Goal: Task Accomplishment & Management: Complete application form

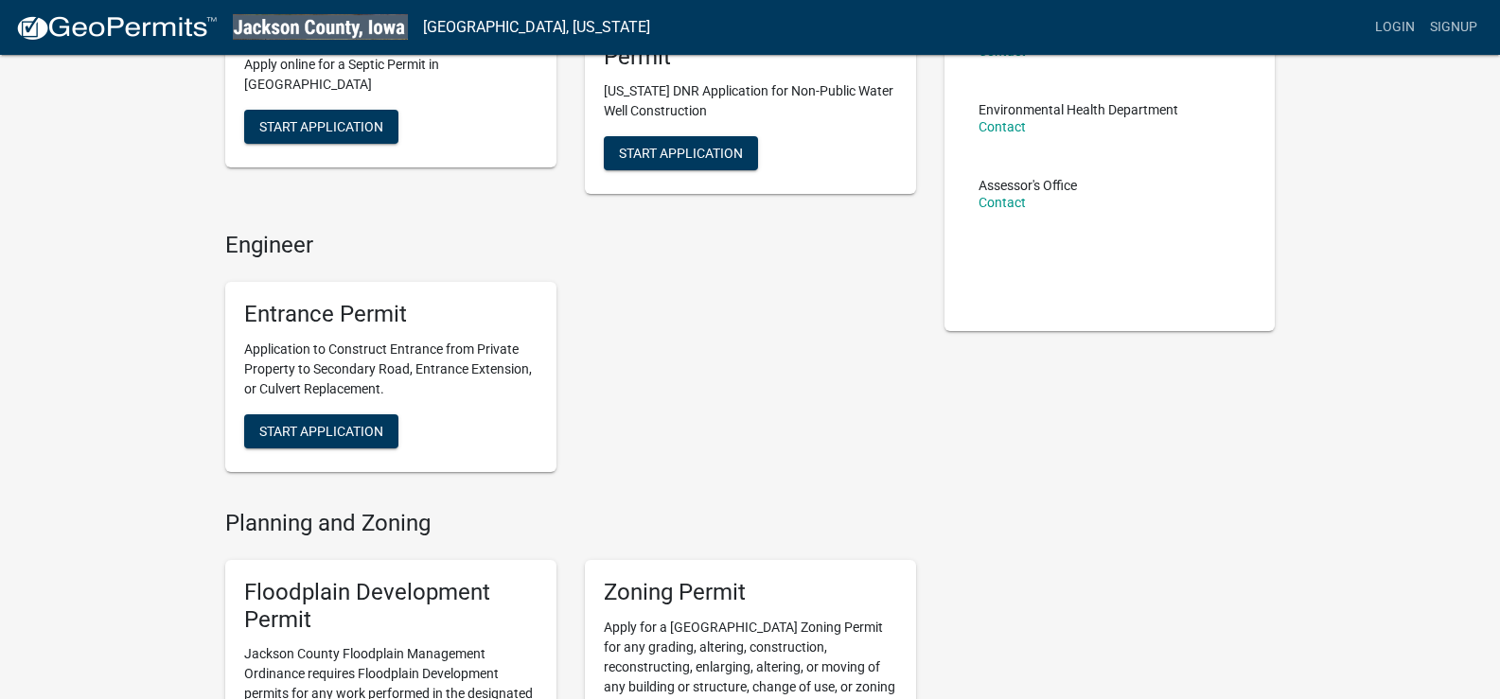
scroll to position [95, 0]
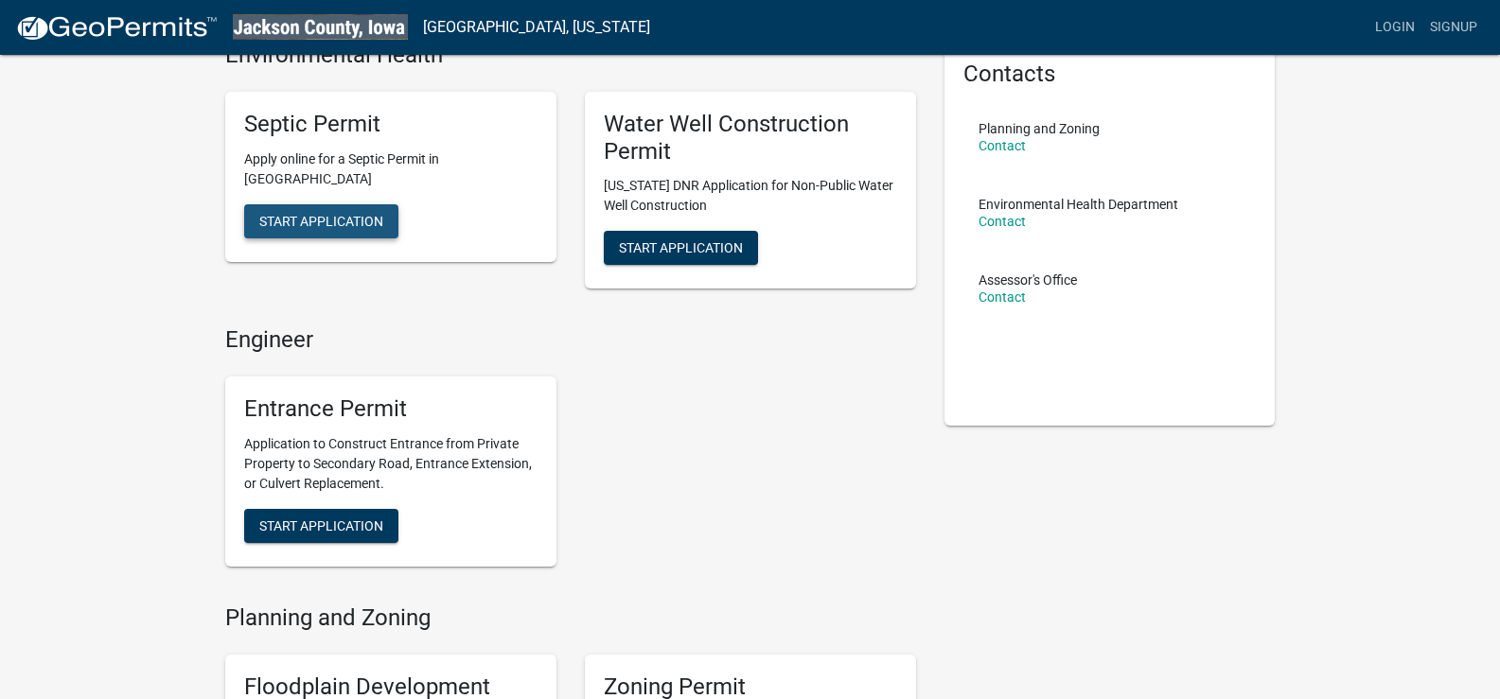
click at [354, 219] on span "Start Application" at bounding box center [321, 220] width 124 height 15
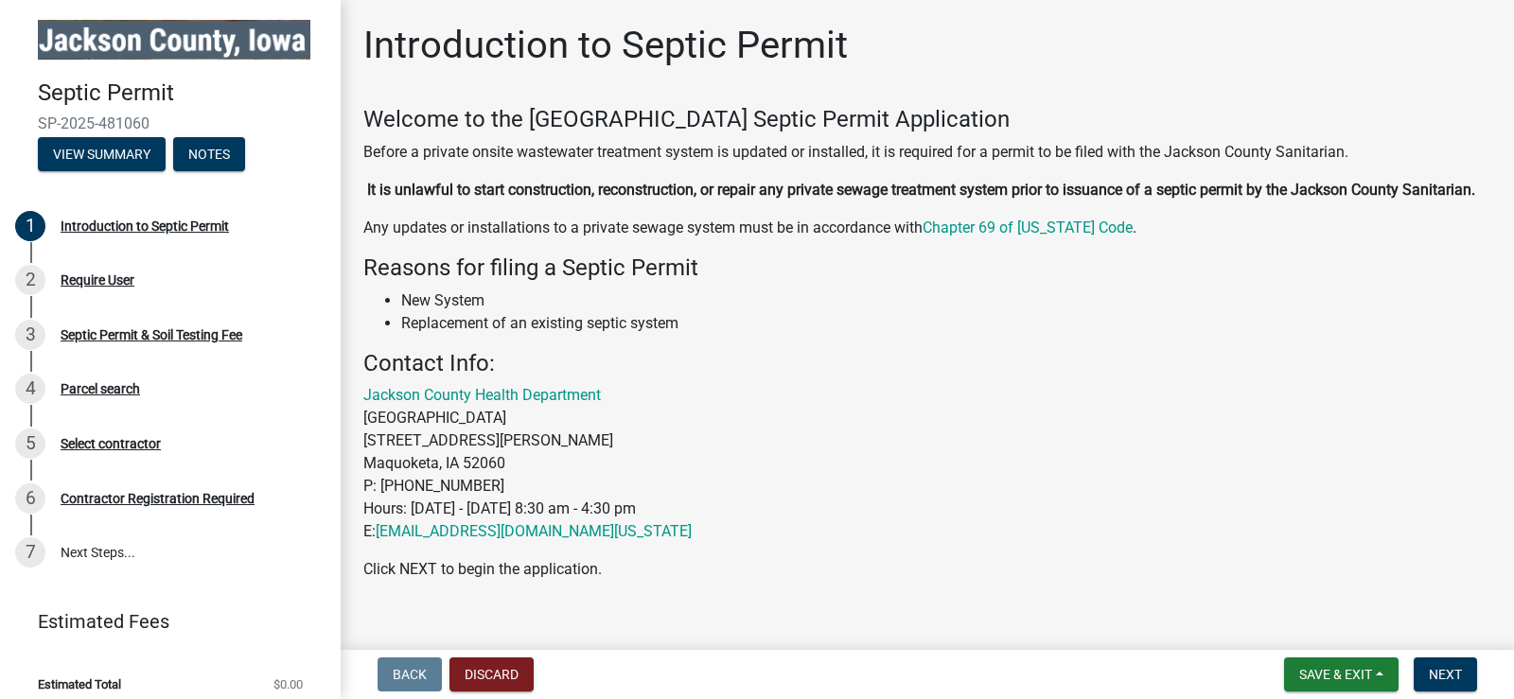
scroll to position [50, 0]
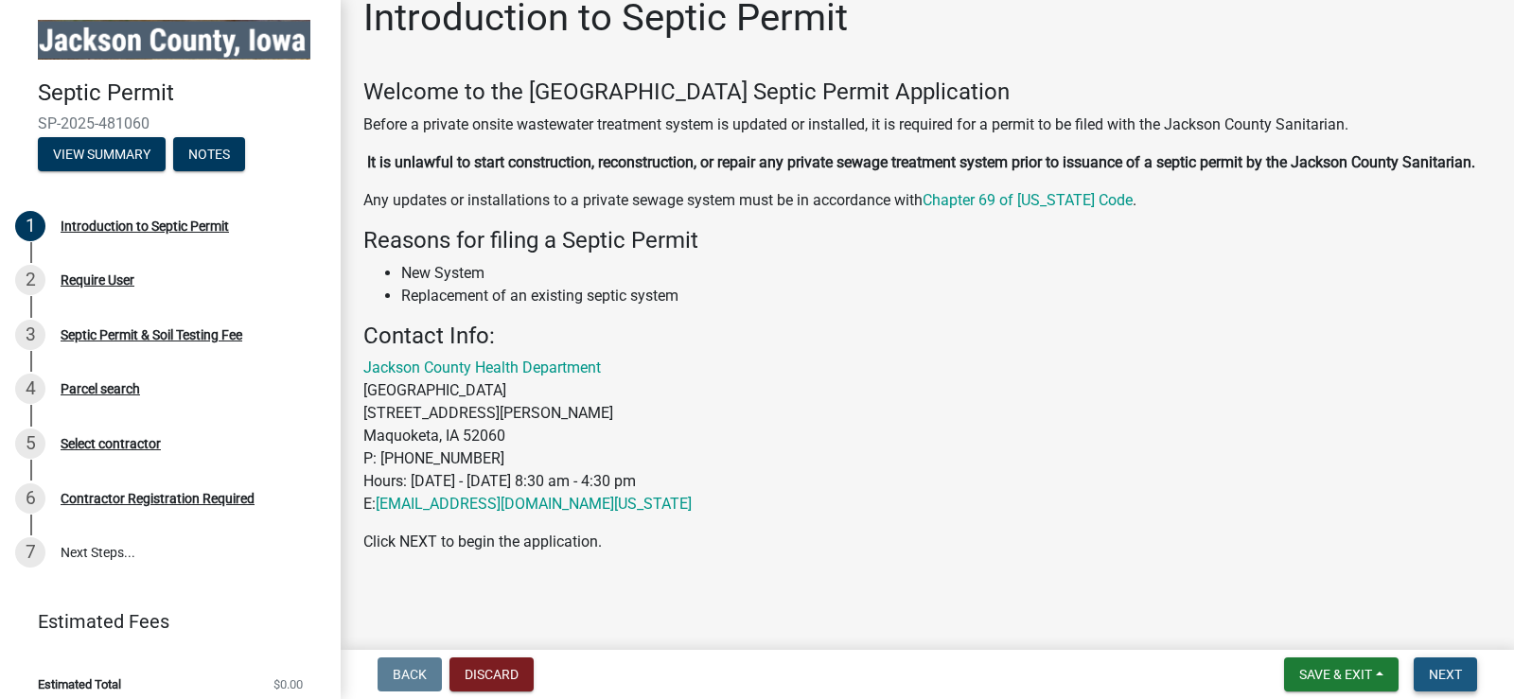
click at [1446, 679] on span "Next" at bounding box center [1445, 674] width 33 height 15
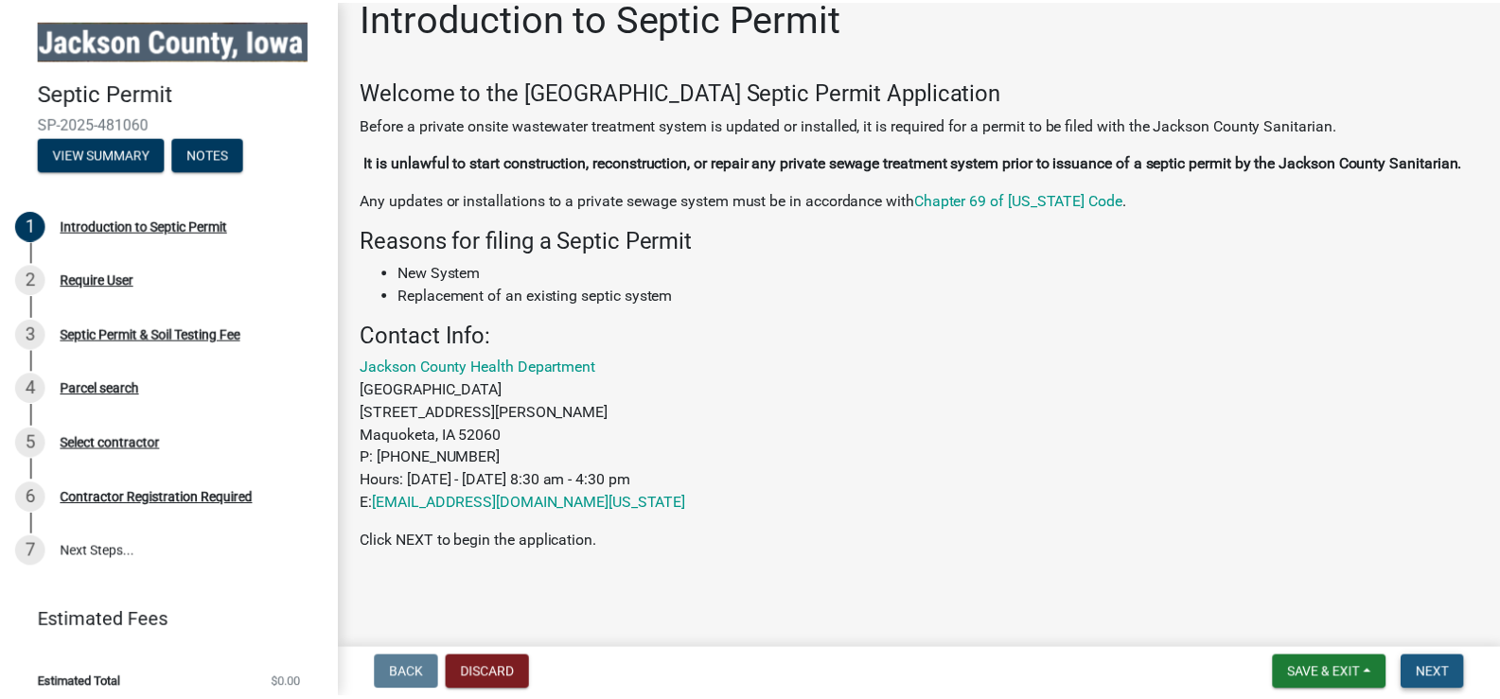
scroll to position [0, 0]
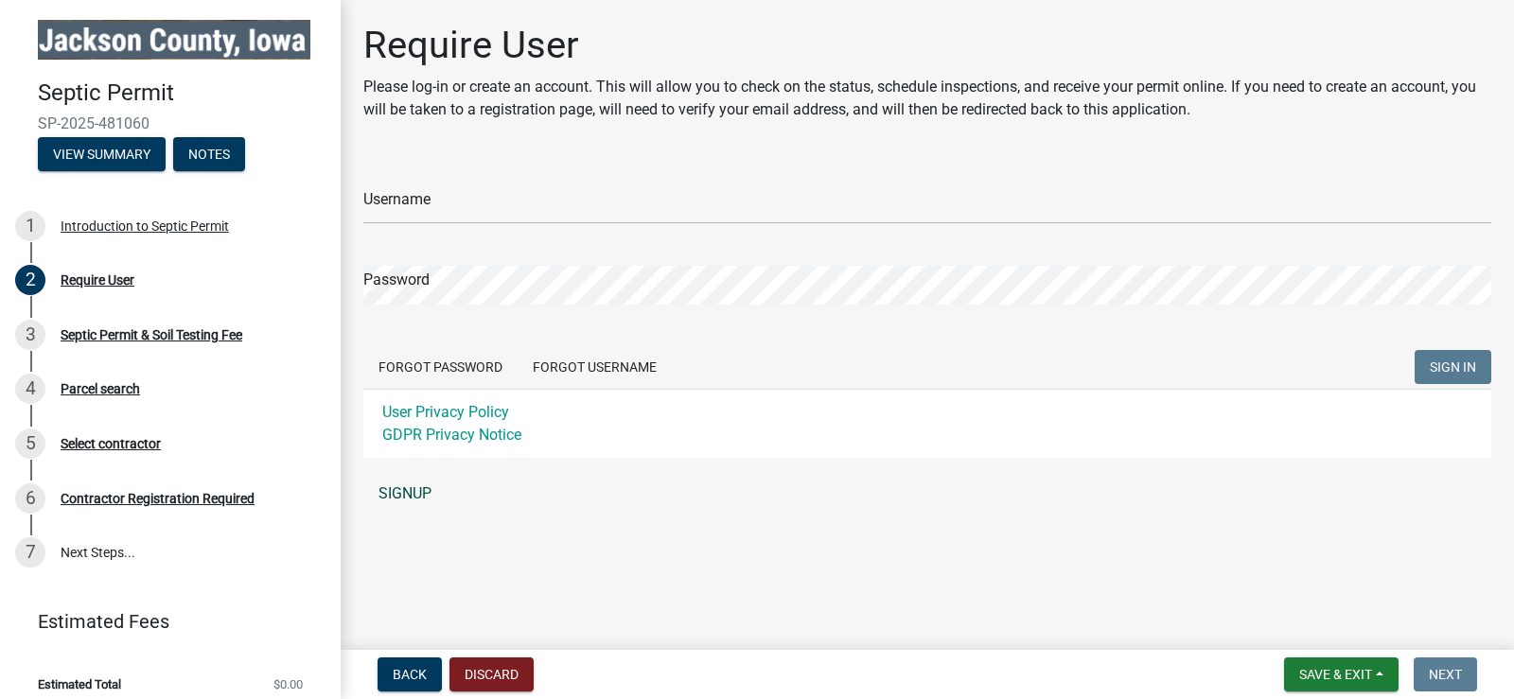
click at [403, 486] on link "SIGNUP" at bounding box center [927, 494] width 1128 height 38
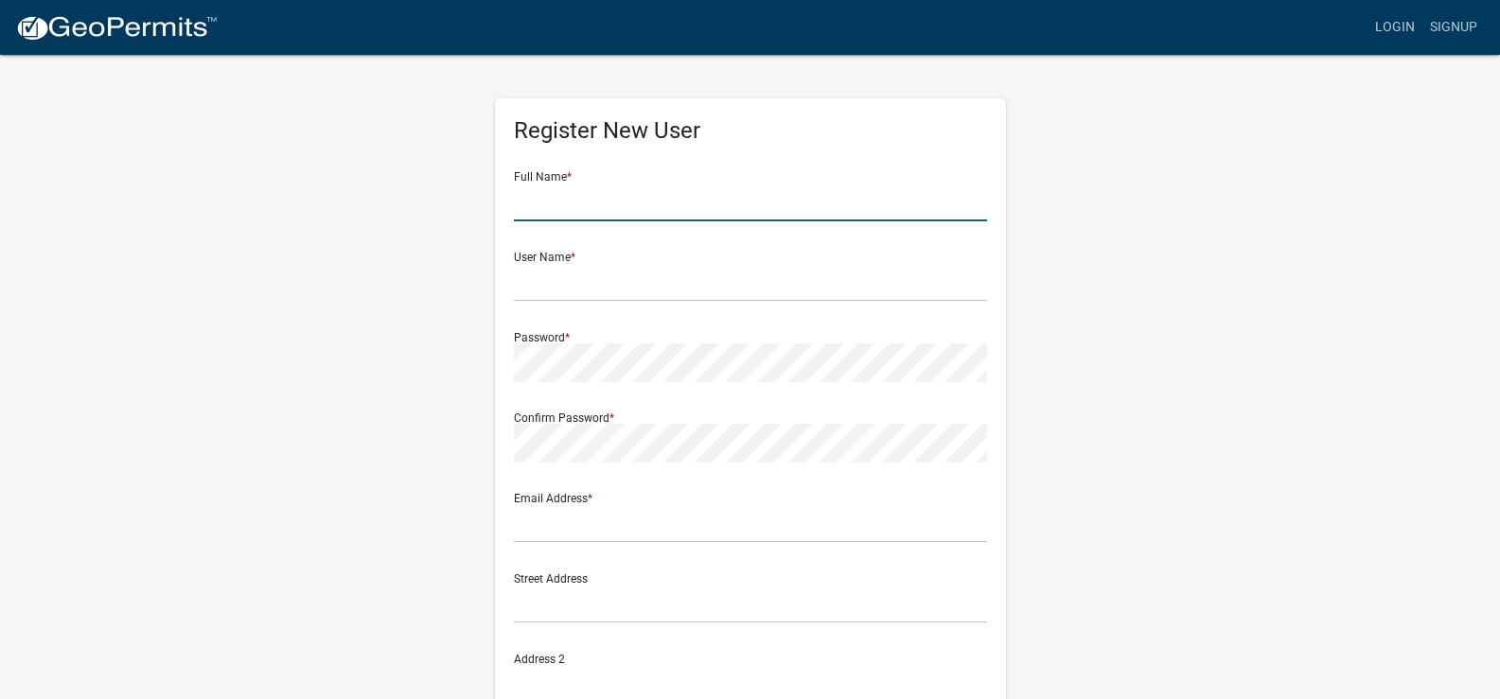
click at [635, 192] on input "text" at bounding box center [750, 202] width 473 height 39
type input "[PERSON_NAME]"
click at [565, 281] on input "text" at bounding box center [750, 282] width 473 height 39
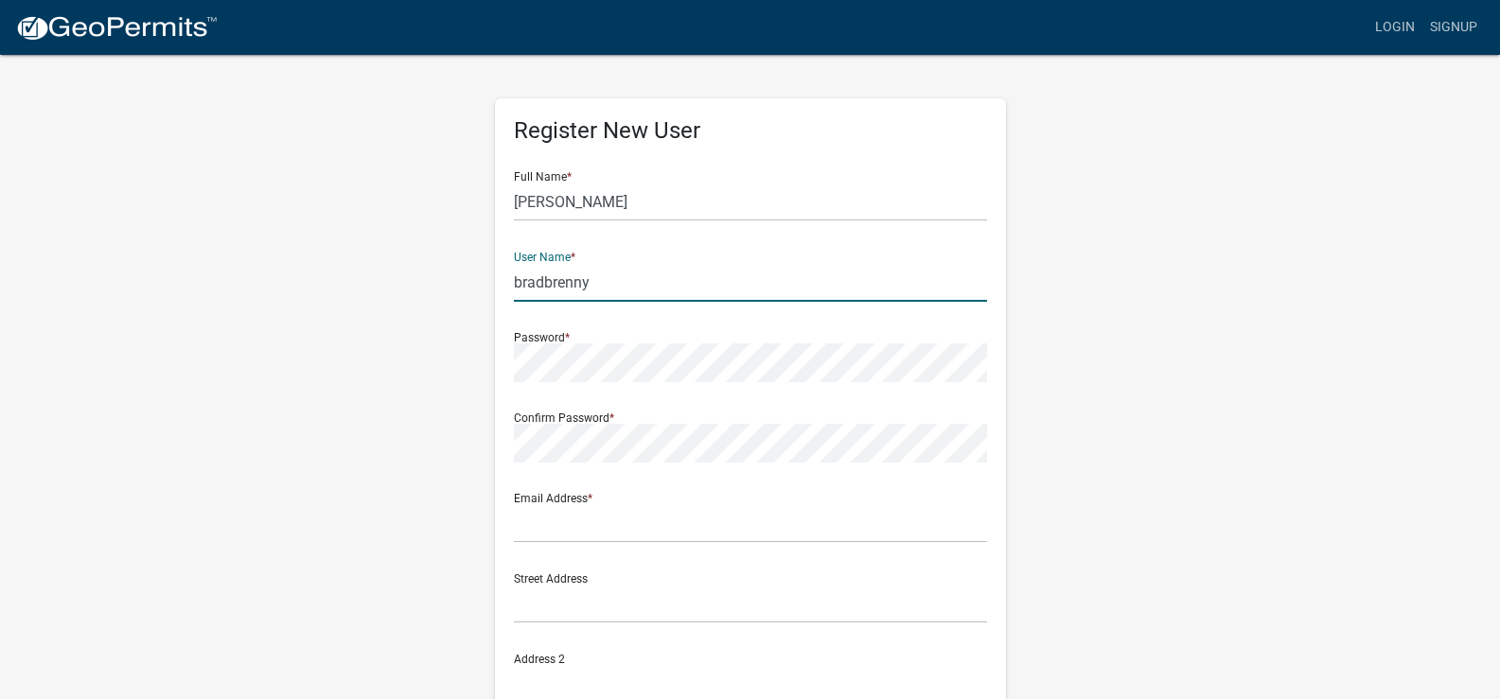
type input "bradbrenny"
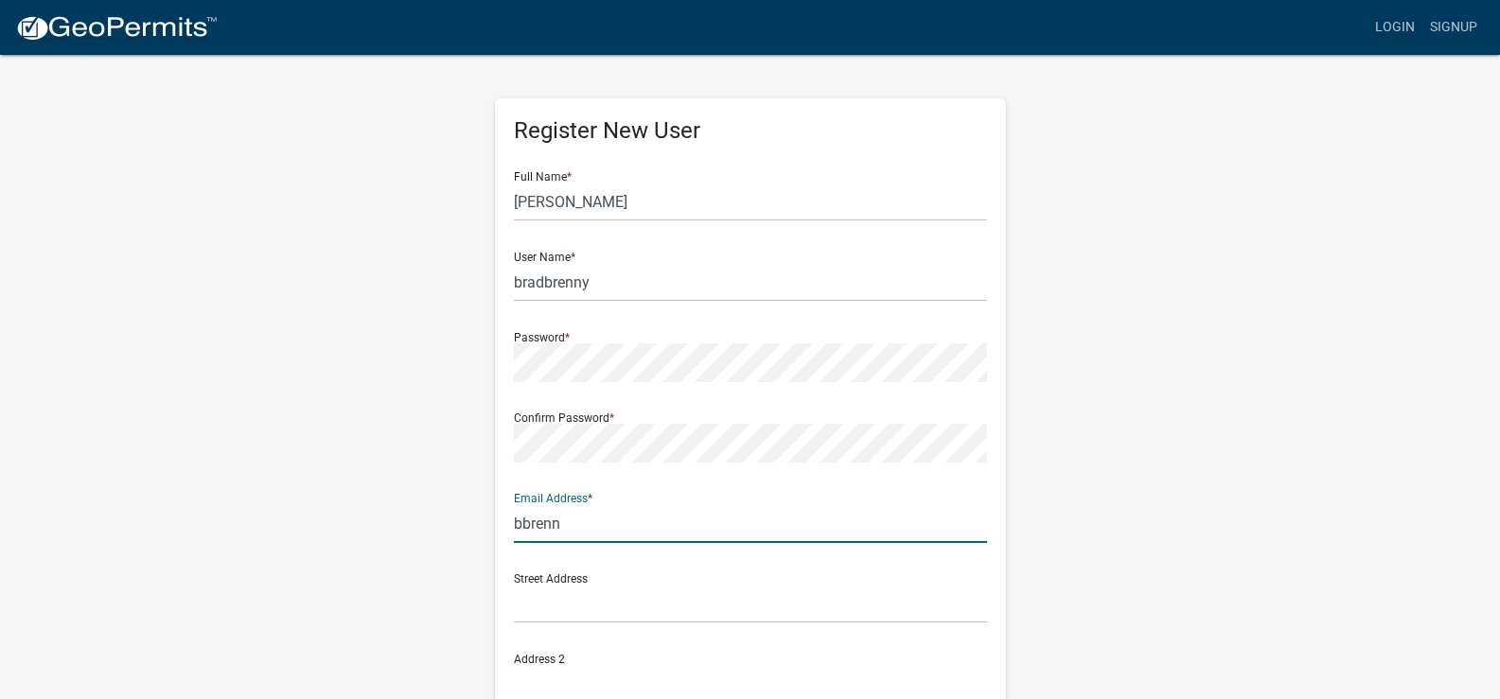
type input "[EMAIL_ADDRESS][DOMAIN_NAME]"
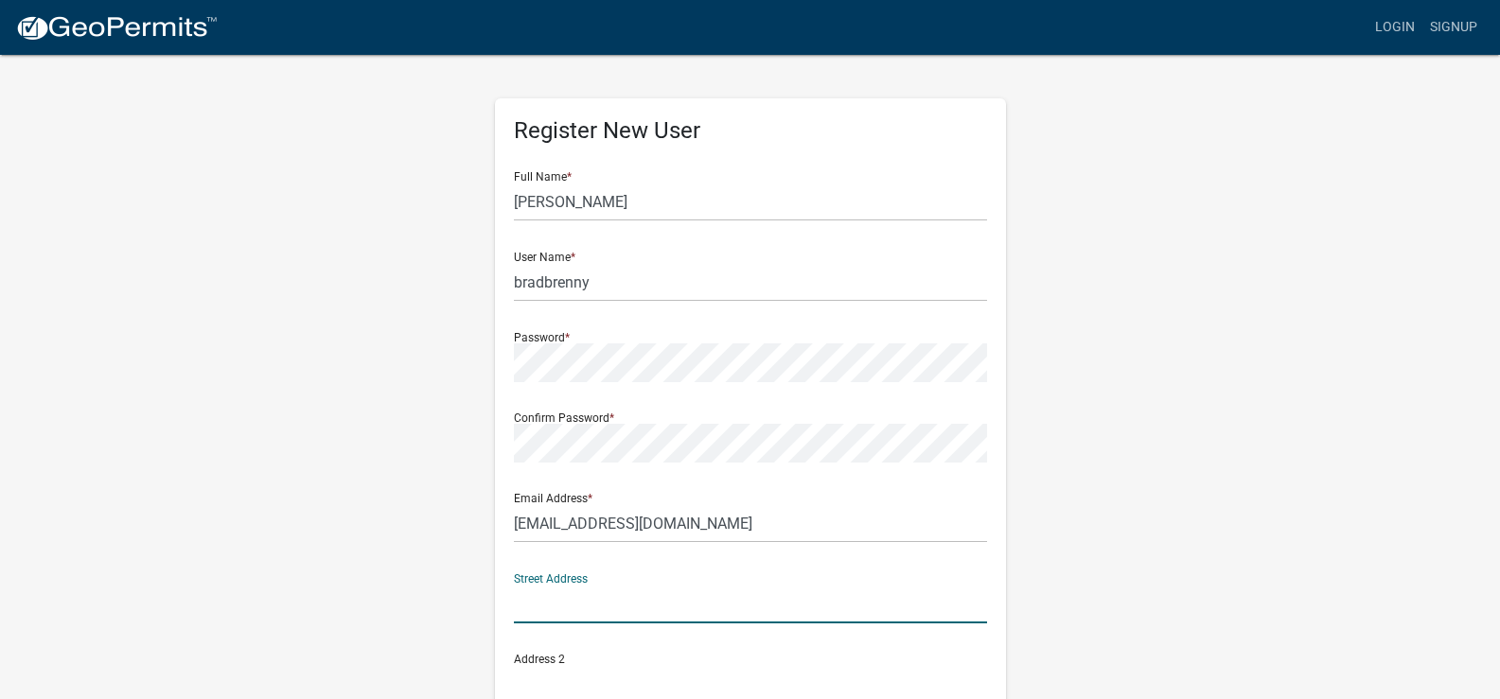
click at [600, 608] on input "text" at bounding box center [750, 604] width 473 height 39
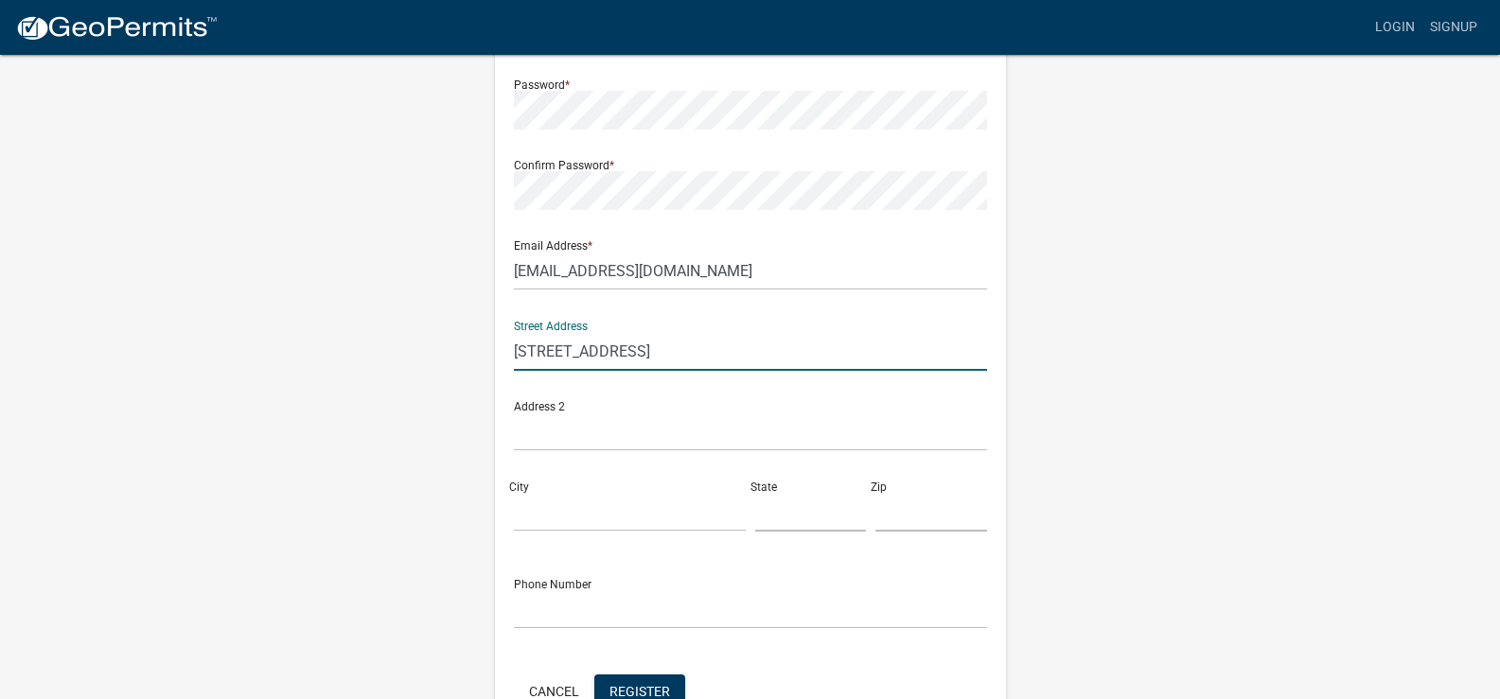
scroll to position [284, 0]
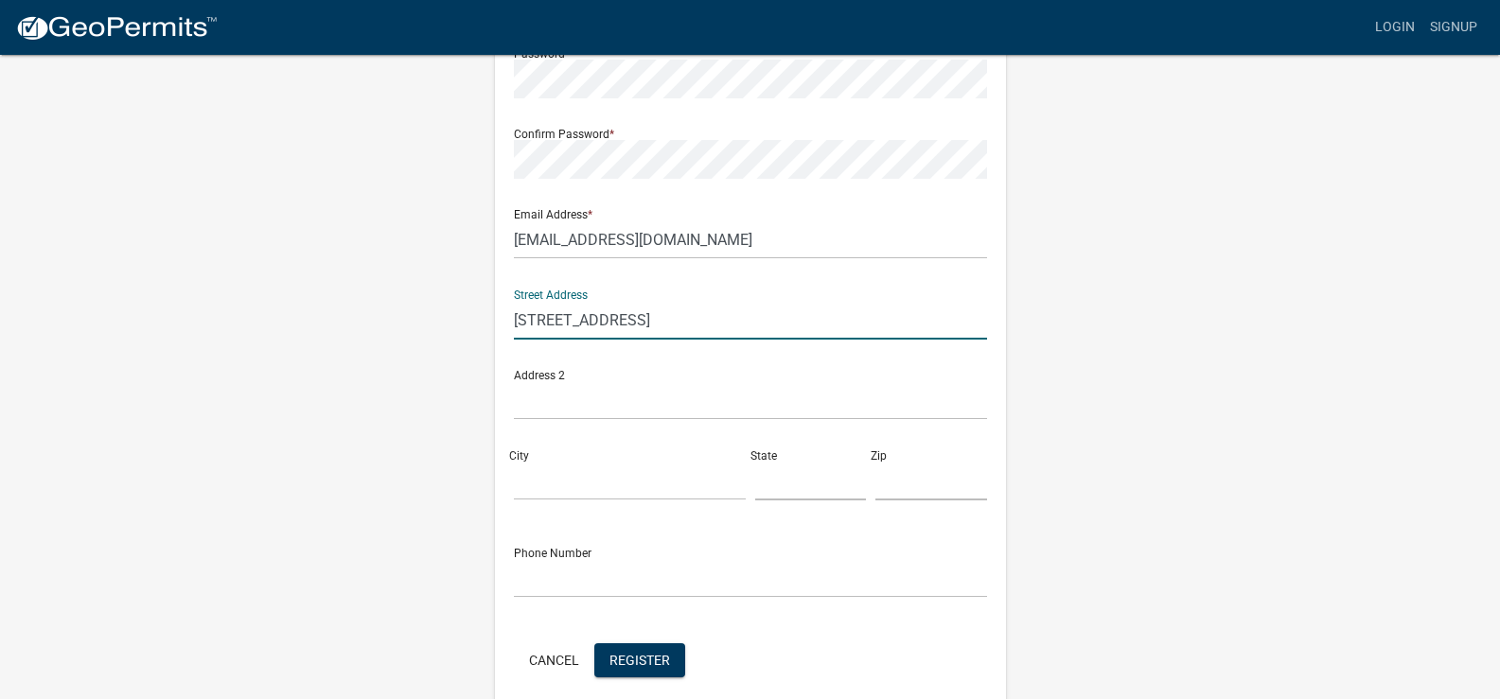
type input "[STREET_ADDRESS]"
click at [570, 481] on input "City" at bounding box center [630, 481] width 232 height 39
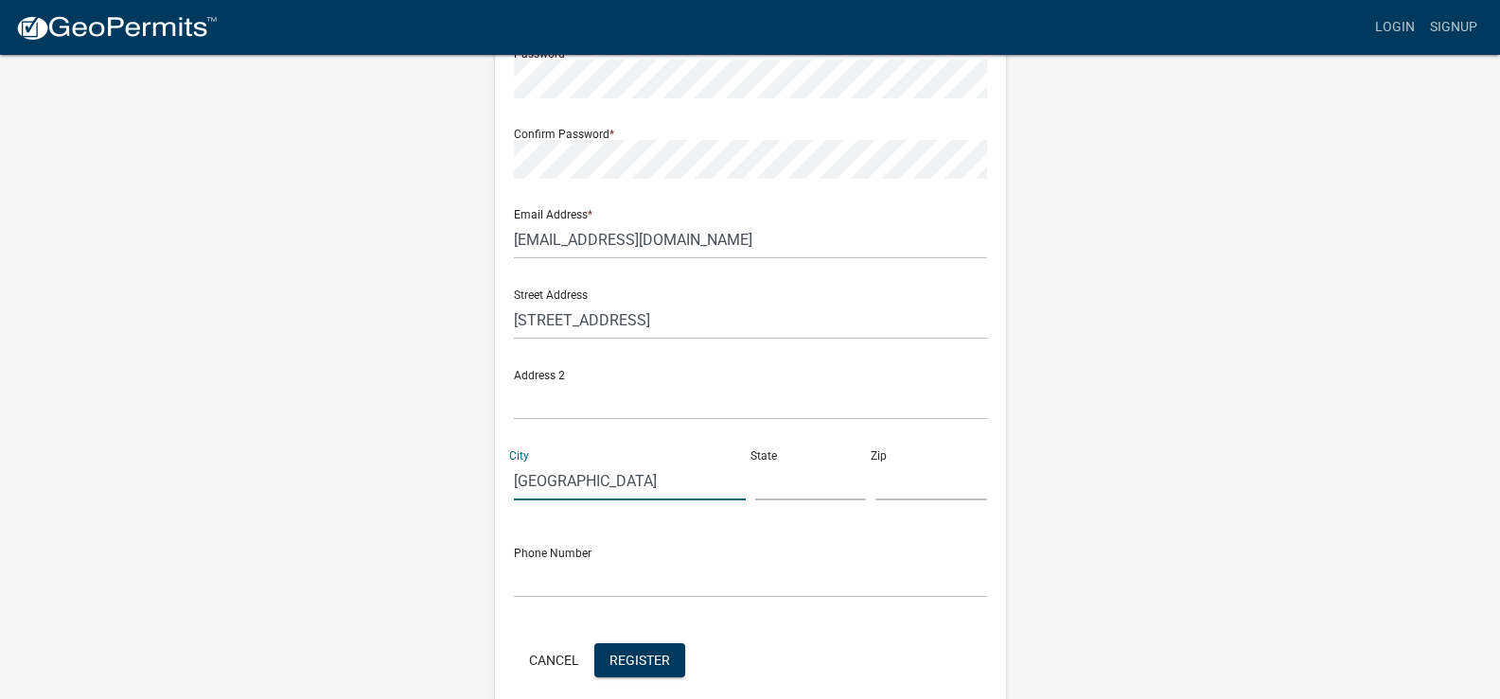
type input "[GEOGRAPHIC_DATA]"
click at [798, 477] on input "text" at bounding box center [811, 481] width 112 height 39
type input "Iowa"
type input "52722"
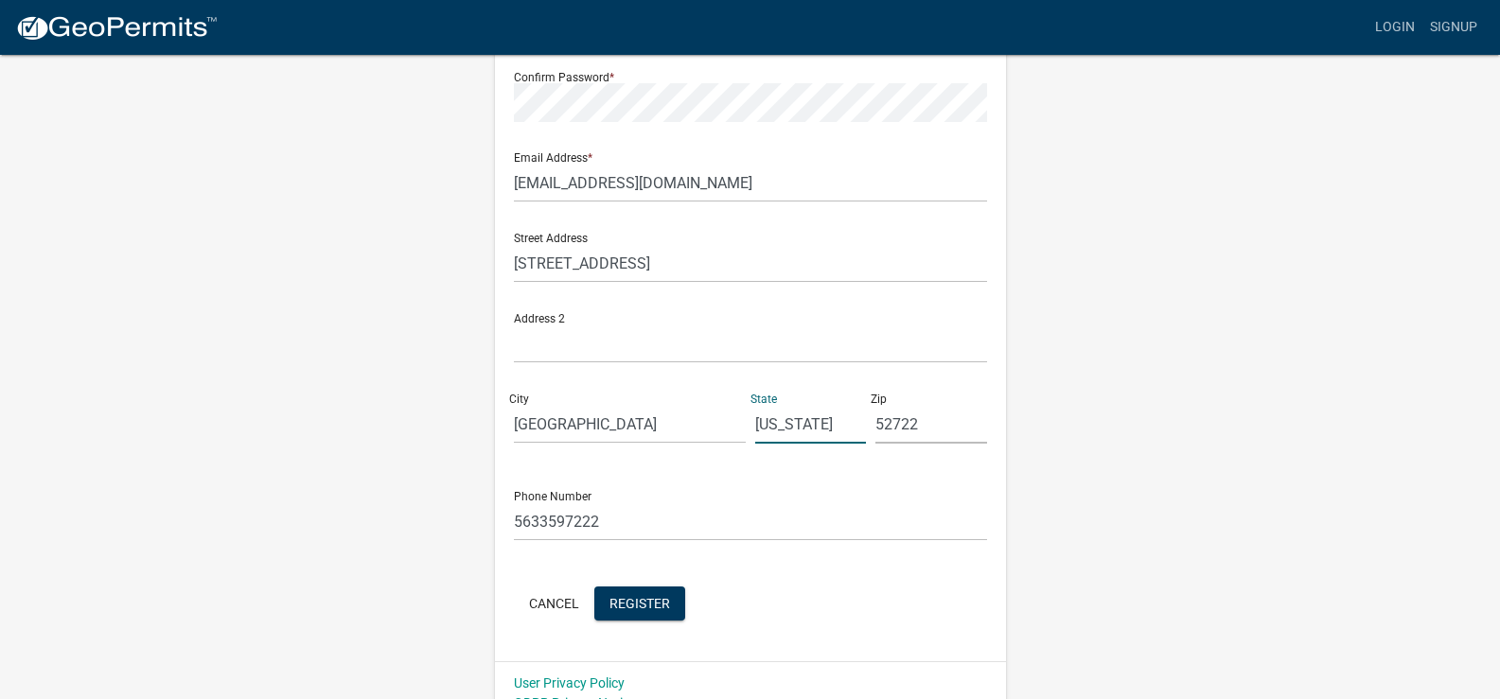
scroll to position [366, 0]
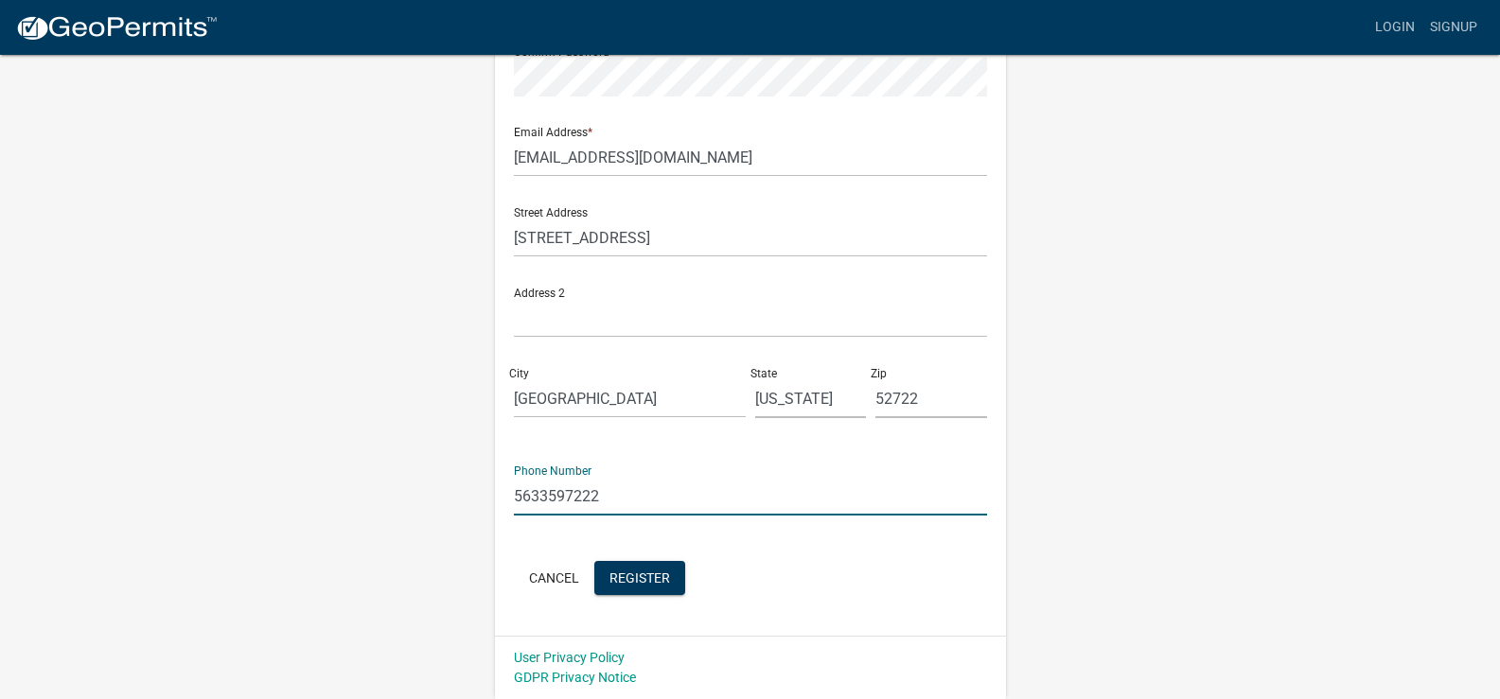
drag, startPoint x: 546, startPoint y: 508, endPoint x: 405, endPoint y: 514, distance: 141.1
click at [405, 514] on div "Register New User Full Name * Brad Brenny User Name * bradbrenny Password * Con…" at bounding box center [750, 193] width 1079 height 1013
type input "[PHONE_NUMBER]"
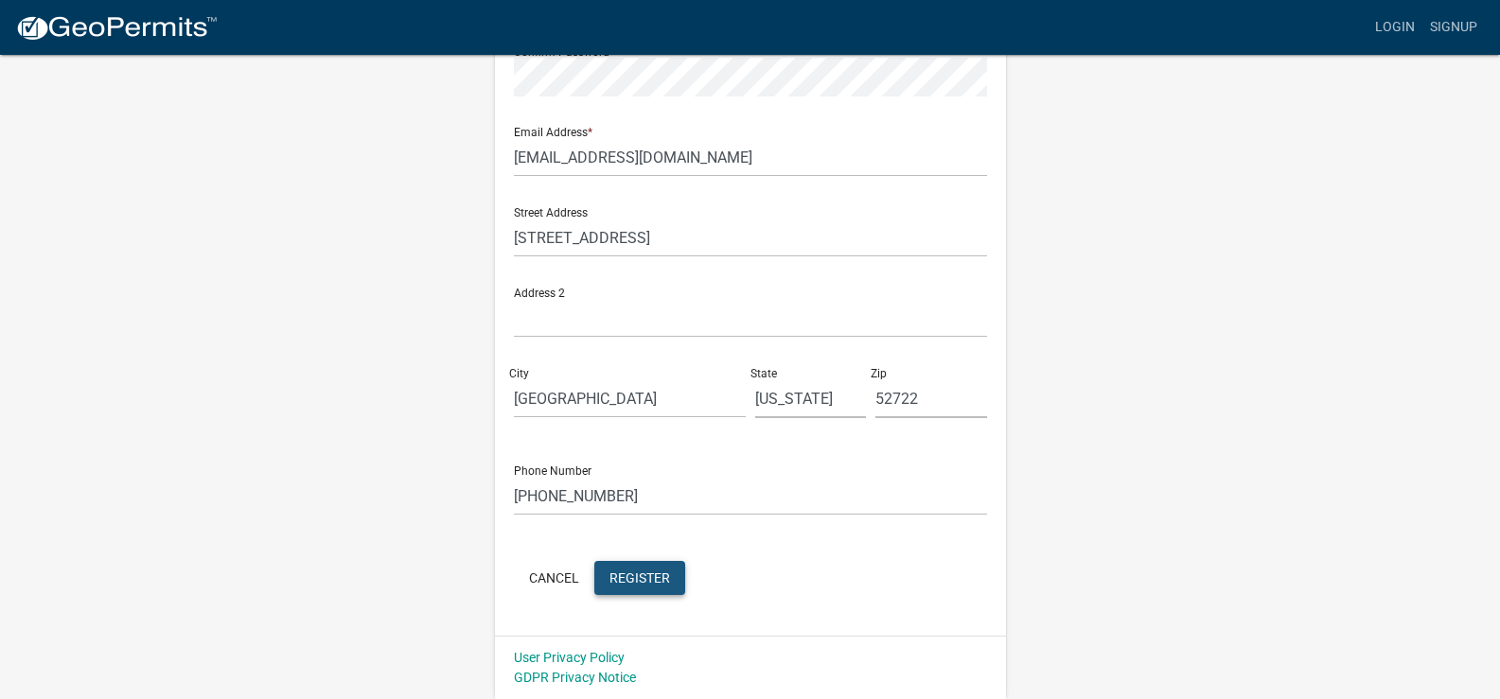
click at [633, 579] on span "Register" at bounding box center [639, 577] width 61 height 15
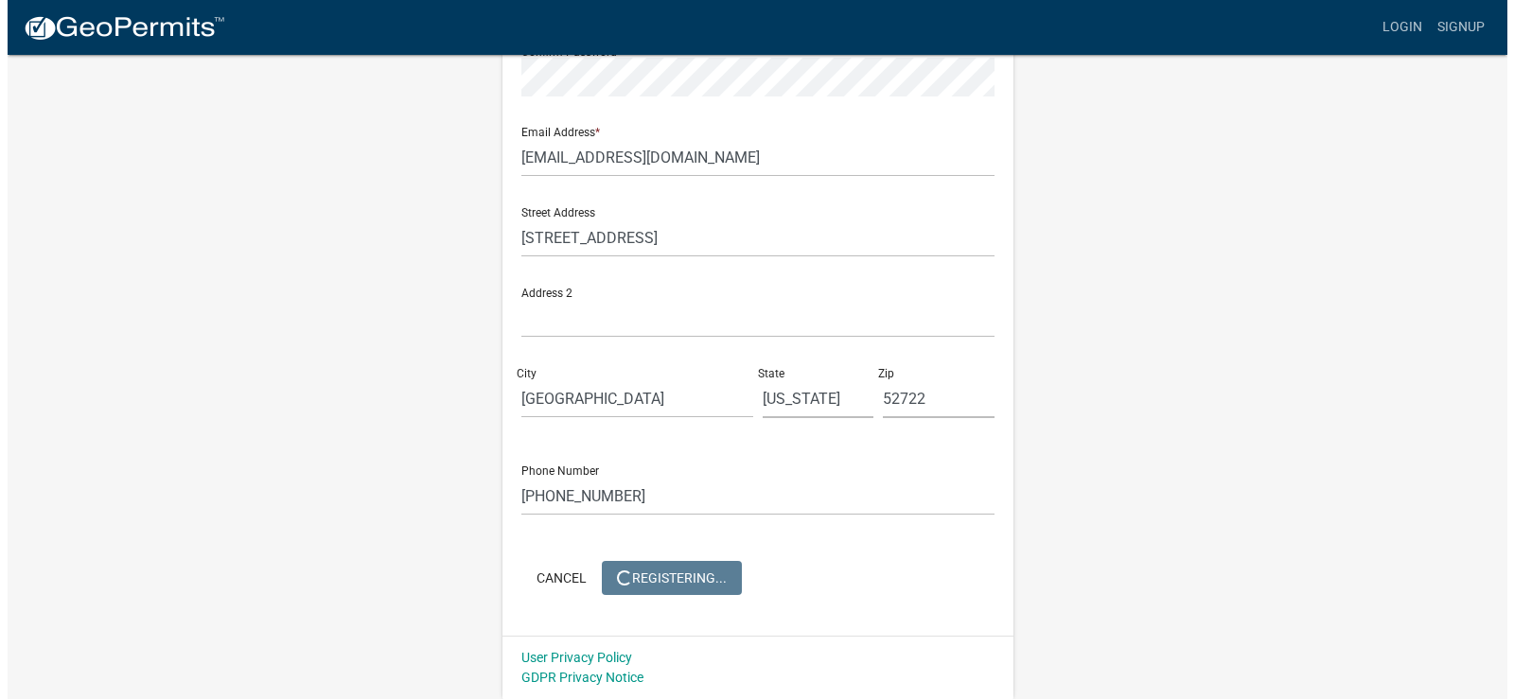
scroll to position [0, 0]
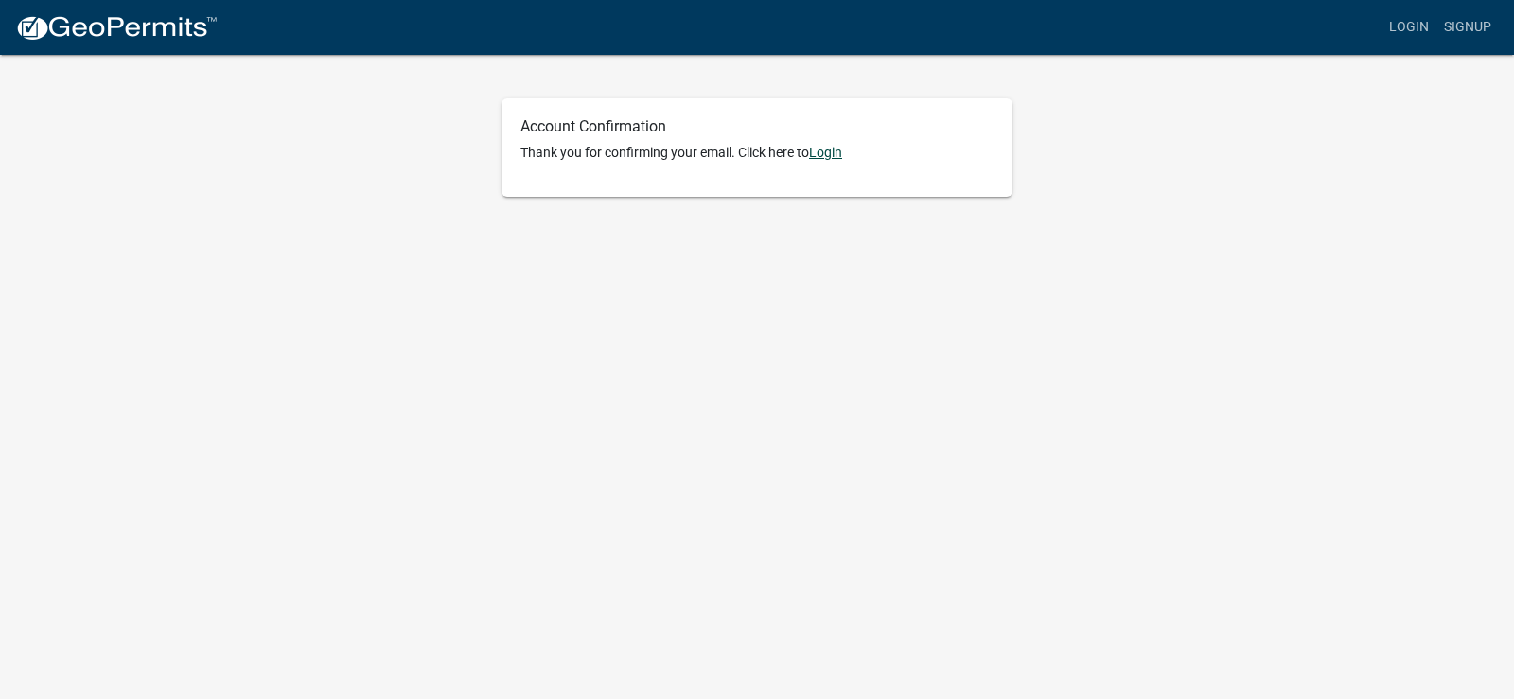
click at [829, 157] on link "Login" at bounding box center [825, 152] width 33 height 15
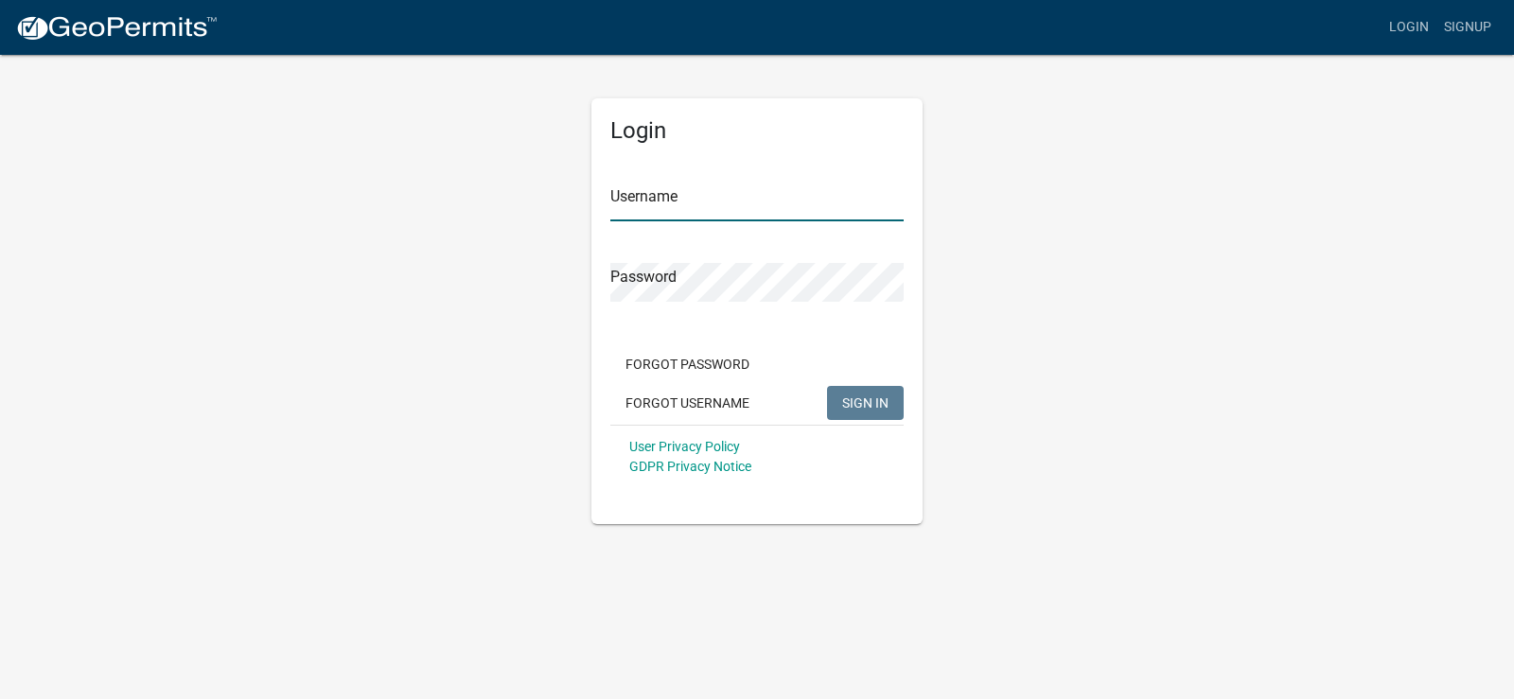
type input "bradbrenny"
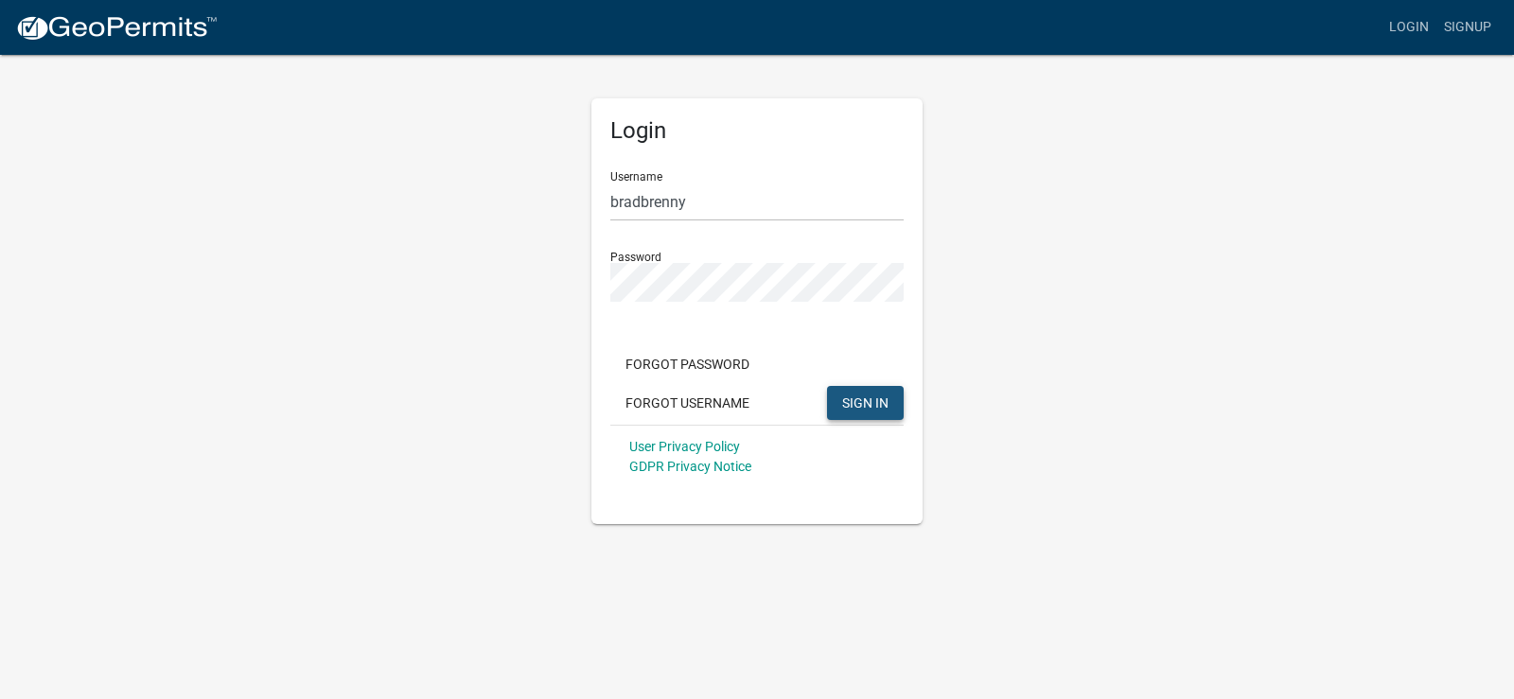
click at [865, 399] on span "SIGN IN" at bounding box center [865, 402] width 46 height 15
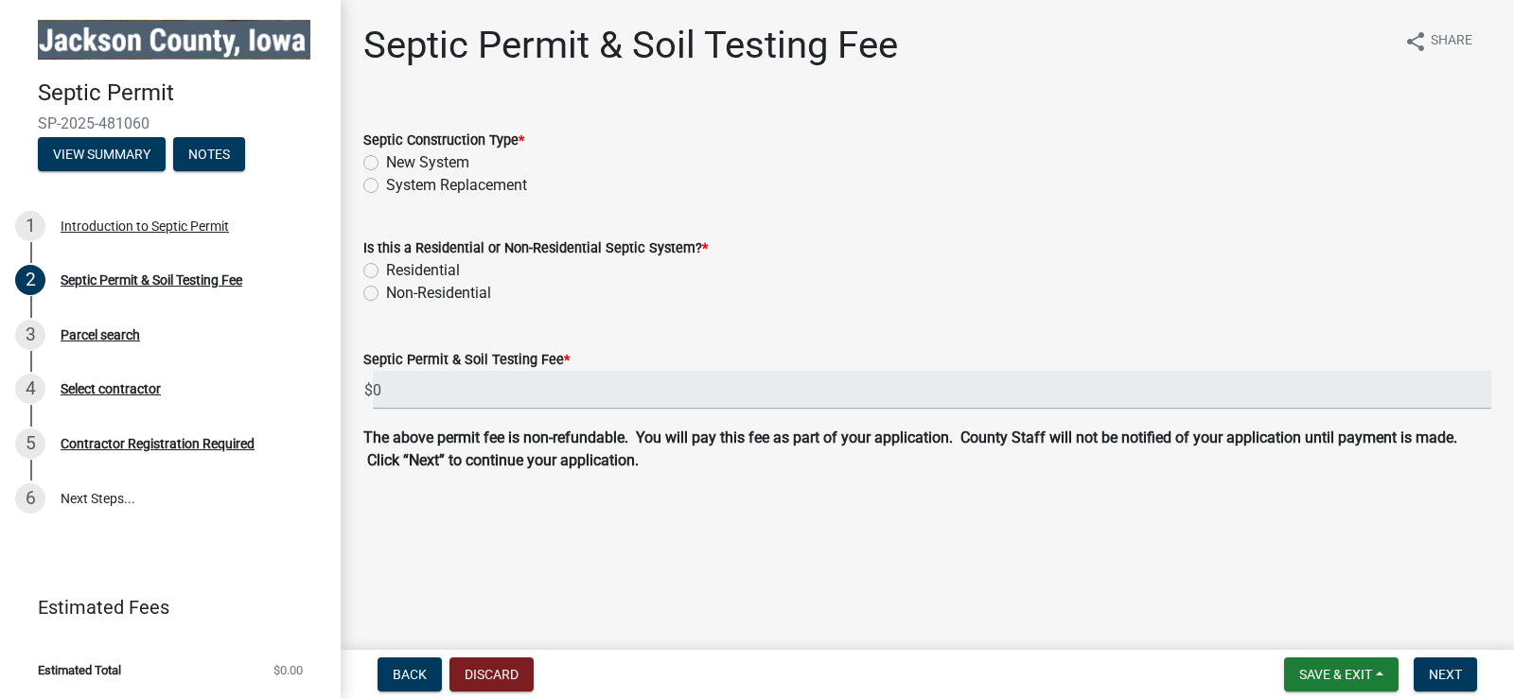
click at [363, 185] on div "Septic Construction Type * New System System Replacement" at bounding box center [927, 151] width 1156 height 91
click at [386, 183] on label "System Replacement" at bounding box center [456, 185] width 141 height 23
click at [386, 183] on input "System Replacement" at bounding box center [392, 180] width 12 height 12
radio input "true"
click at [386, 268] on label "Residential" at bounding box center [423, 270] width 74 height 23
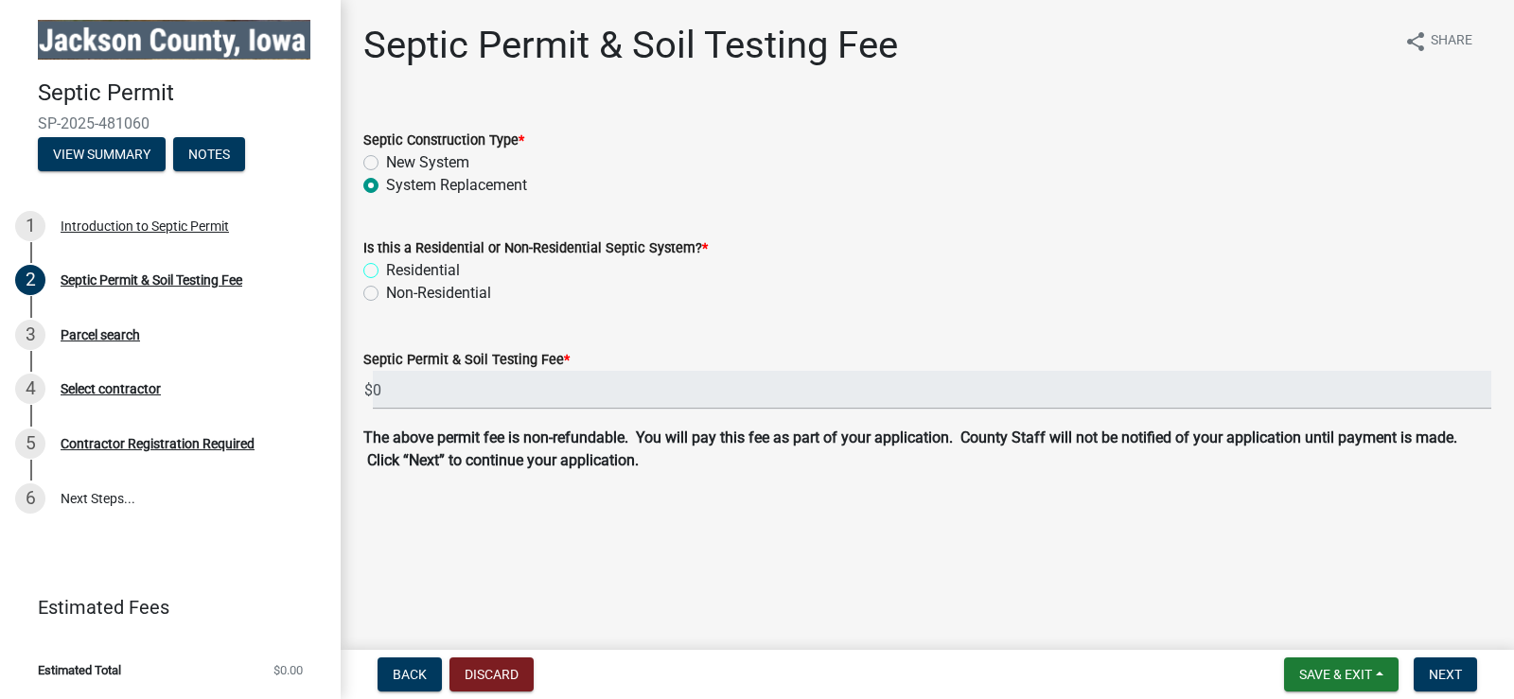
click at [386, 268] on input "Residential" at bounding box center [392, 265] width 12 height 12
radio input "true"
click at [1445, 665] on button "Next" at bounding box center [1445, 675] width 63 height 34
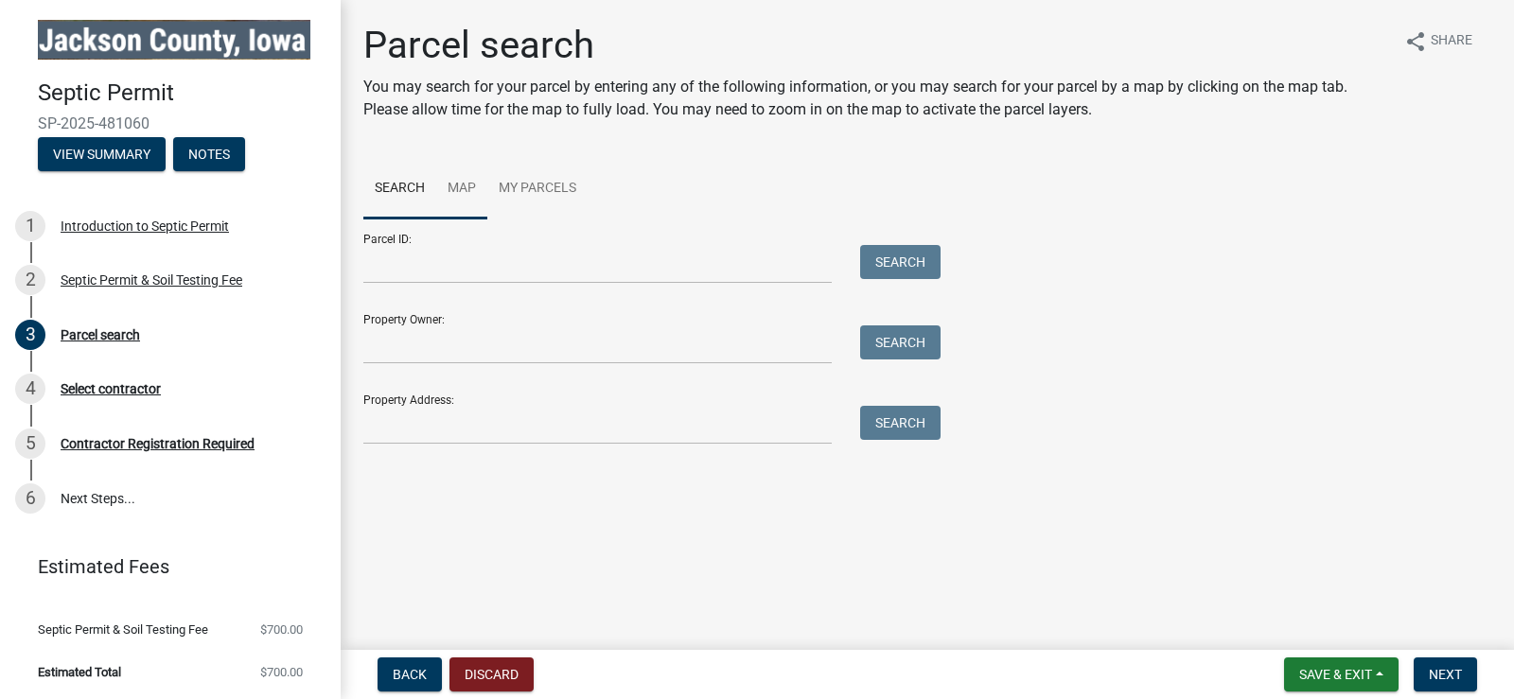
click at [460, 192] on link "Map" at bounding box center [461, 189] width 51 height 61
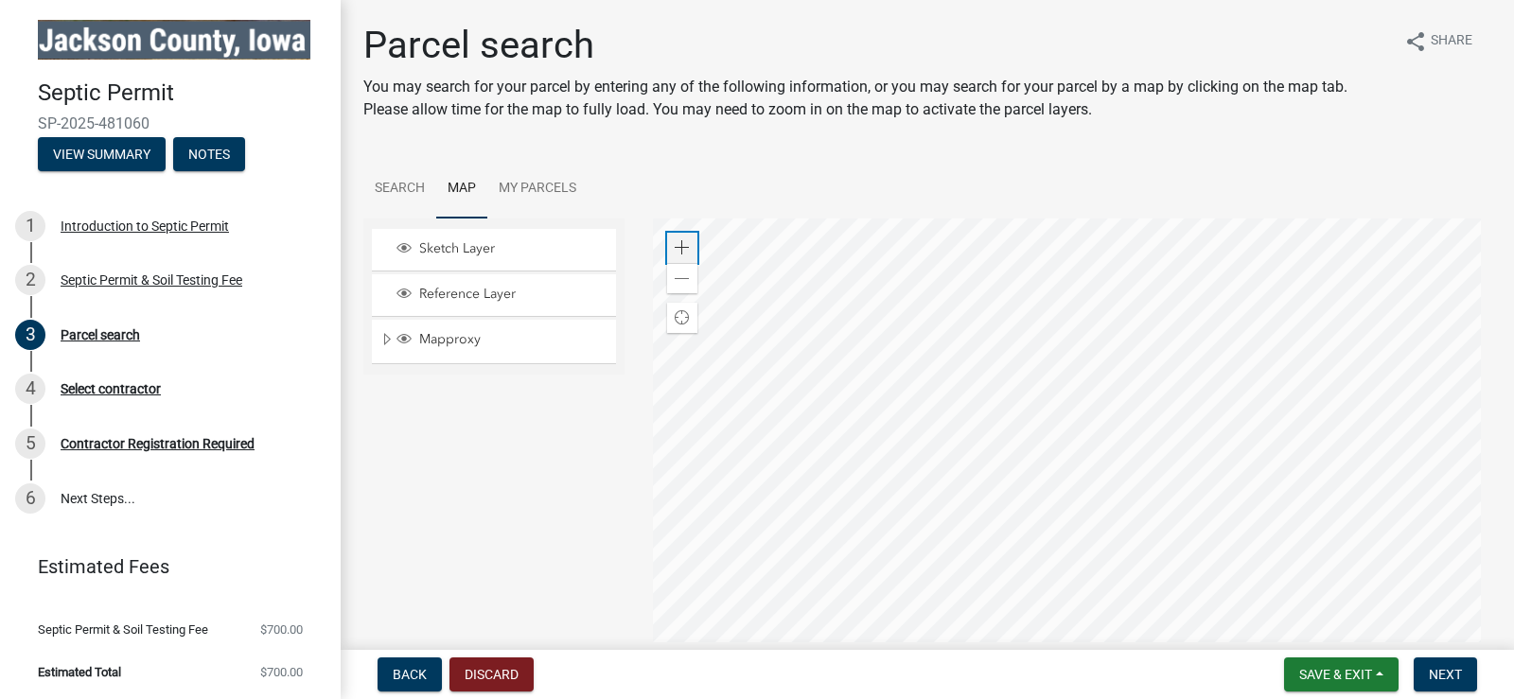
click at [684, 239] on div "Zoom in" at bounding box center [682, 248] width 30 height 30
click at [683, 240] on span at bounding box center [682, 247] width 15 height 15
click at [1391, 323] on div at bounding box center [1072, 455] width 839 height 473
click at [1381, 309] on div at bounding box center [1072, 455] width 839 height 473
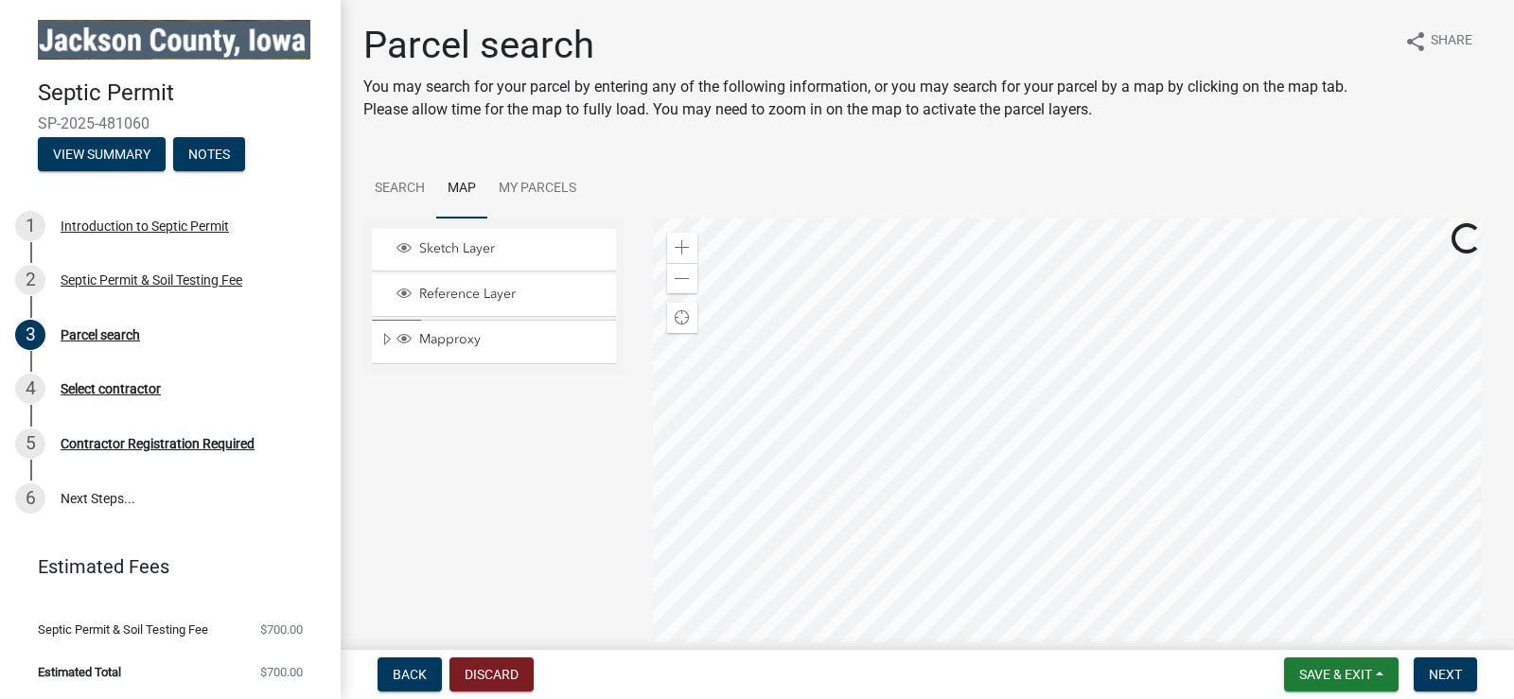
click at [1410, 537] on div at bounding box center [1072, 455] width 839 height 473
click at [899, 608] on div at bounding box center [1072, 455] width 839 height 473
click at [954, 594] on div at bounding box center [1072, 455] width 839 height 473
click at [860, 301] on div at bounding box center [1072, 455] width 839 height 473
click at [679, 284] on span at bounding box center [682, 279] width 15 height 15
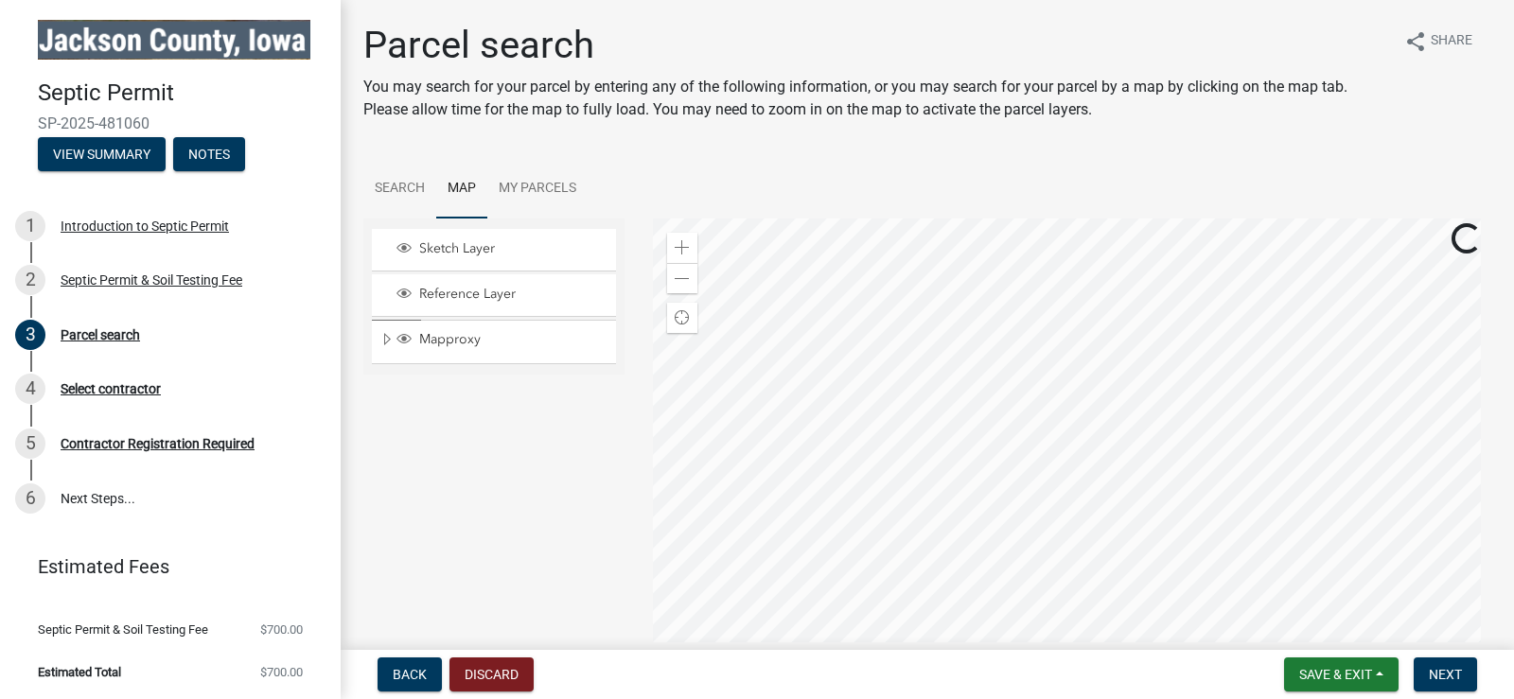
click at [856, 325] on div at bounding box center [1072, 455] width 839 height 473
click at [924, 269] on div at bounding box center [1072, 455] width 839 height 473
click at [947, 304] on div at bounding box center [1072, 455] width 839 height 473
click at [1297, 503] on div at bounding box center [1072, 455] width 839 height 473
click at [993, 525] on div at bounding box center [1072, 455] width 839 height 473
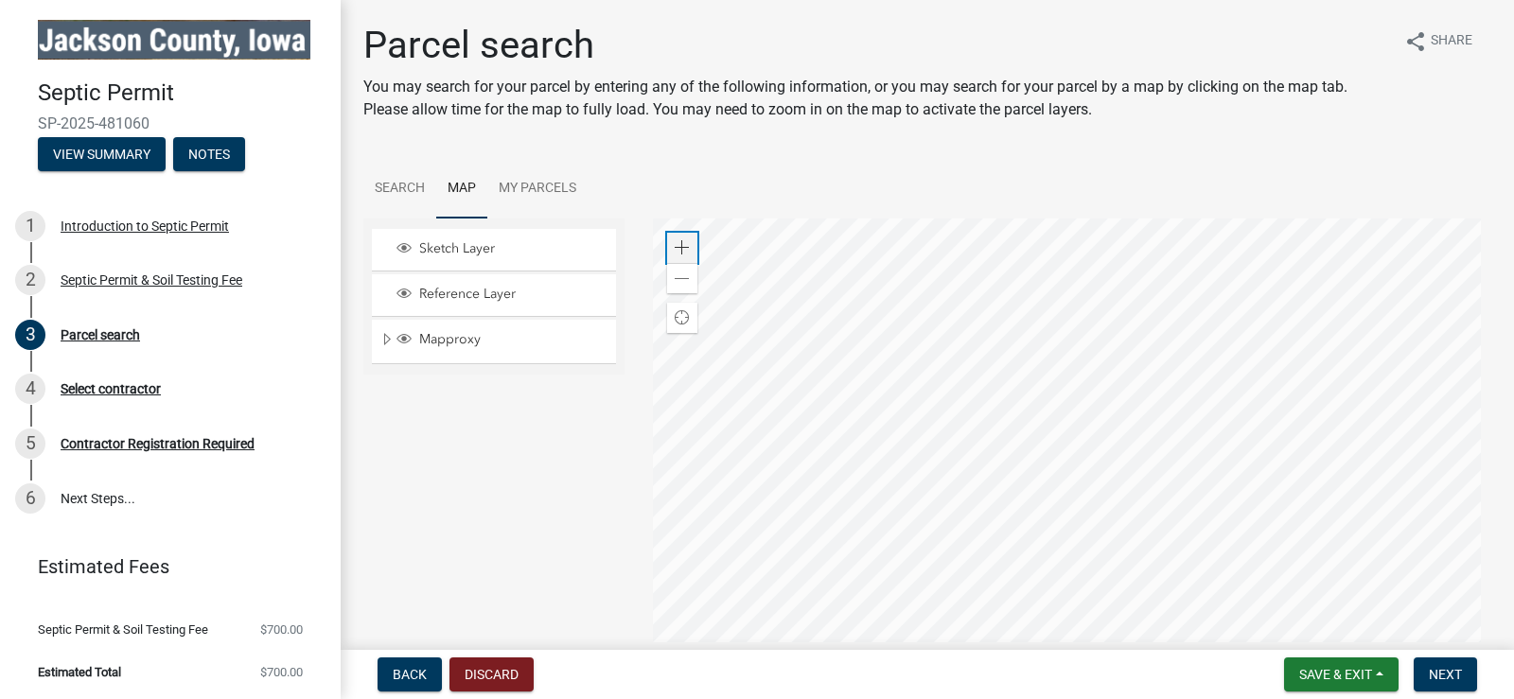
click at [669, 247] on div "Zoom in" at bounding box center [682, 248] width 30 height 30
click at [1033, 476] on div at bounding box center [1072, 455] width 839 height 473
click at [677, 245] on span at bounding box center [682, 247] width 15 height 15
click at [1055, 309] on div at bounding box center [1072, 455] width 839 height 473
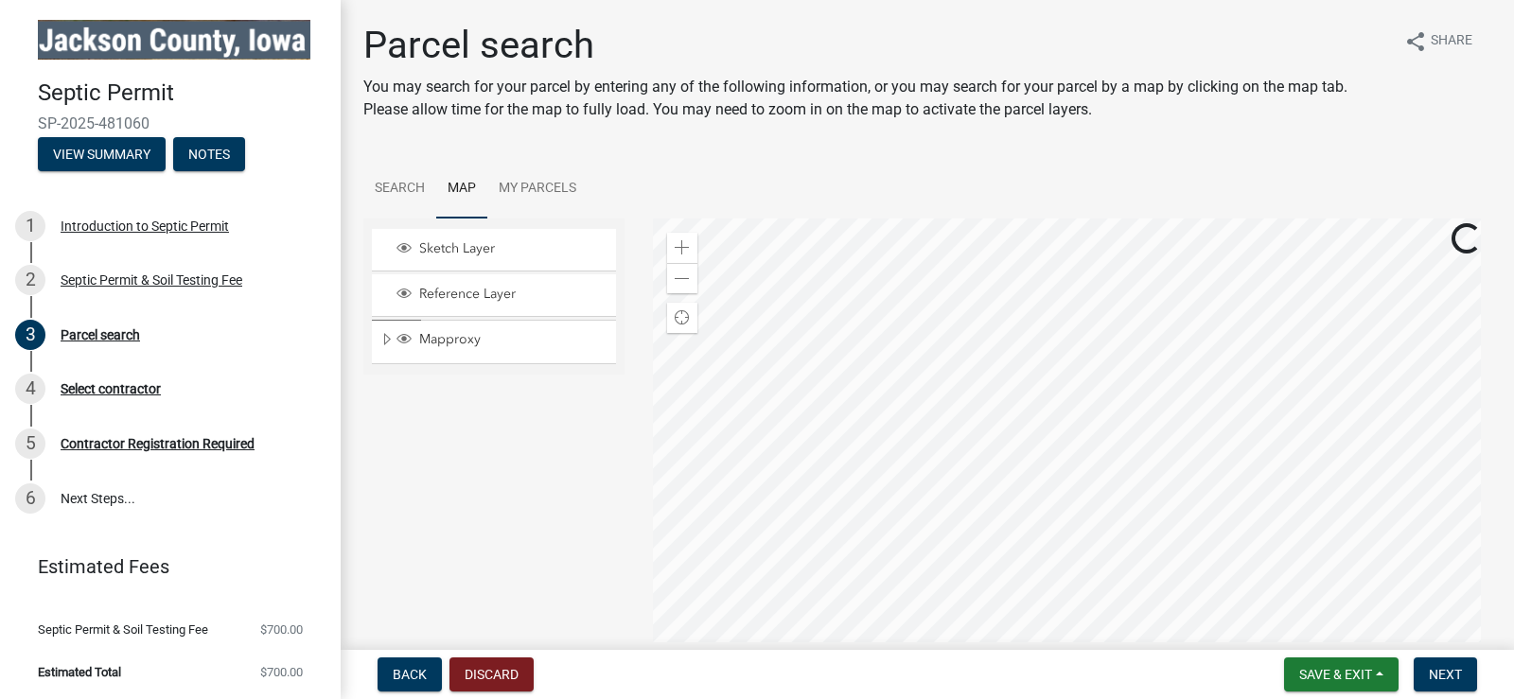
click at [1243, 332] on div at bounding box center [1072, 455] width 839 height 473
click at [1071, 590] on div at bounding box center [1072, 455] width 839 height 473
click at [1037, 557] on div at bounding box center [1072, 455] width 839 height 473
click at [976, 503] on div at bounding box center [1072, 455] width 839 height 473
click at [976, 422] on div at bounding box center [1072, 455] width 839 height 473
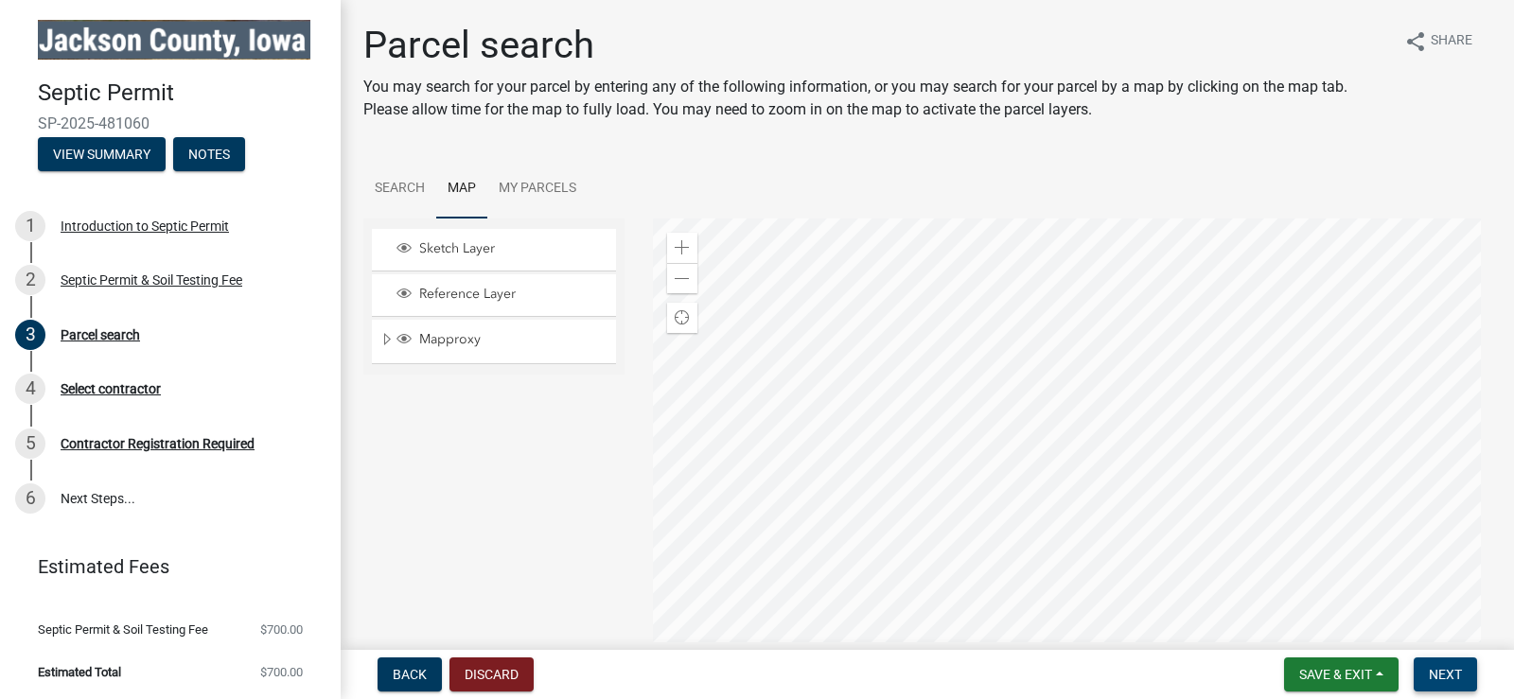
click at [1458, 676] on span "Next" at bounding box center [1445, 674] width 33 height 15
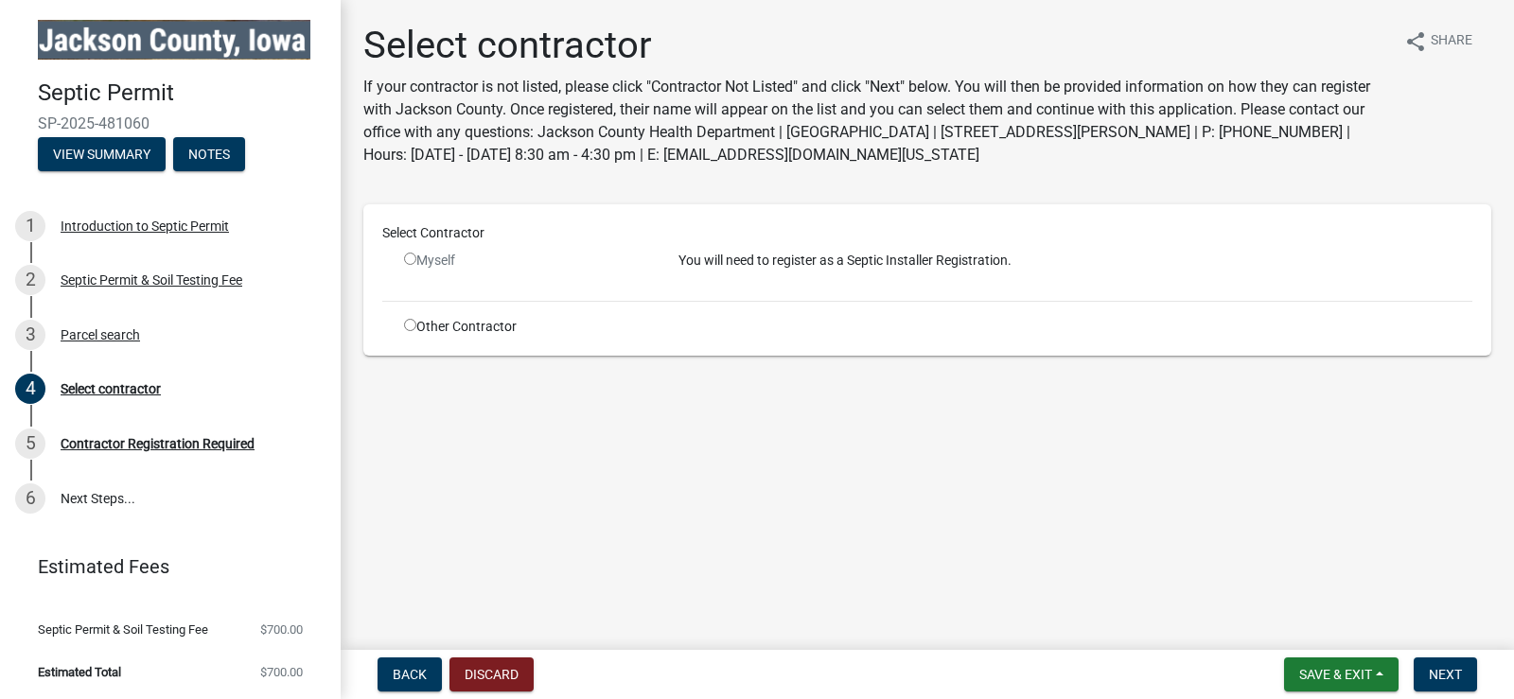
click at [398, 324] on div "Other Contractor" at bounding box center [527, 327] width 274 height 20
click at [408, 324] on input "radio" at bounding box center [410, 325] width 12 height 12
radio input "true"
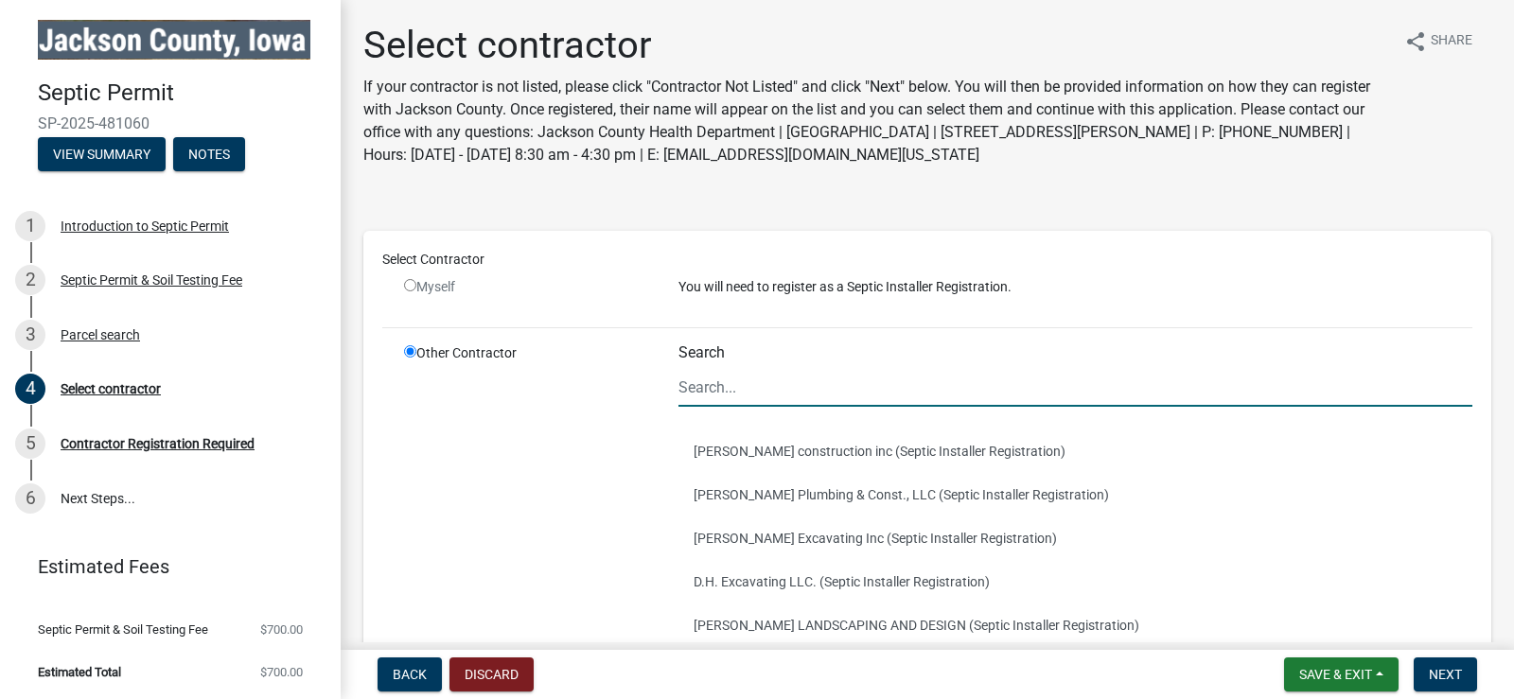
click at [754, 392] on input "Search" at bounding box center [1076, 387] width 794 height 39
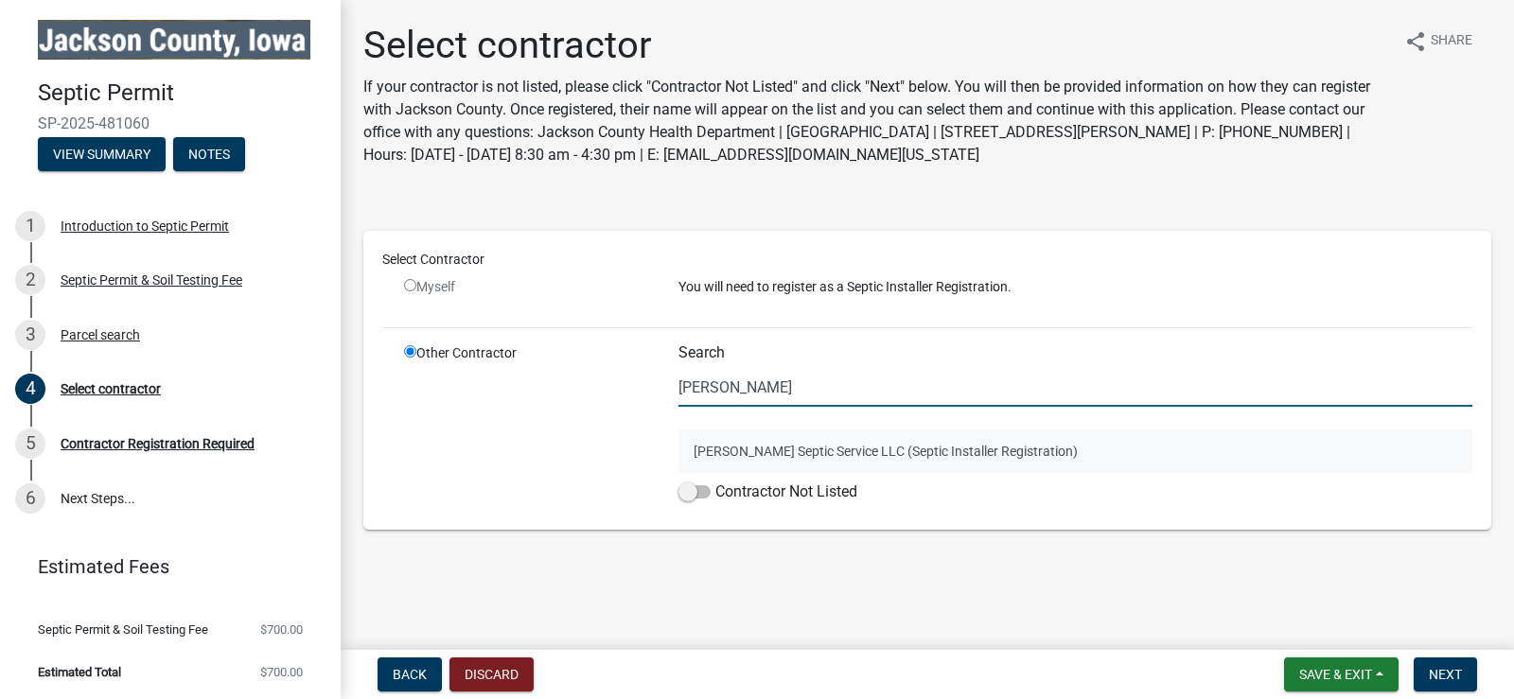
type input "shearer"
click at [770, 450] on button "Shearer Septic Service LLC (Septic Installer Registration)" at bounding box center [1076, 452] width 794 height 44
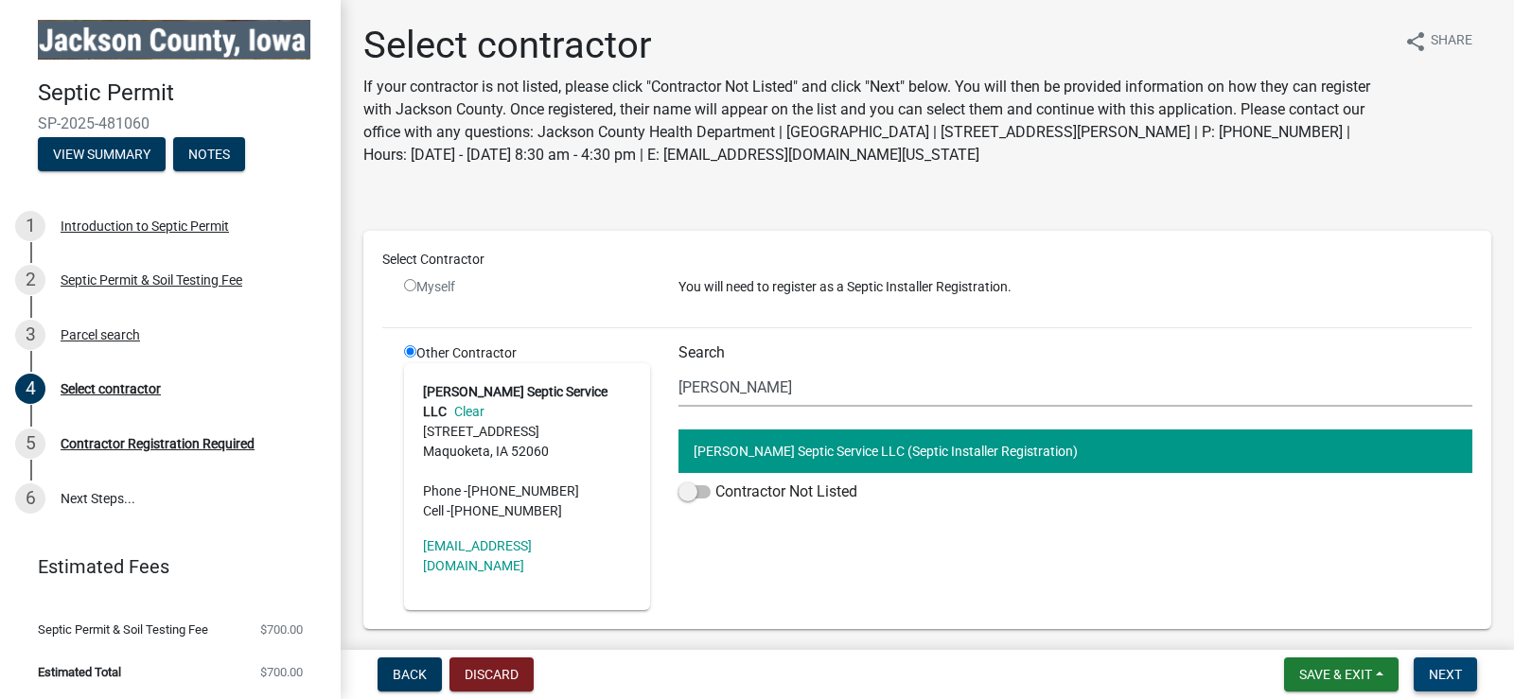
click at [1469, 670] on button "Next" at bounding box center [1445, 675] width 63 height 34
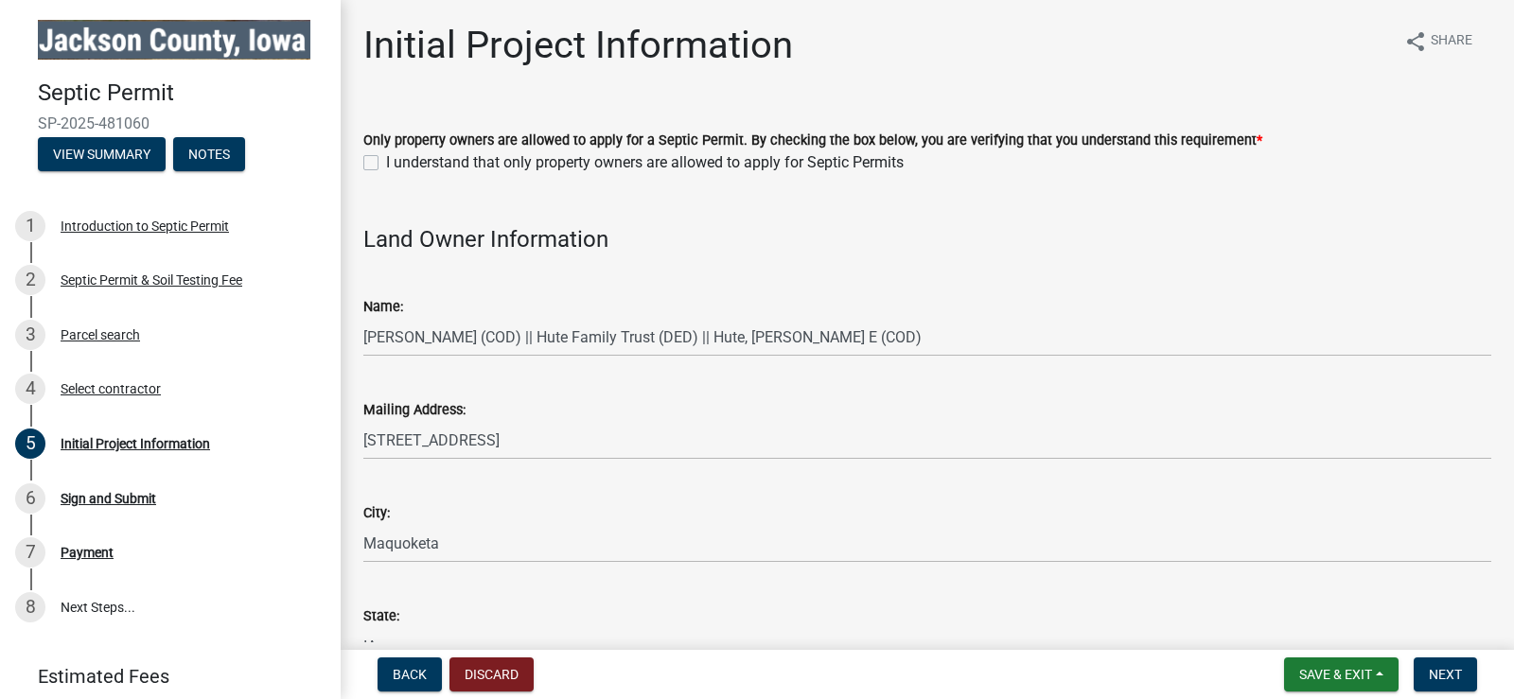
click at [386, 165] on label "I understand that only property owners are allowed to apply for Septic Permits" at bounding box center [645, 162] width 518 height 23
click at [386, 164] on input "I understand that only property owners are allowed to apply for Septic Permits" at bounding box center [392, 157] width 12 height 12
checkbox input "true"
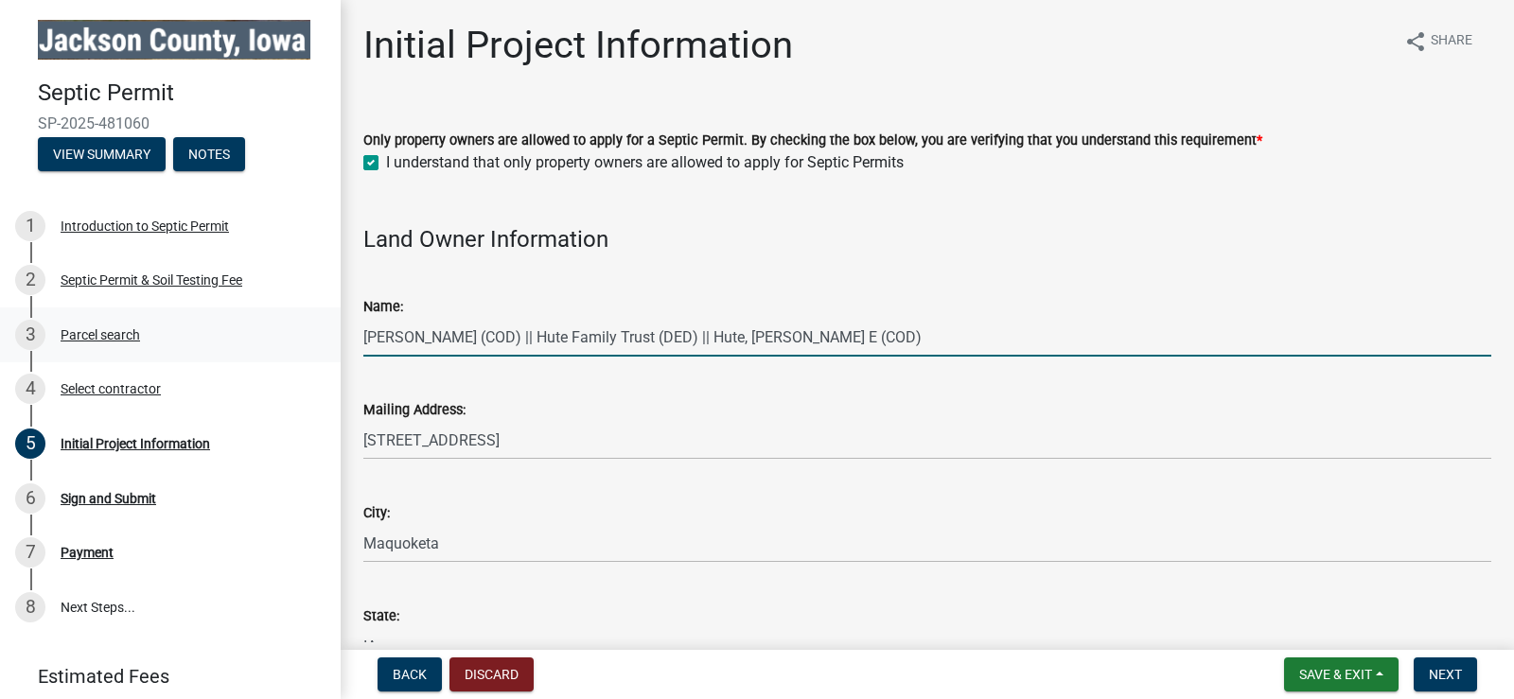
drag, startPoint x: 825, startPoint y: 335, endPoint x: 282, endPoint y: 311, distance: 543.7
click at [282, 311] on div "Septic Permit SP-2025-481060 View Summary Notes 1 Introduction to Septic Permit…" at bounding box center [757, 349] width 1514 height 699
type input "[PERSON_NAME]"
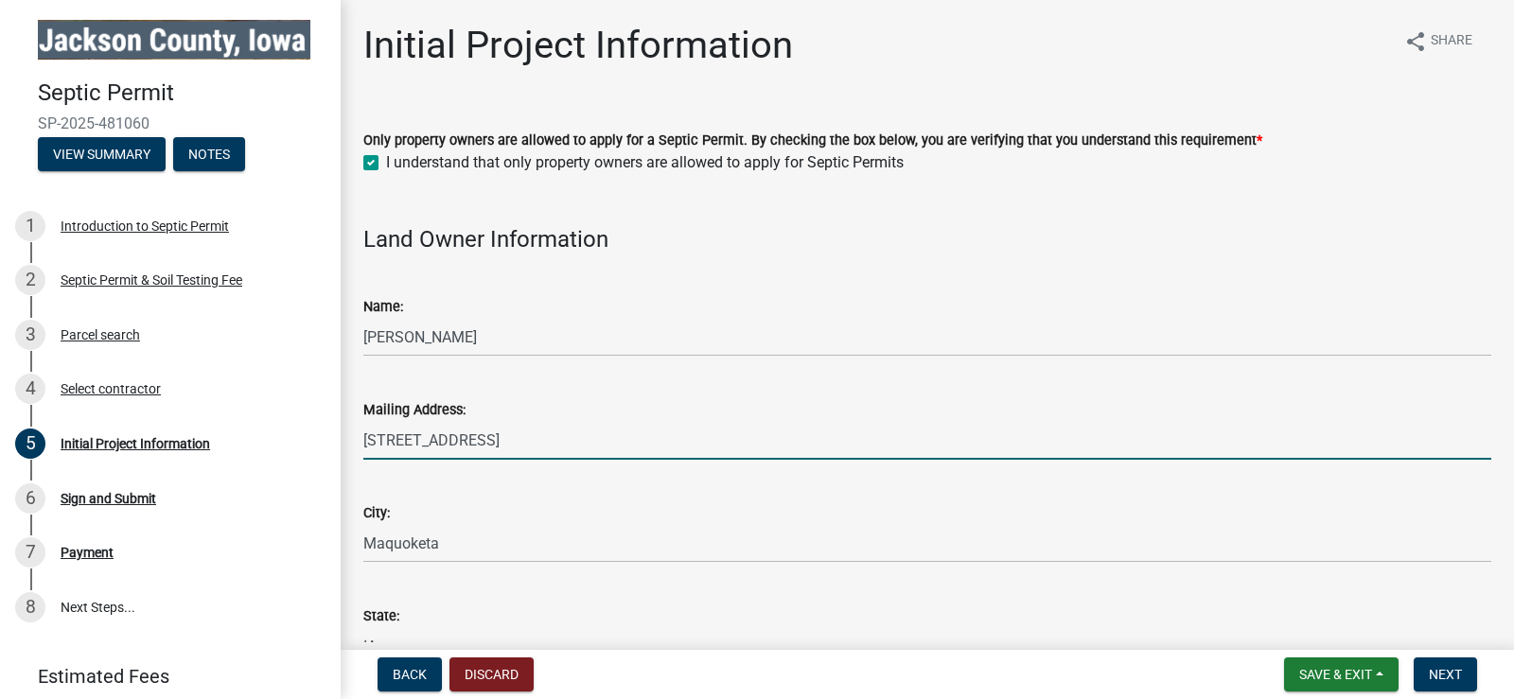
click at [793, 428] on input "204 N Eliza St" at bounding box center [927, 440] width 1128 height 39
drag, startPoint x: 780, startPoint y: 436, endPoint x: 265, endPoint y: 422, distance: 515.0
click at [265, 422] on div "Septic Permit SP-2025-481060 View Summary Notes 1 Introduction to Septic Permit…" at bounding box center [757, 349] width 1514 height 699
type input "[STREET_ADDRESS]"
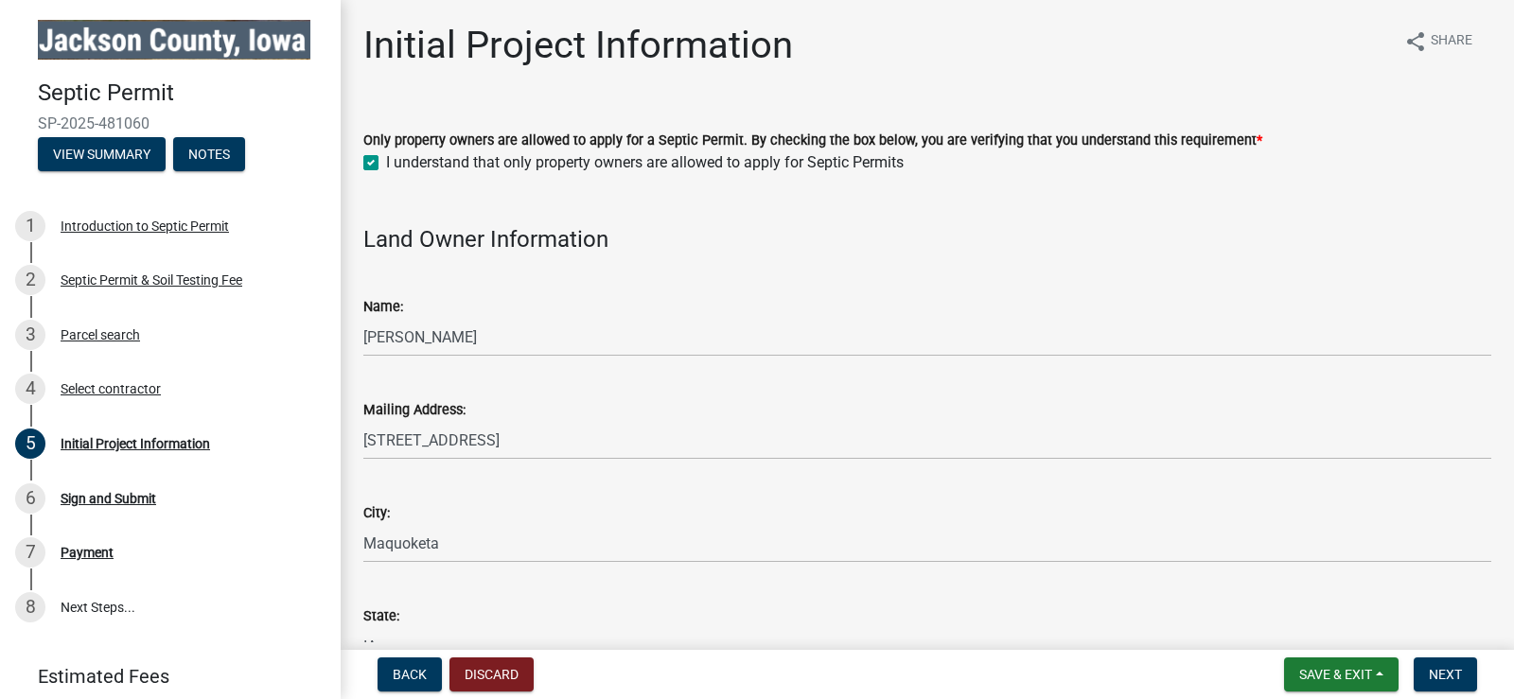
click at [427, 515] on div "City:" at bounding box center [927, 513] width 1128 height 23
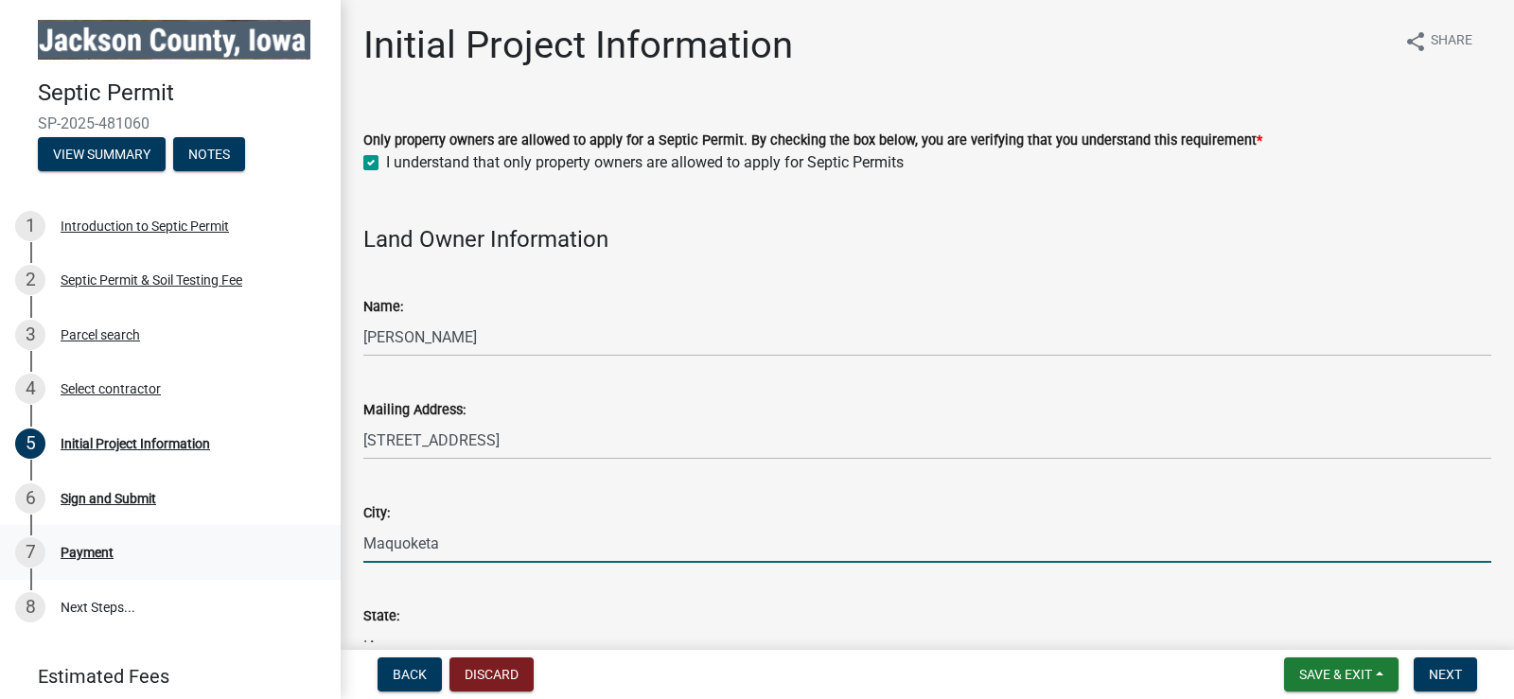
drag, startPoint x: 455, startPoint y: 548, endPoint x: 203, endPoint y: 549, distance: 252.7
click at [204, 553] on div "Septic Permit SP-2025-481060 View Summary Notes 1 Introduction to Septic Permit…" at bounding box center [757, 349] width 1514 height 699
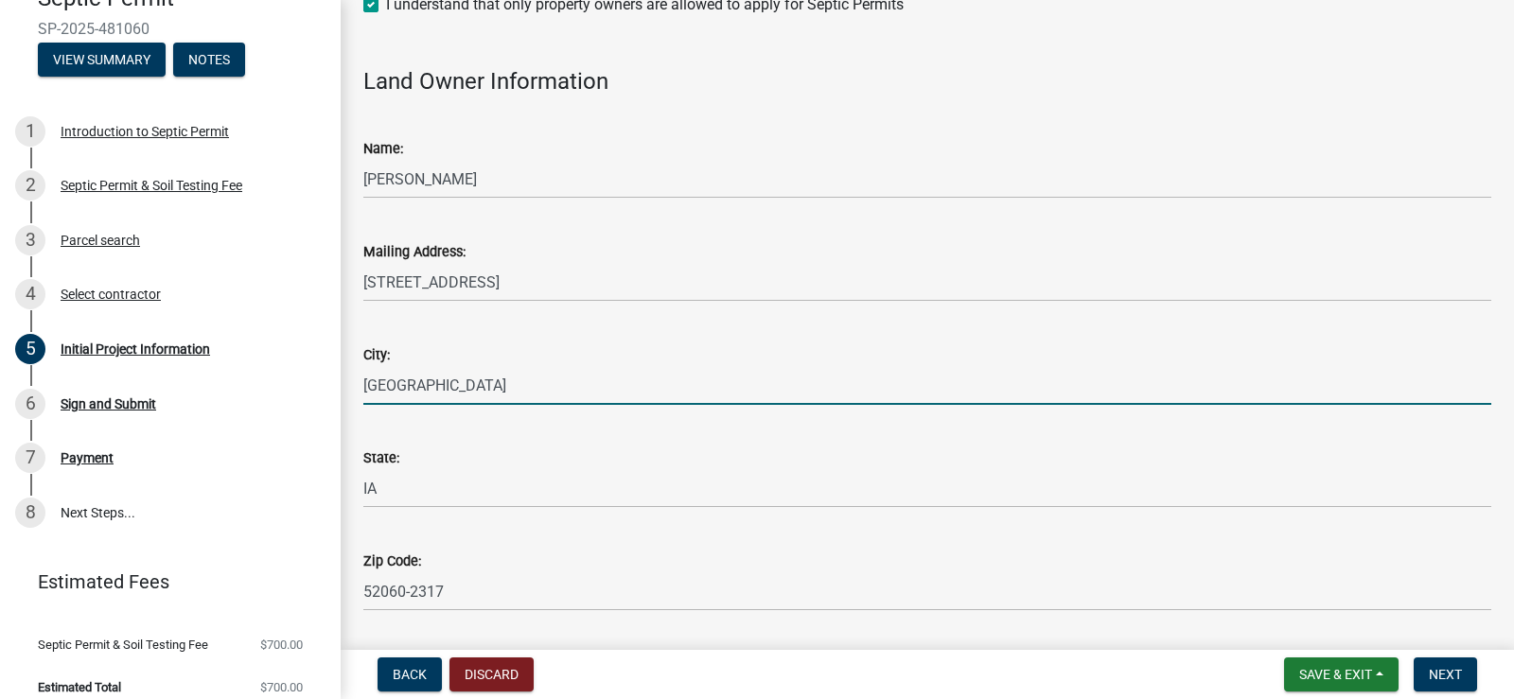
scroll to position [189, 0]
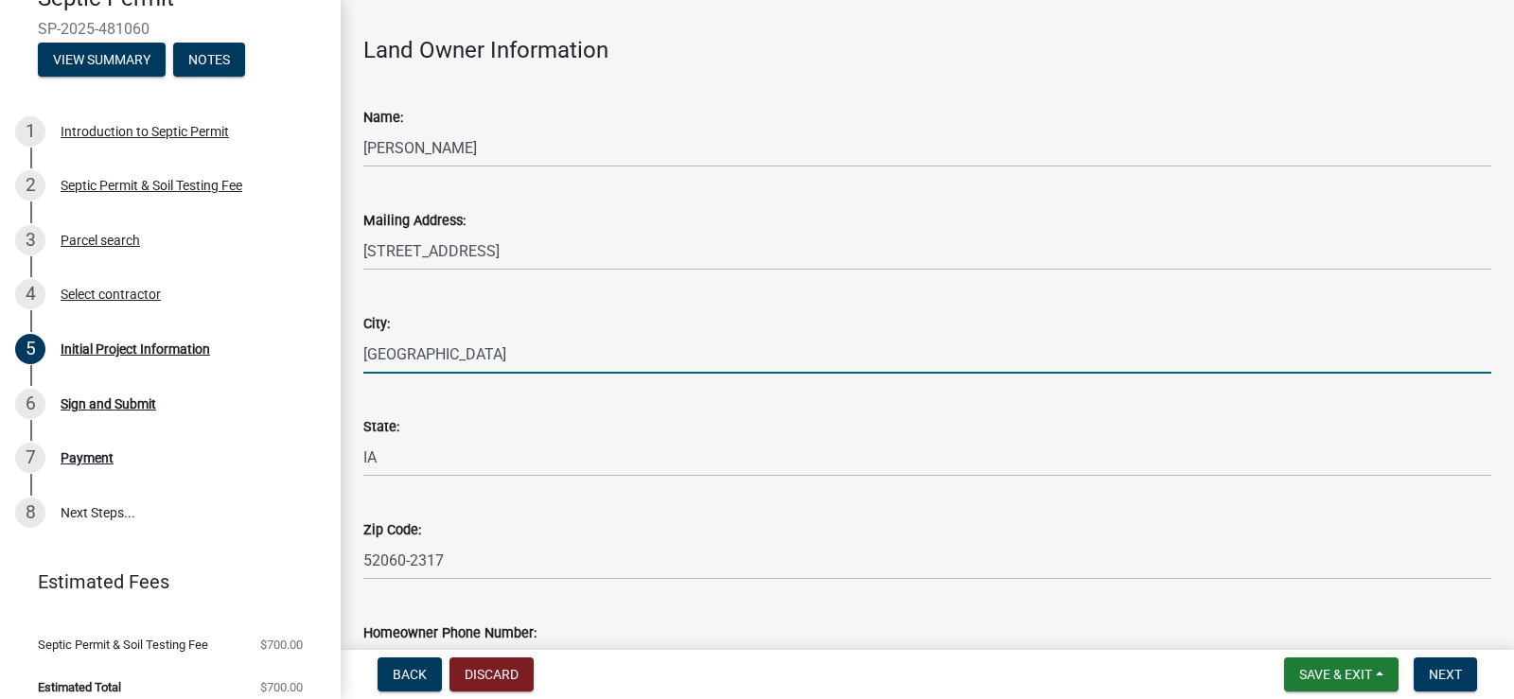
type input "[GEOGRAPHIC_DATA]"
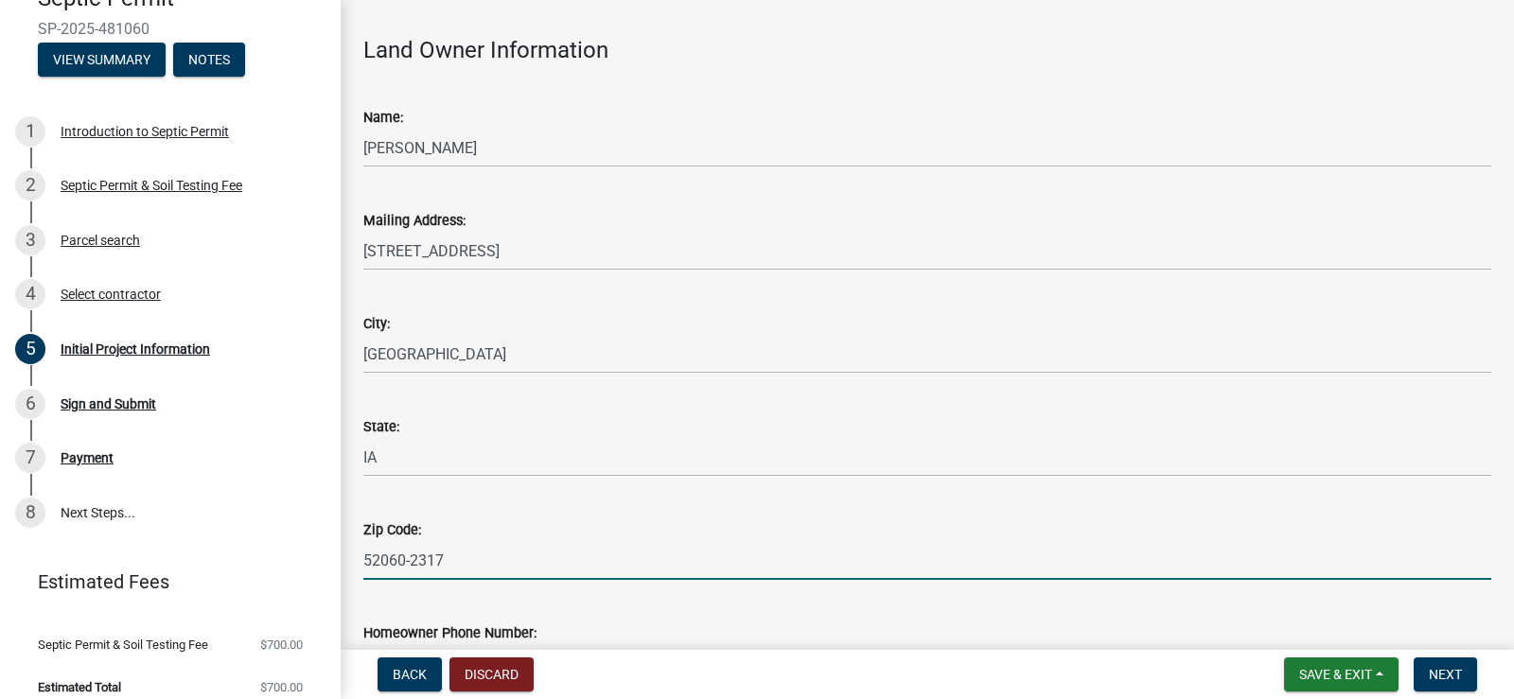
drag, startPoint x: 487, startPoint y: 566, endPoint x: 290, endPoint y: 555, distance: 198.1
click at [290, 558] on div "Septic Permit SP-2025-481060 View Summary Notes 1 Introduction to Septic Permit…" at bounding box center [757, 349] width 1514 height 699
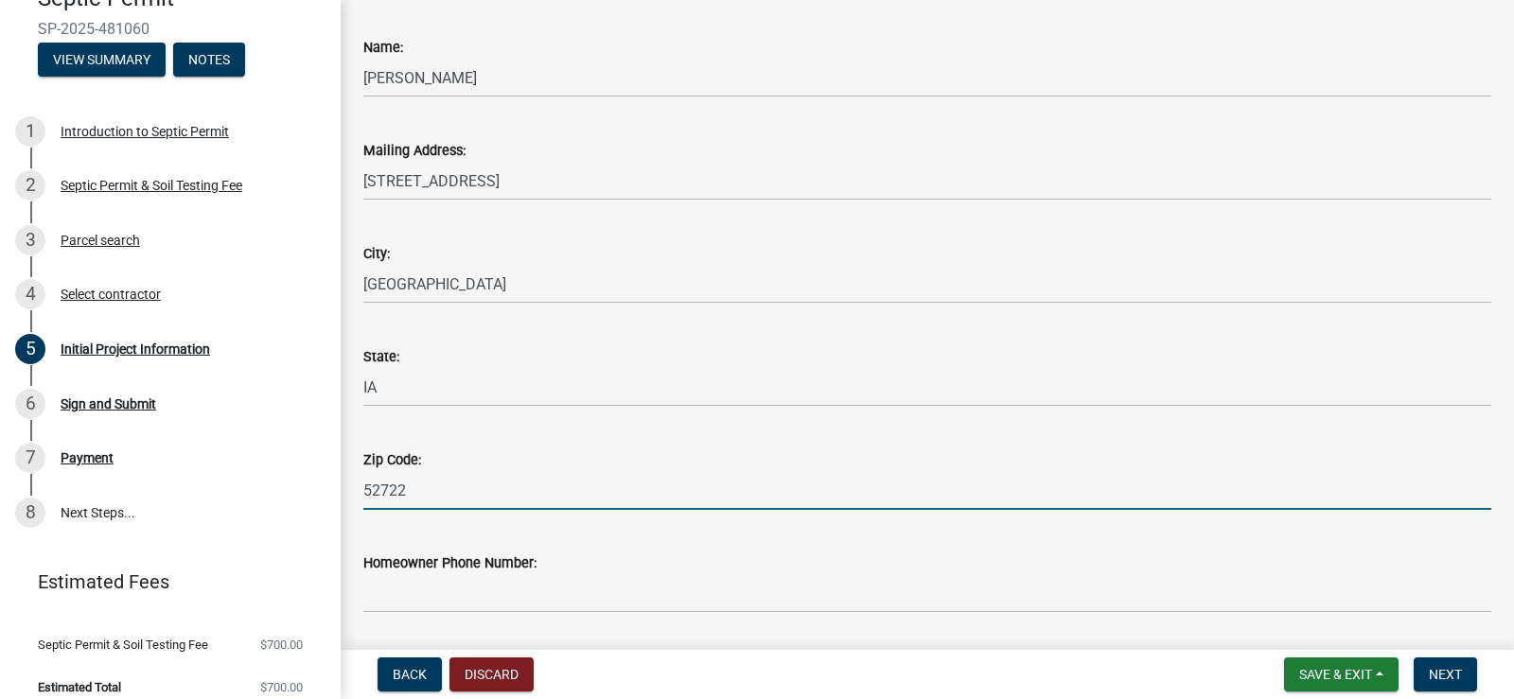
scroll to position [379, 0]
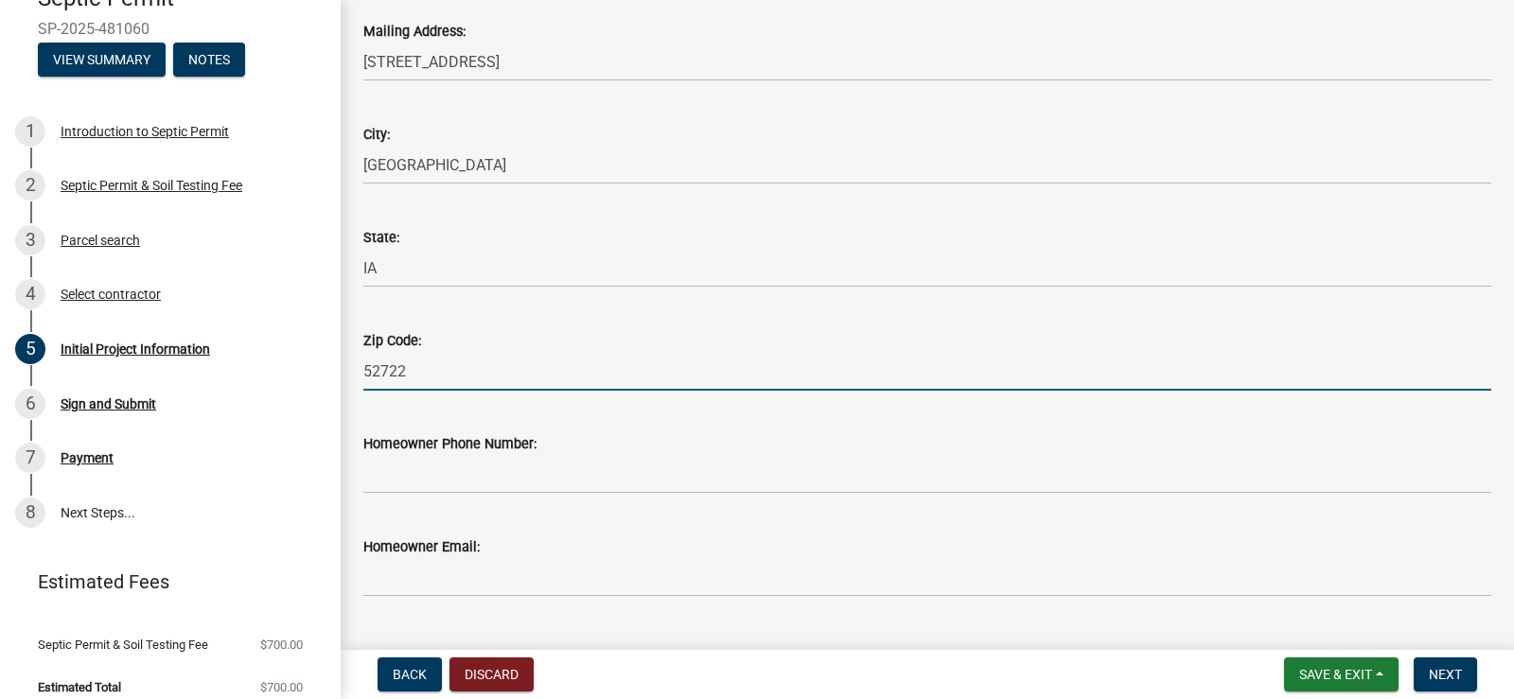
type input "52722"
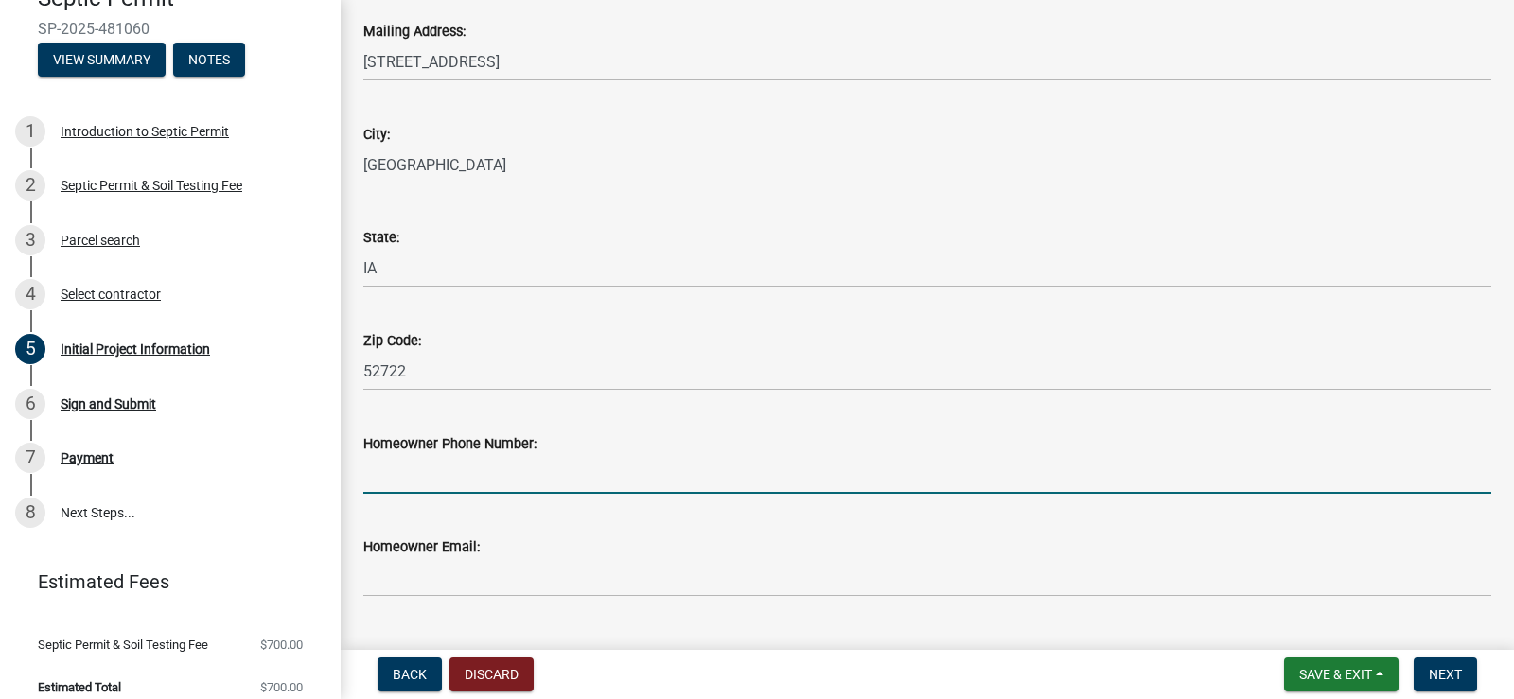
click at [422, 475] on input "Homeowner Phone Number:" at bounding box center [927, 474] width 1128 height 39
type input "[PHONE_NUMBER]"
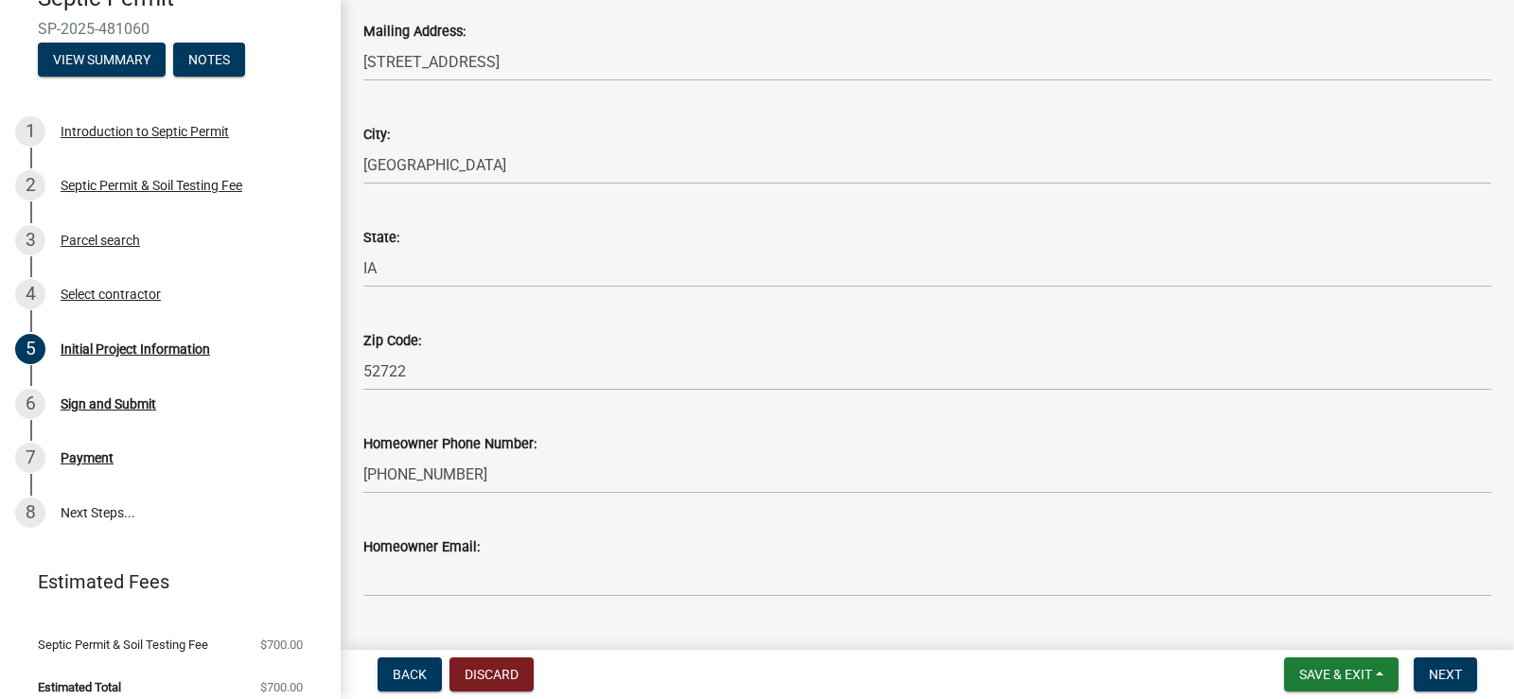
drag, startPoint x: 644, startPoint y: 541, endPoint x: 639, endPoint y: 550, distance: 10.2
click at [642, 542] on div "Homeowner Email:" at bounding box center [927, 547] width 1128 height 23
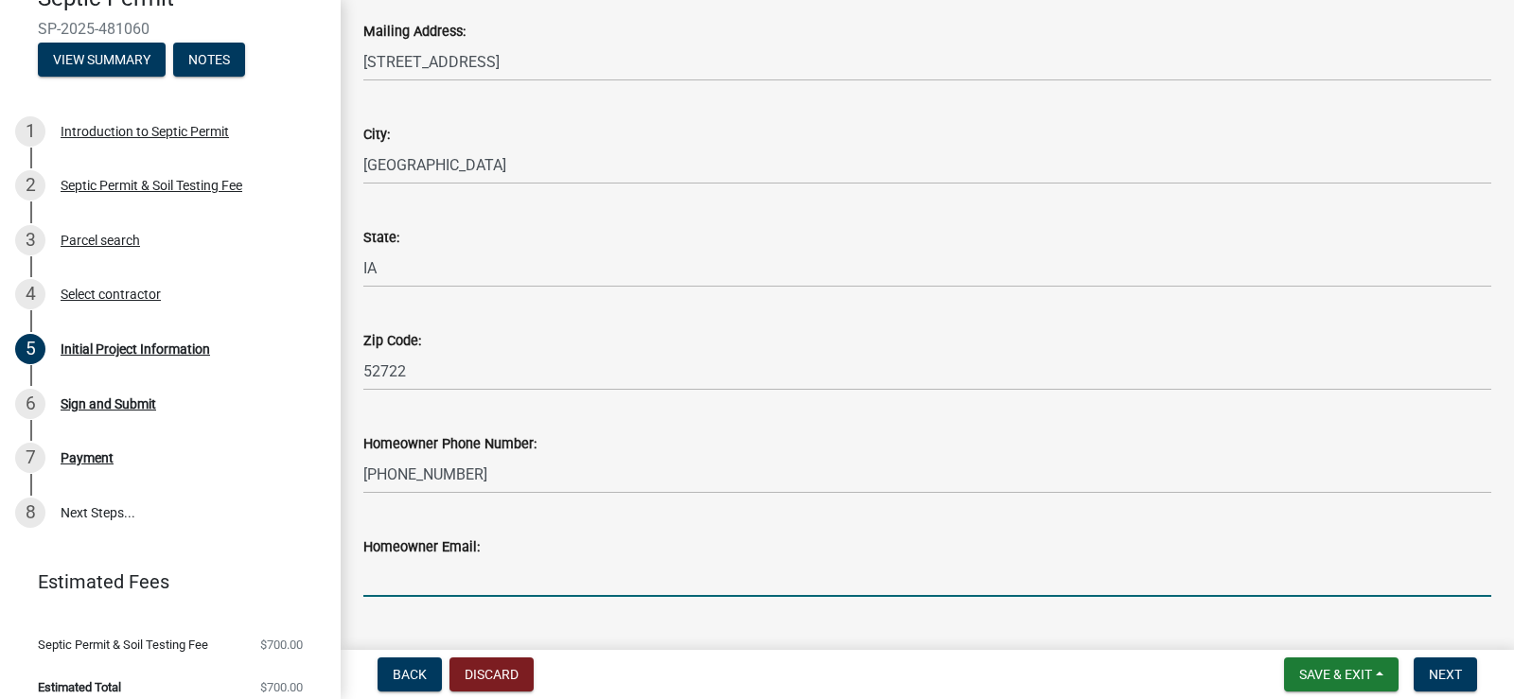
click at [638, 558] on input "Homeowner Email:" at bounding box center [927, 577] width 1128 height 39
type input "[EMAIL_ADDRESS][DOMAIN_NAME]"
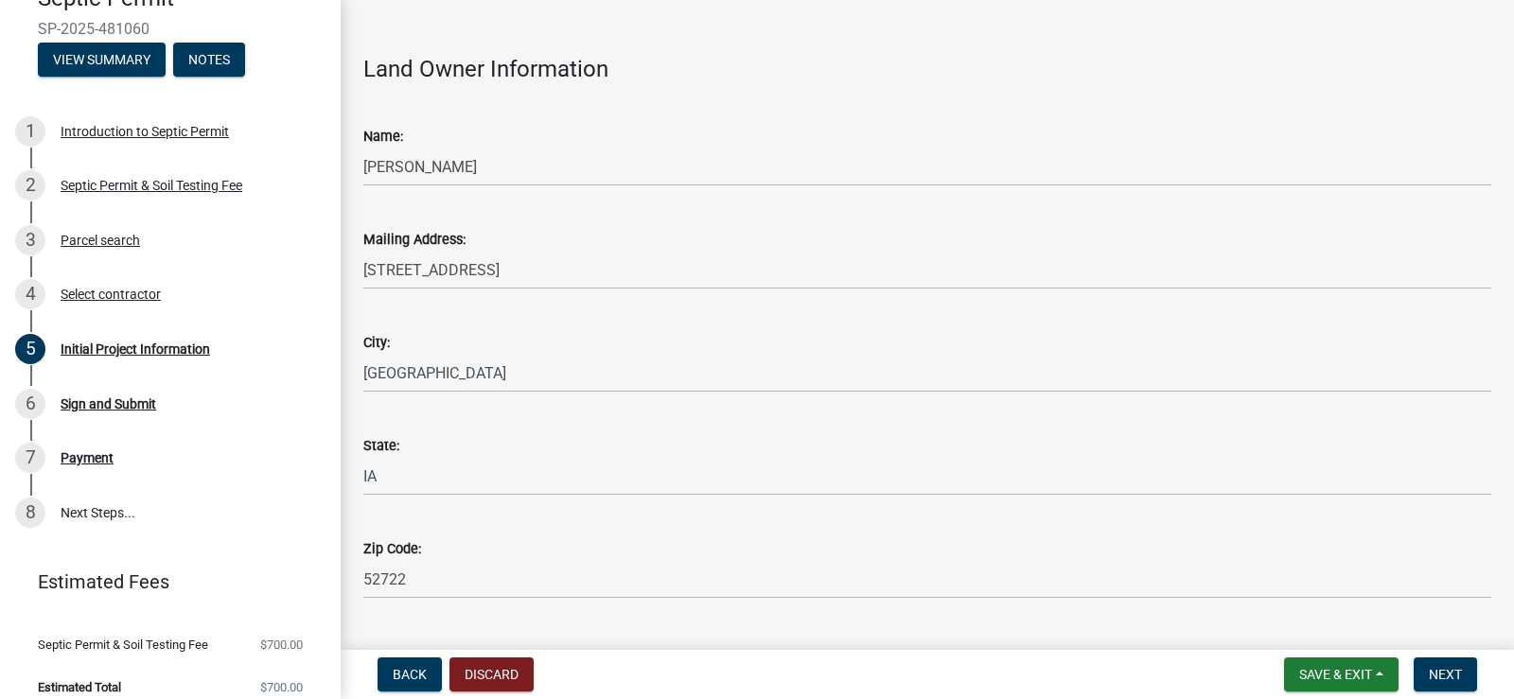
scroll to position [473, 0]
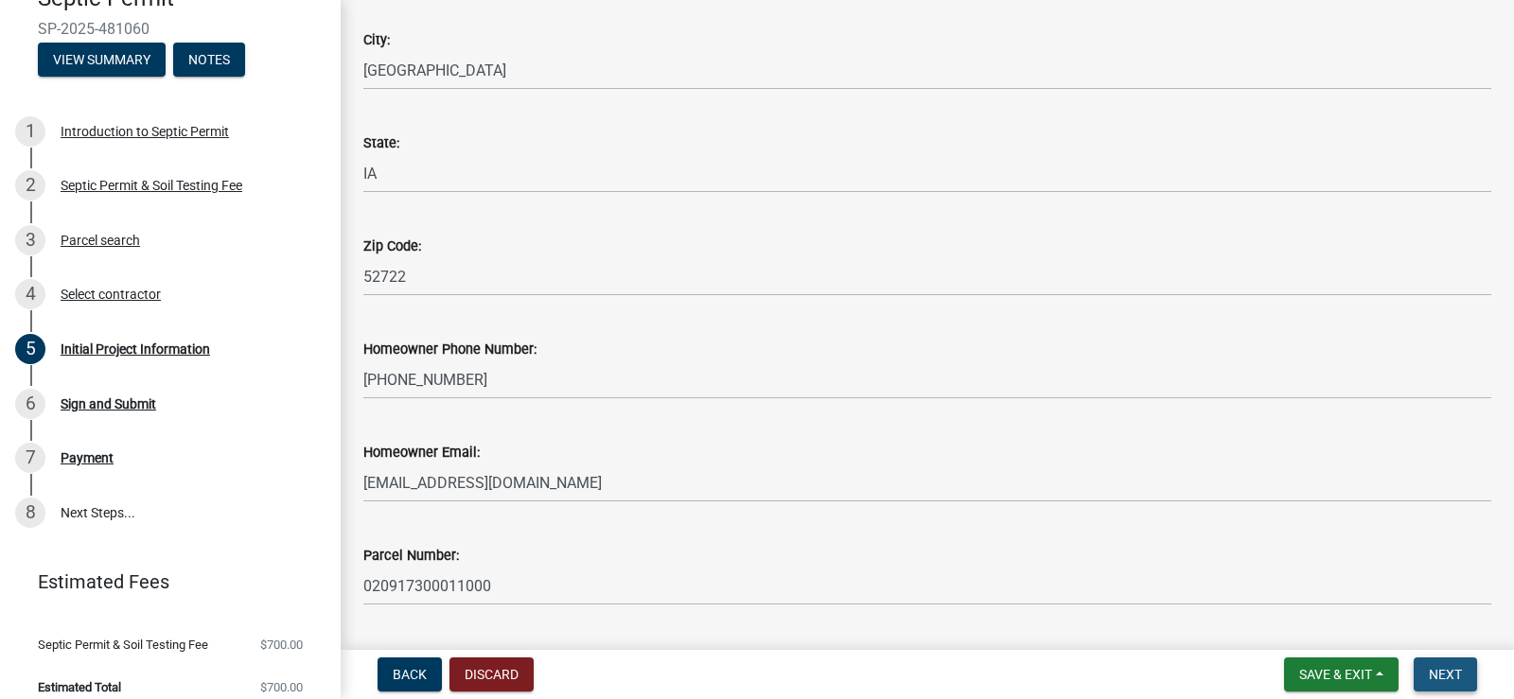
click at [1461, 675] on span "Next" at bounding box center [1445, 674] width 33 height 15
click at [1442, 671] on span "Next" at bounding box center [1445, 674] width 33 height 15
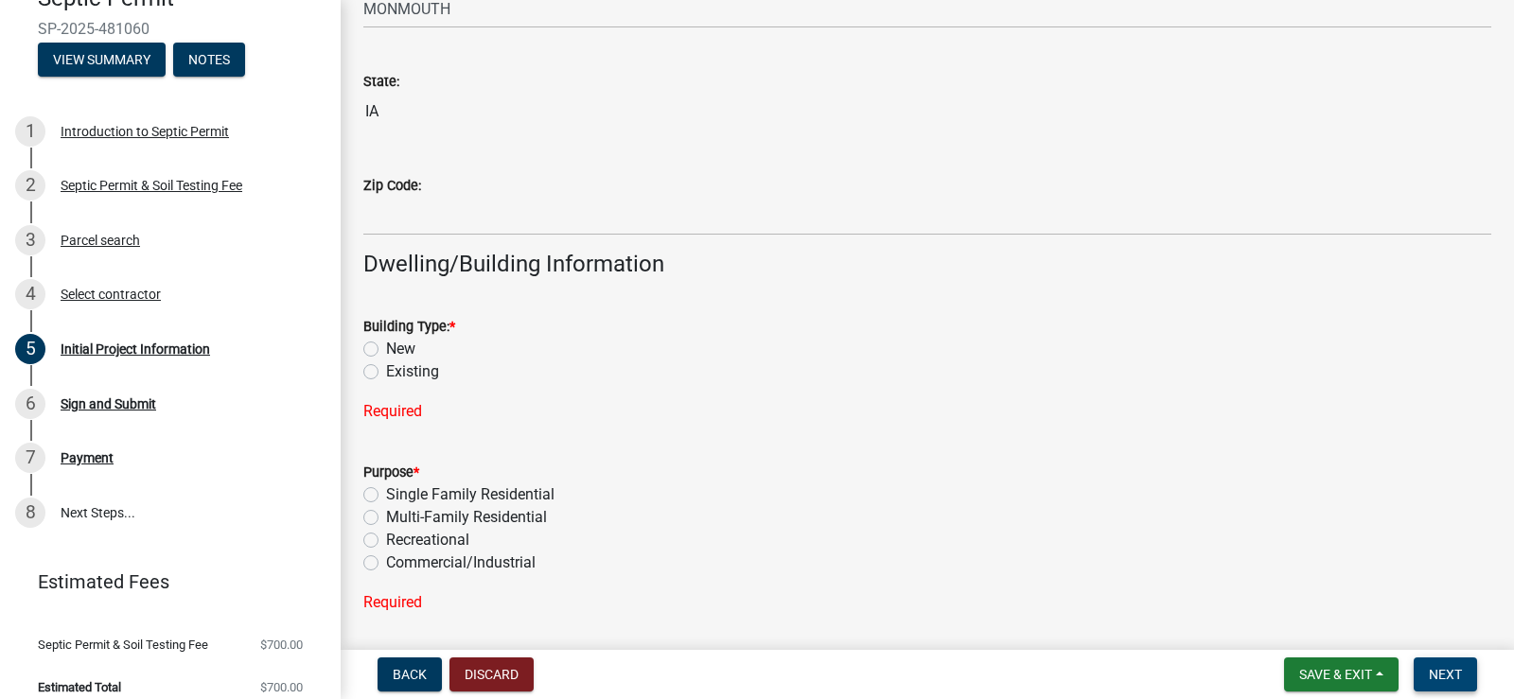
scroll to position [1325, 0]
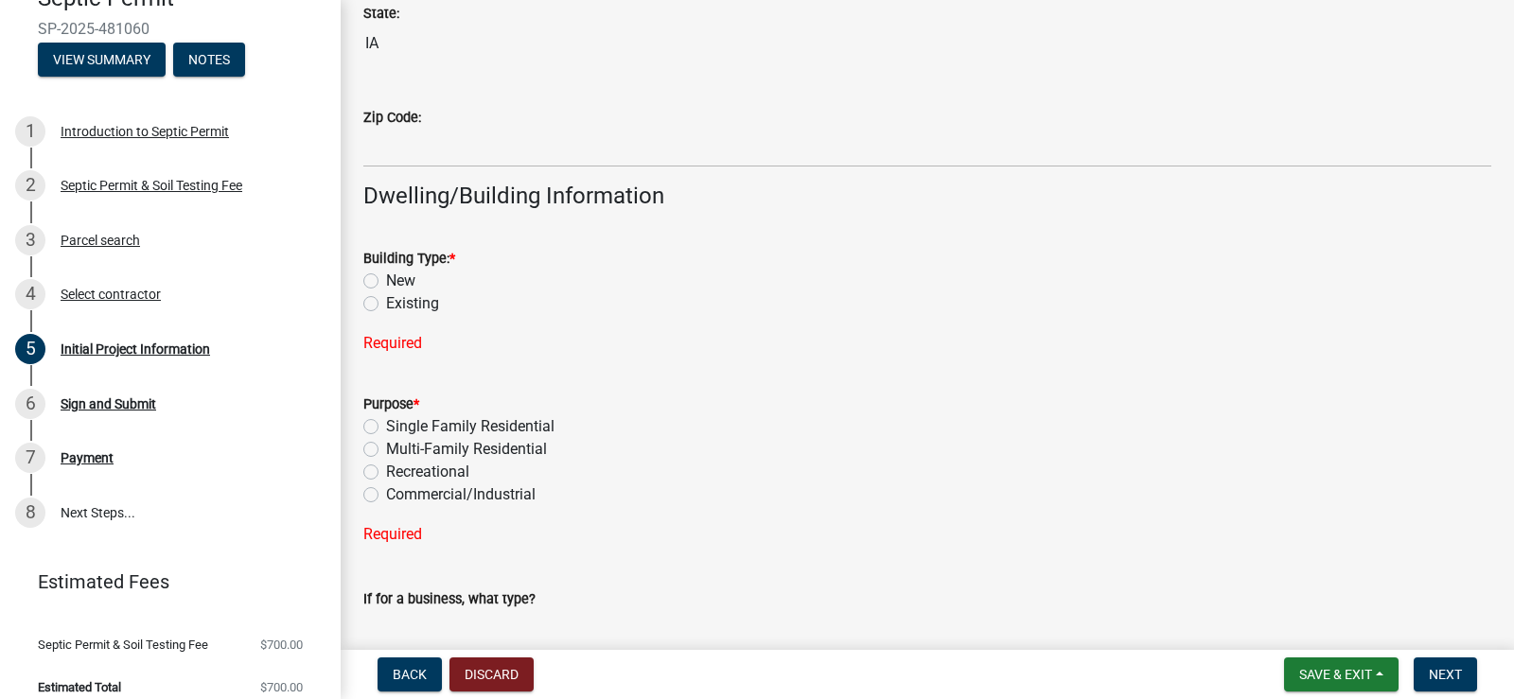
click at [386, 304] on label "Existing" at bounding box center [412, 303] width 53 height 23
click at [386, 304] on input "Existing" at bounding box center [392, 298] width 12 height 12
radio input "true"
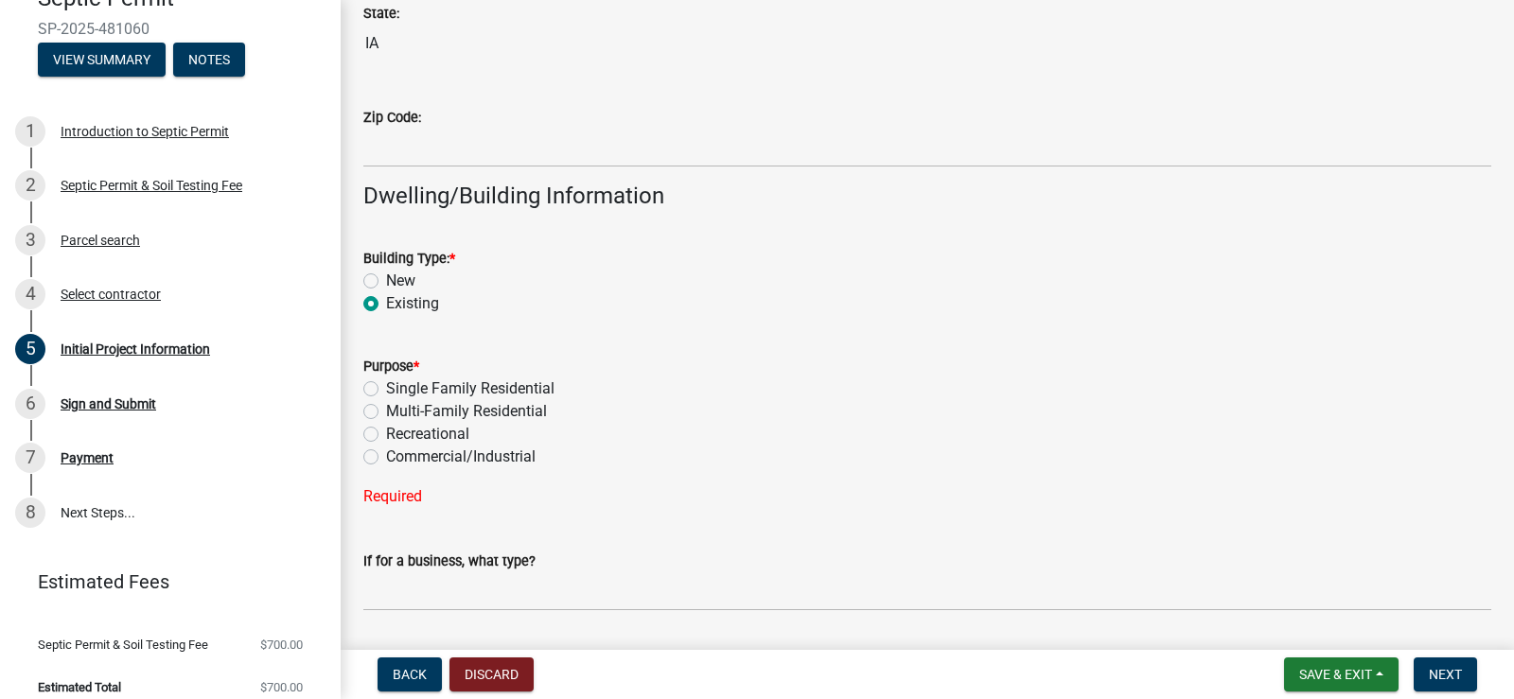
scroll to position [1419, 0]
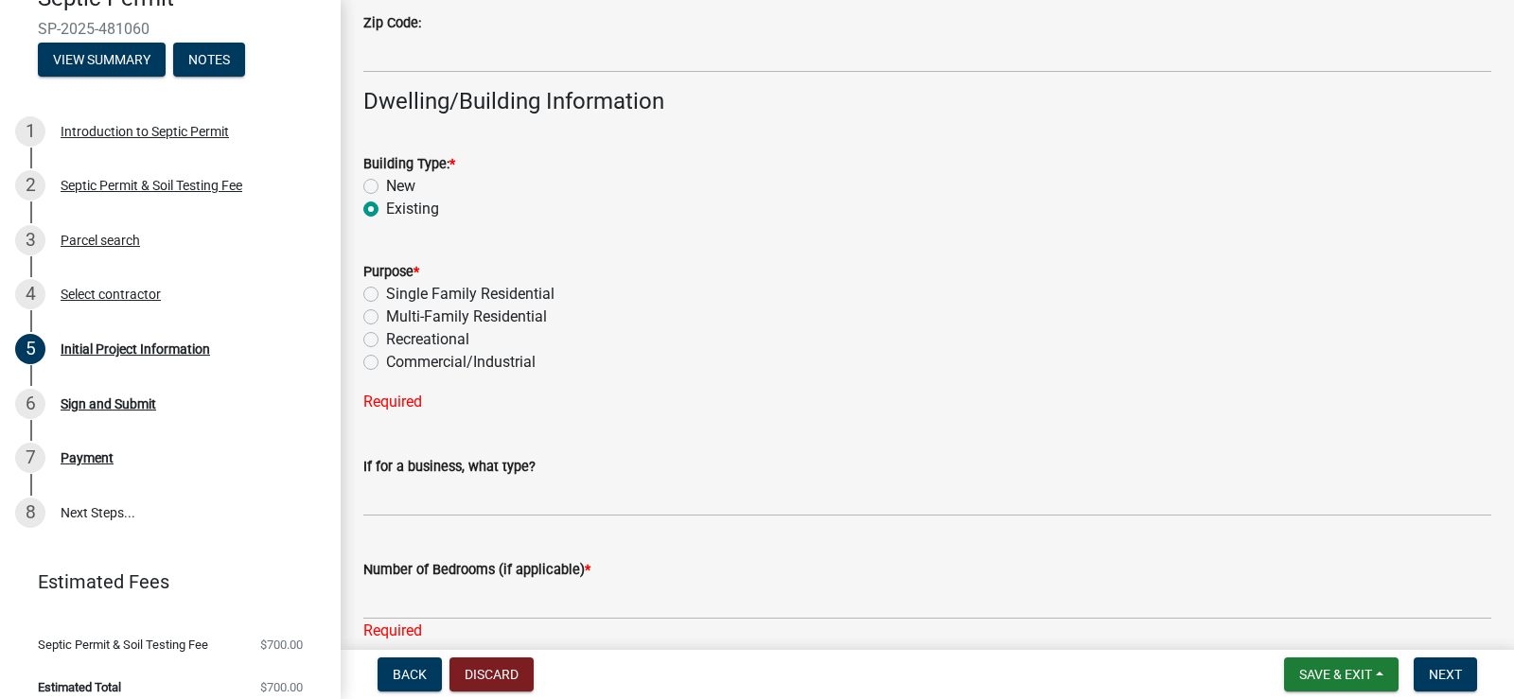
click at [386, 291] on label "Single Family Residential" at bounding box center [470, 294] width 168 height 23
click at [386, 291] on input "Single Family Residential" at bounding box center [392, 289] width 12 height 12
radio input "true"
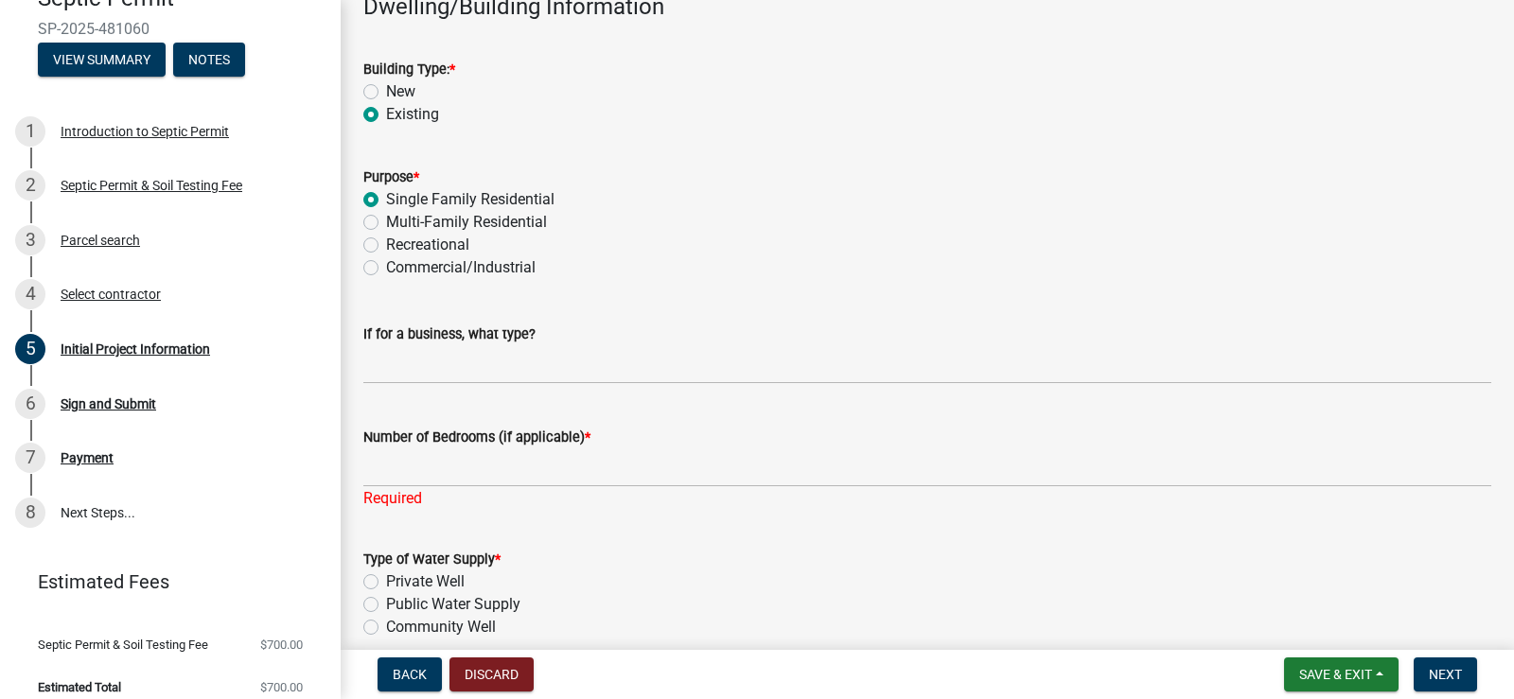
scroll to position [1609, 0]
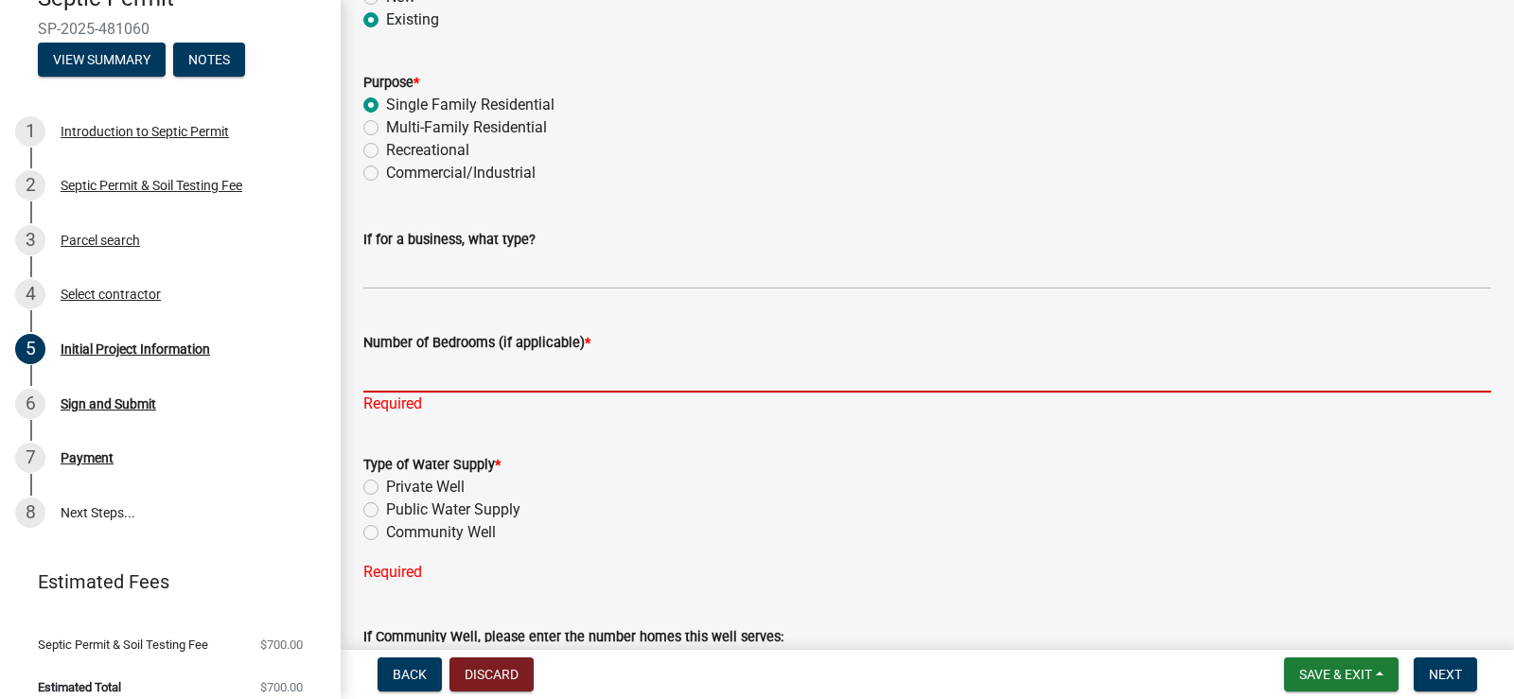
click at [471, 370] on input "Number of Bedrooms (if applicable) *" at bounding box center [927, 373] width 1128 height 39
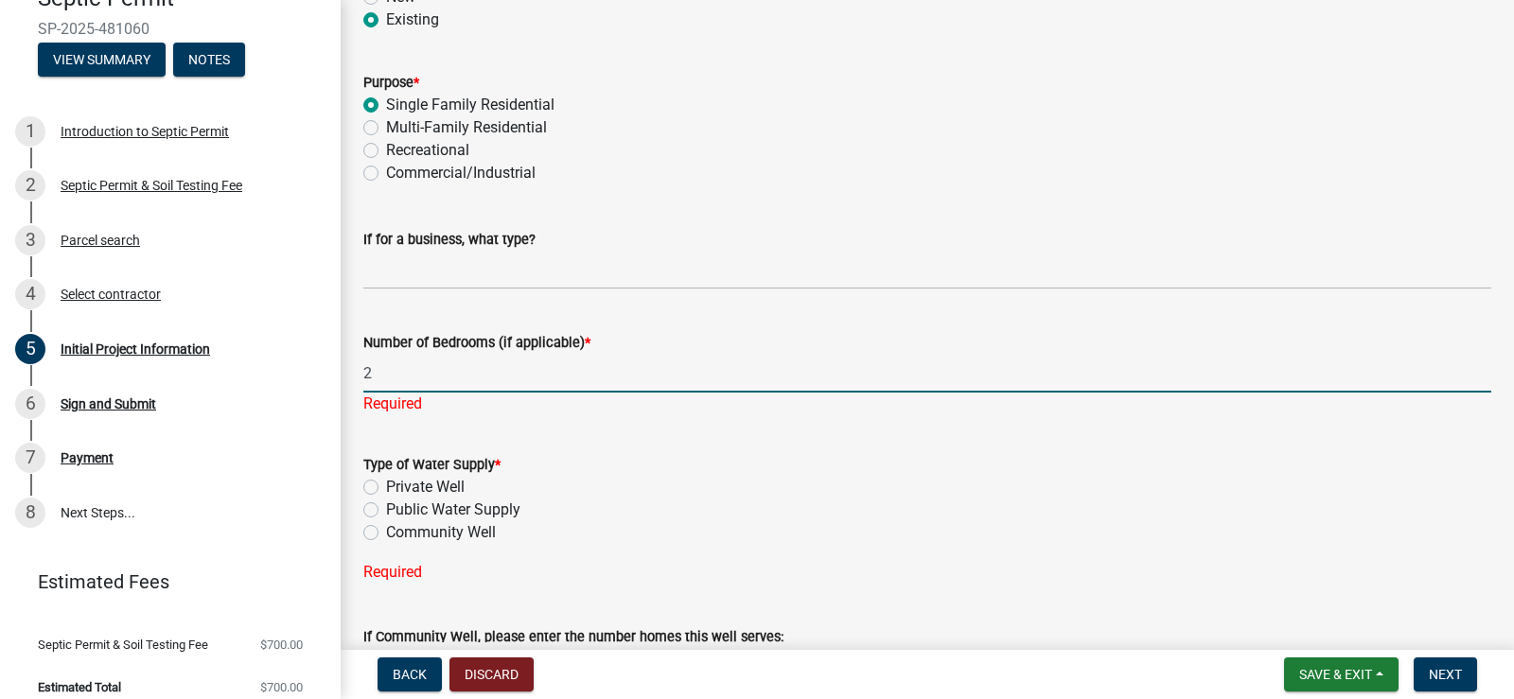
type input "2"
click at [367, 486] on div "Type of Water Supply * Private Well Public Water Supply Community Well" at bounding box center [927, 498] width 1128 height 91
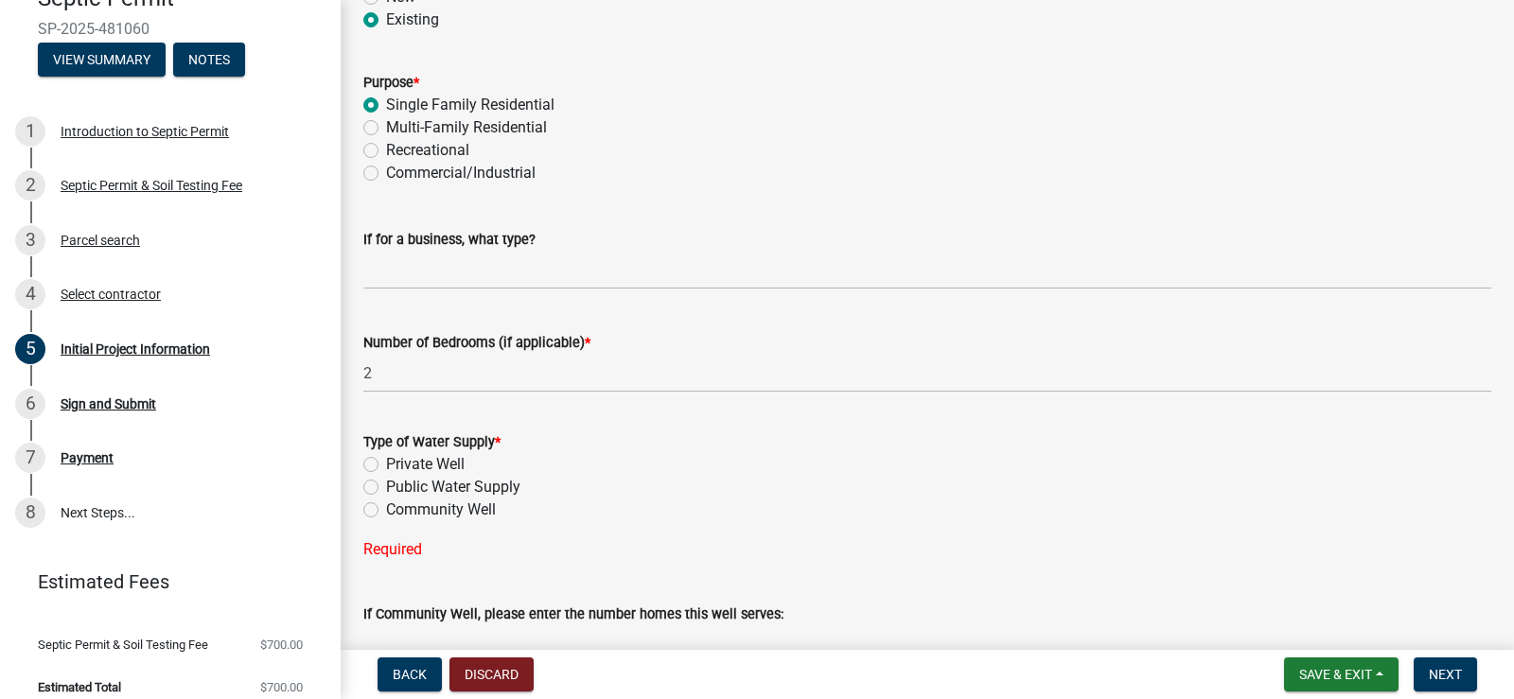
drag, startPoint x: 372, startPoint y: 462, endPoint x: 460, endPoint y: 475, distance: 89.0
click at [386, 463] on label "Private Well" at bounding box center [425, 464] width 79 height 23
click at [386, 463] on input "Private Well" at bounding box center [392, 459] width 12 height 12
radio input "true"
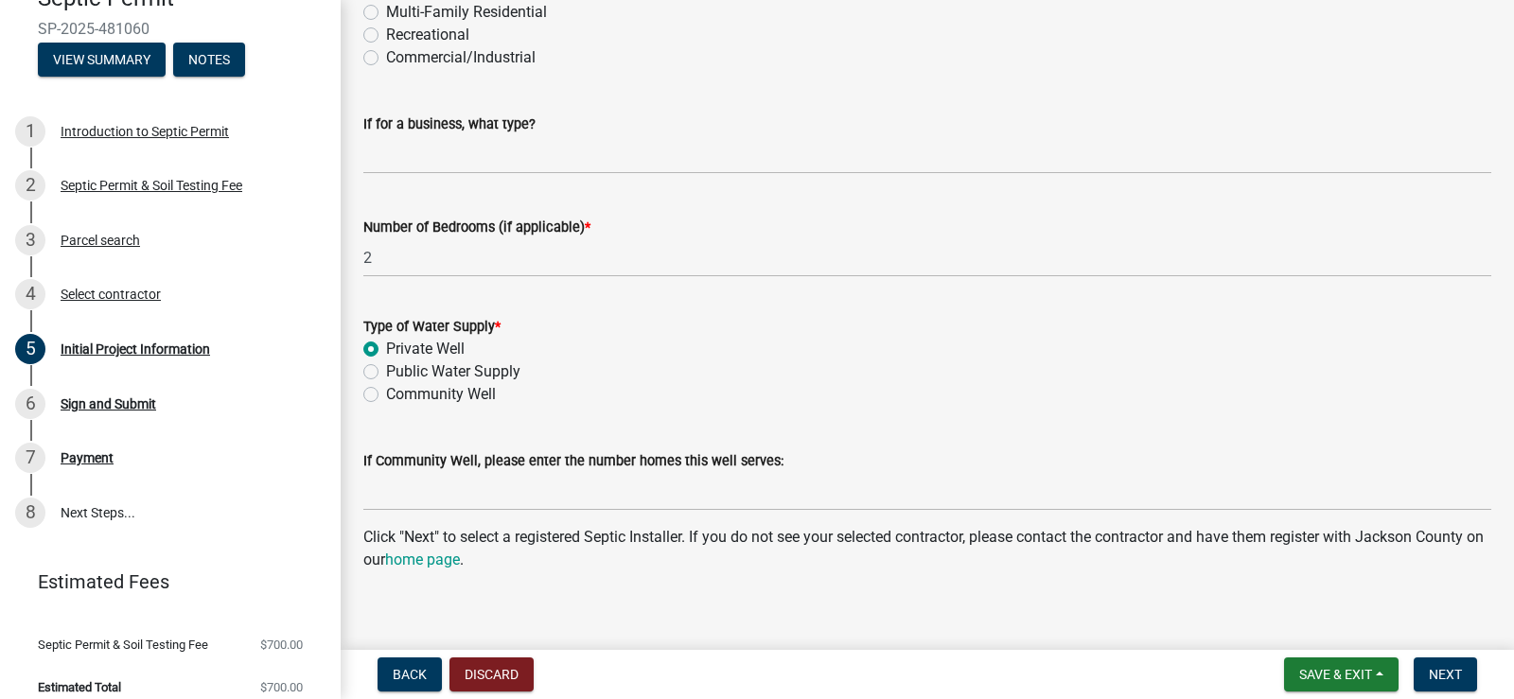
scroll to position [1742, 0]
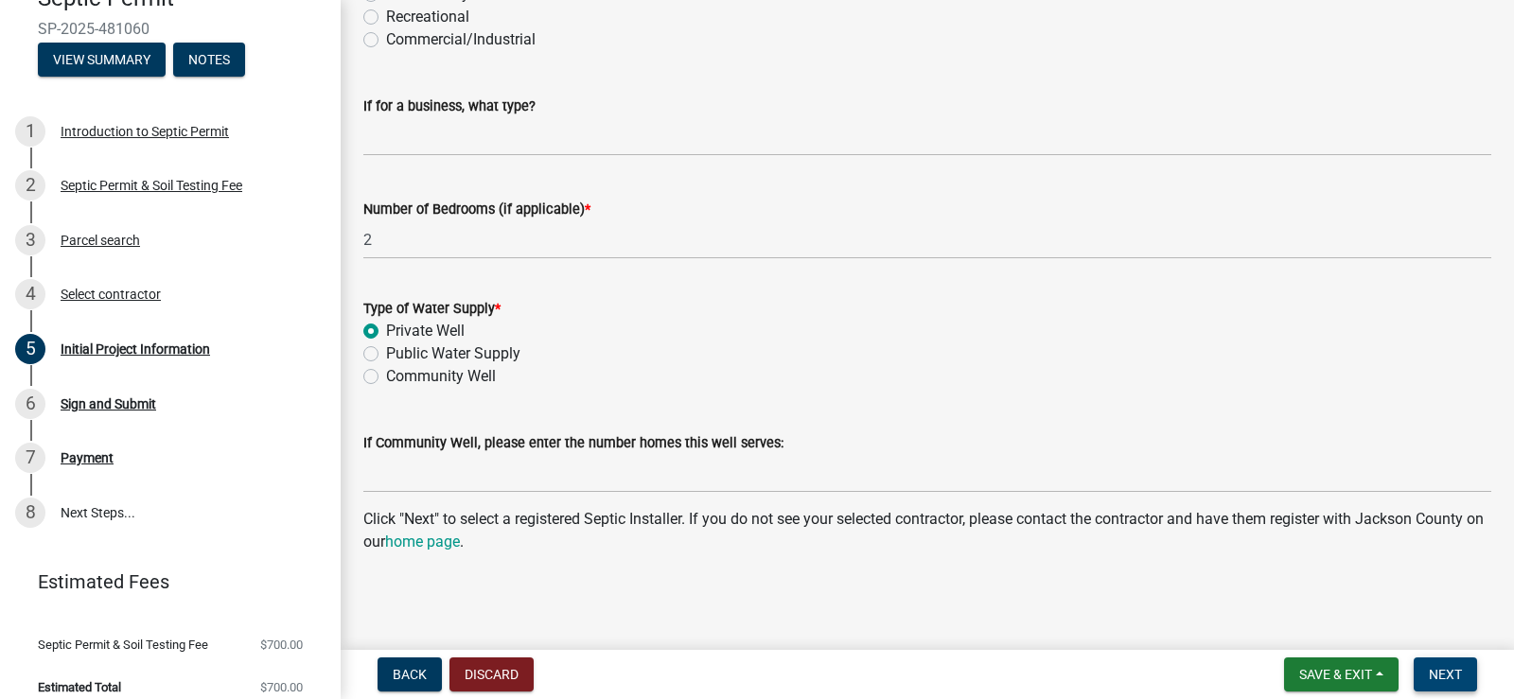
click at [1442, 668] on span "Next" at bounding box center [1445, 674] width 33 height 15
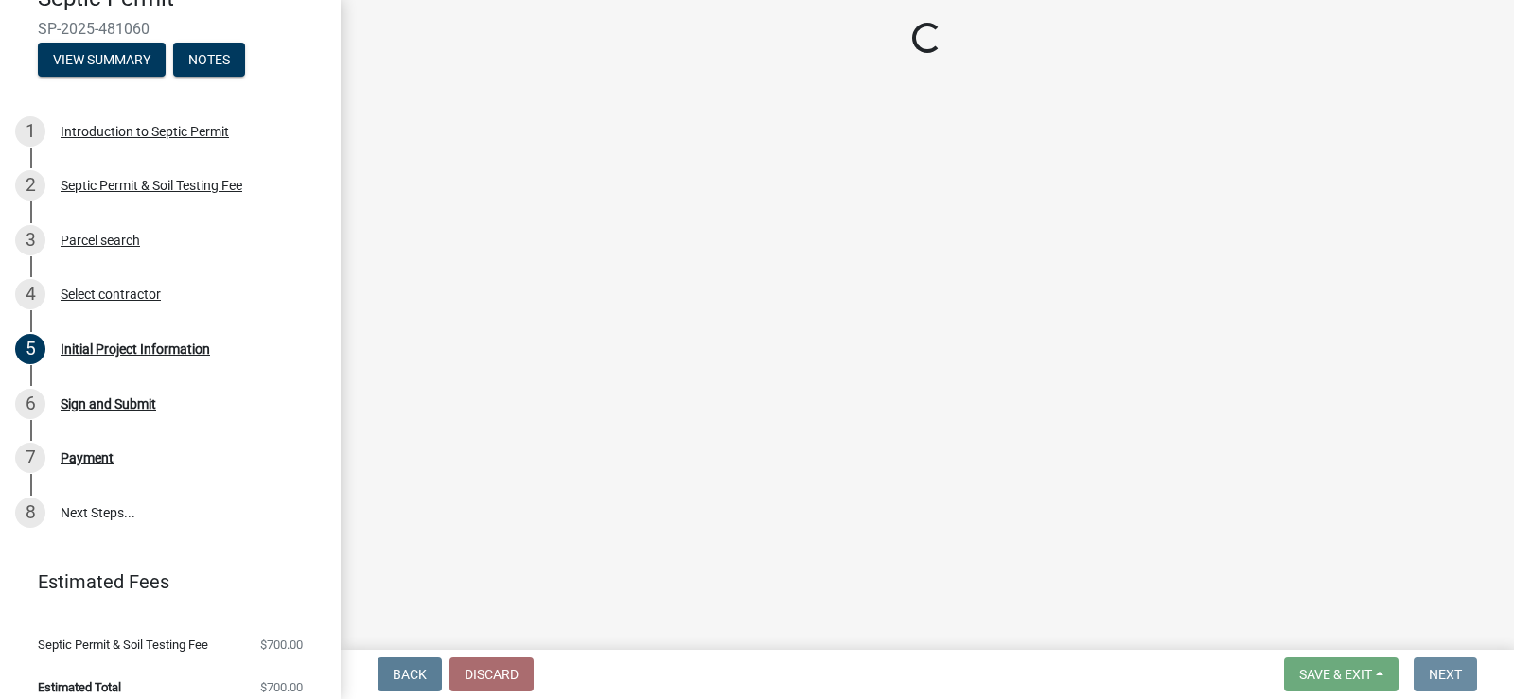
scroll to position [0, 0]
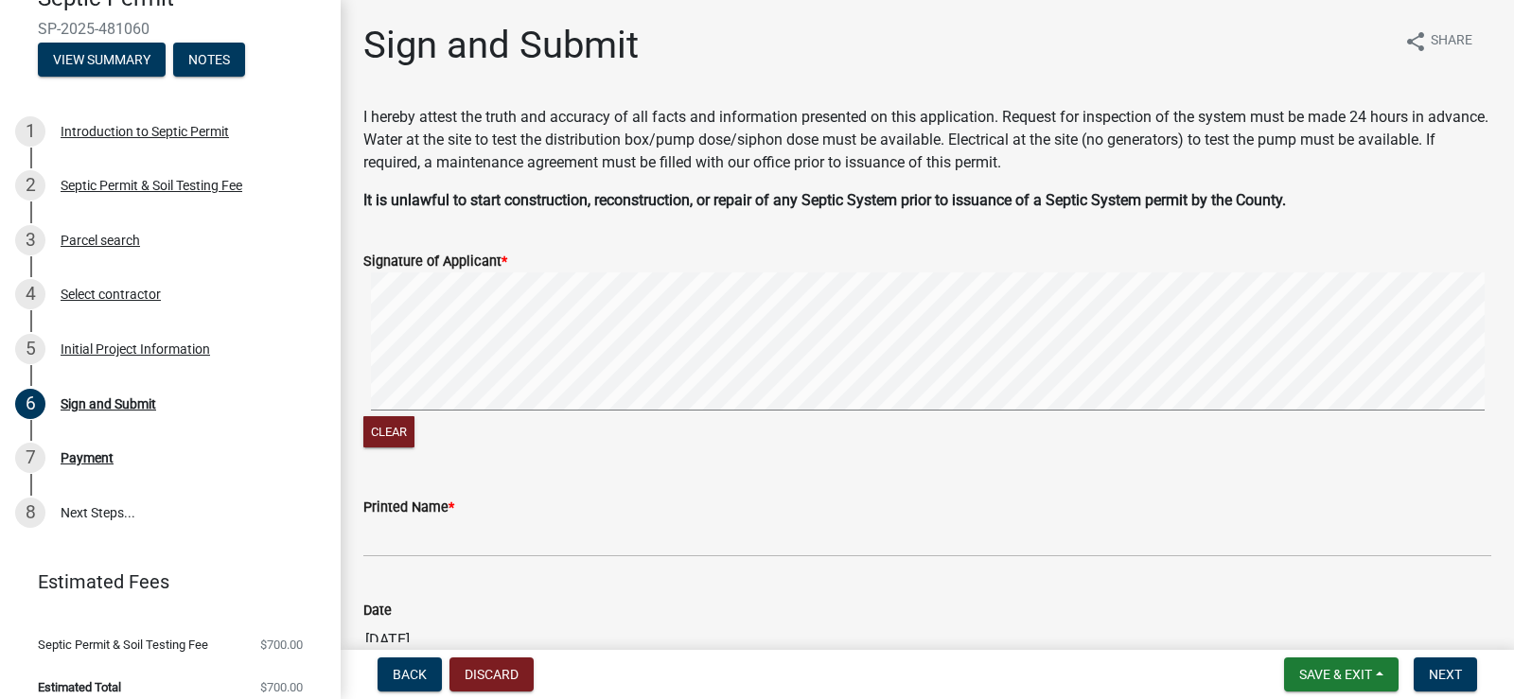
click at [502, 267] on span "*" at bounding box center [505, 262] width 6 height 16
click at [390, 415] on signature-pad at bounding box center [927, 345] width 1128 height 144
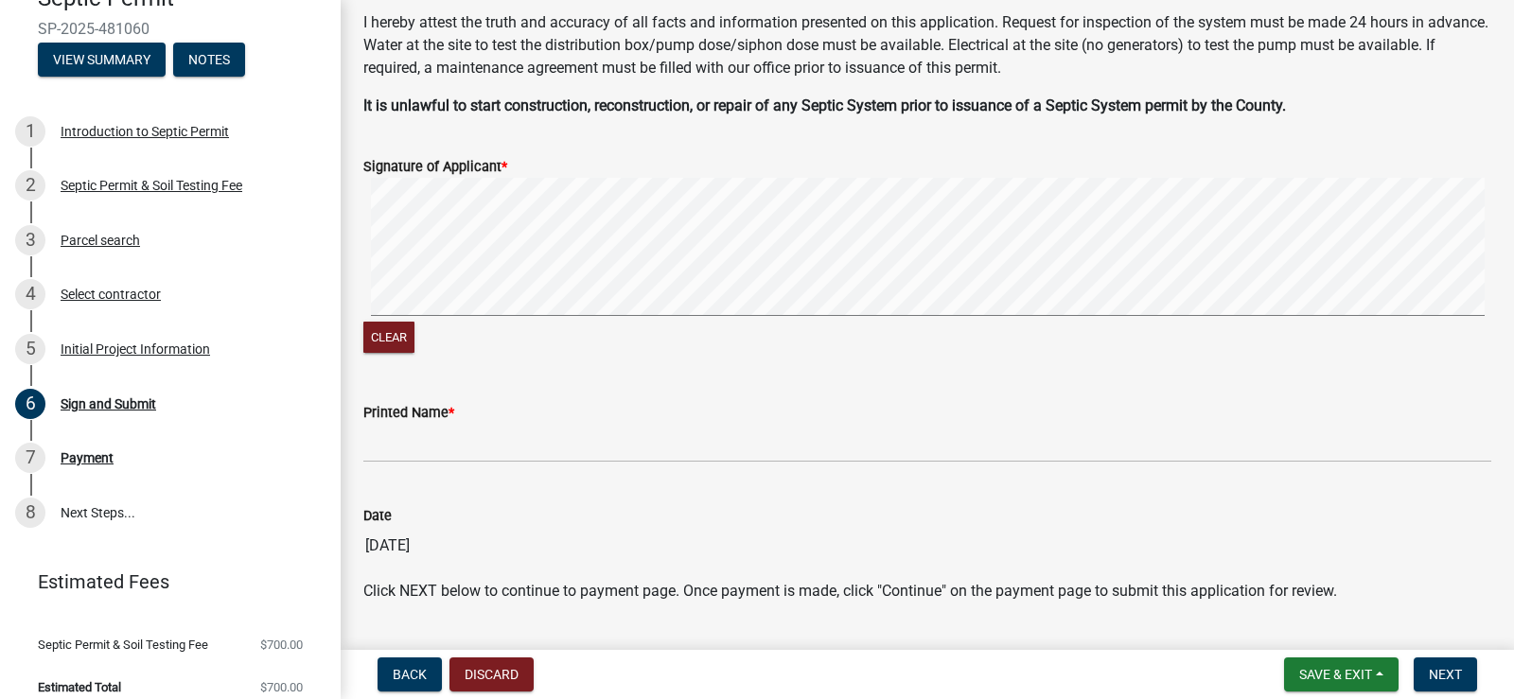
click at [408, 388] on div "Printed Name *" at bounding box center [927, 419] width 1128 height 88
drag, startPoint x: 449, startPoint y: 418, endPoint x: 484, endPoint y: 423, distance: 35.3
click at [449, 420] on label "Printed Name *" at bounding box center [408, 413] width 91 height 13
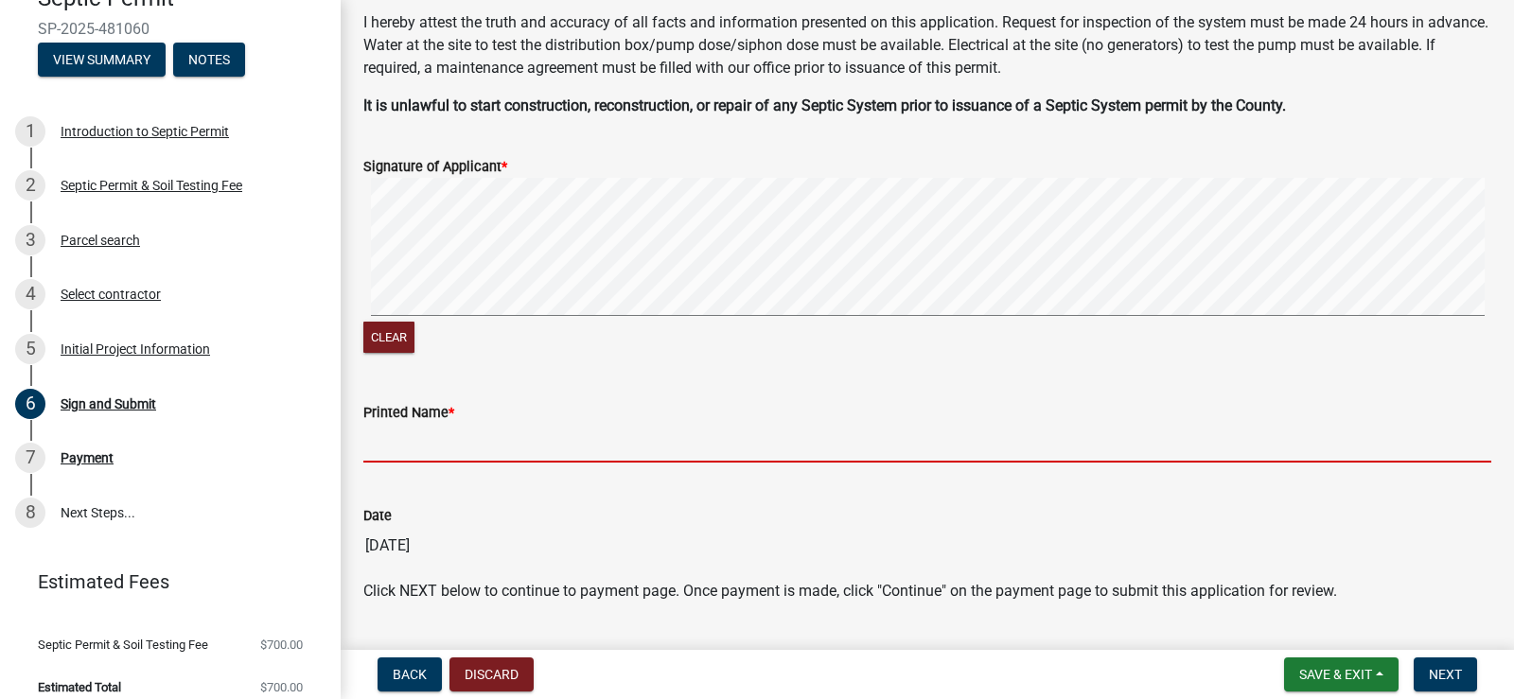
click at [449, 424] on input "Printed Name *" at bounding box center [927, 443] width 1128 height 39
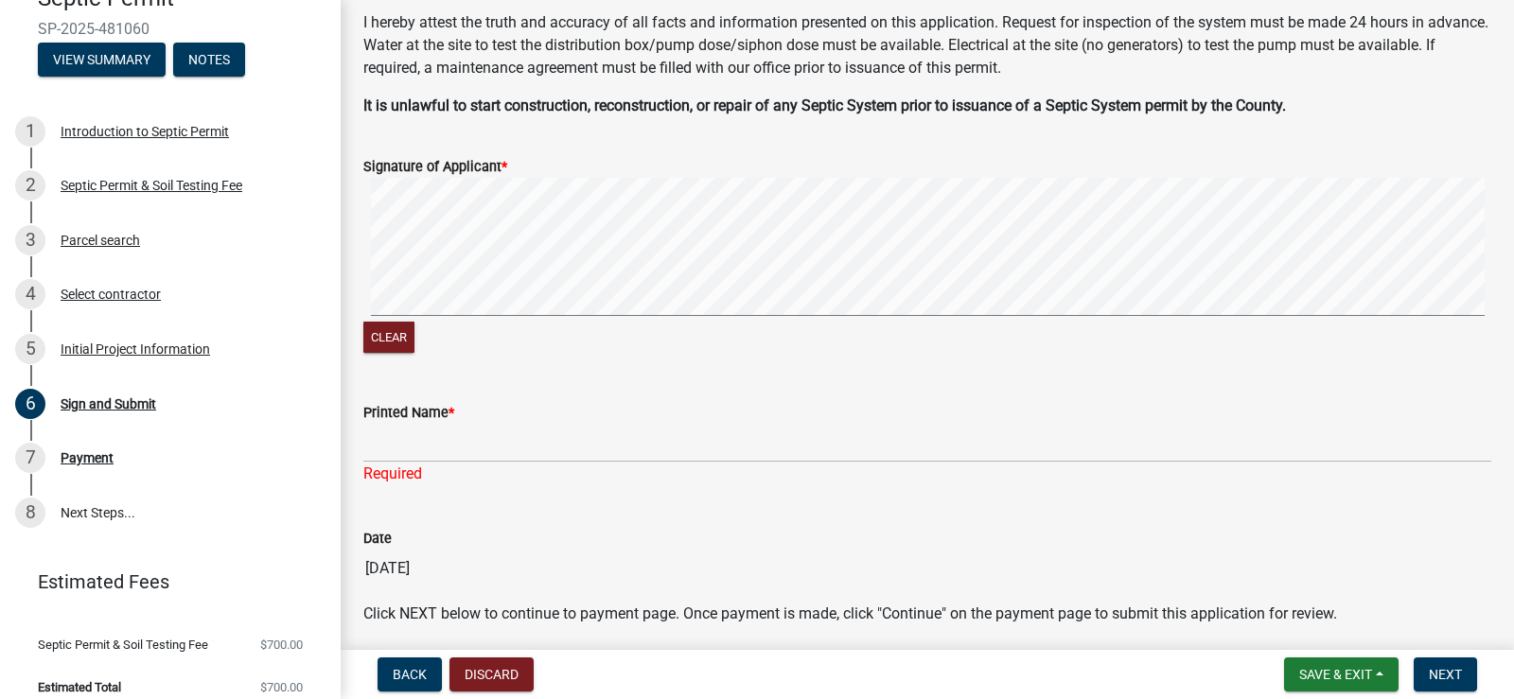
click at [527, 419] on div "Printed Name *" at bounding box center [927, 412] width 1128 height 23
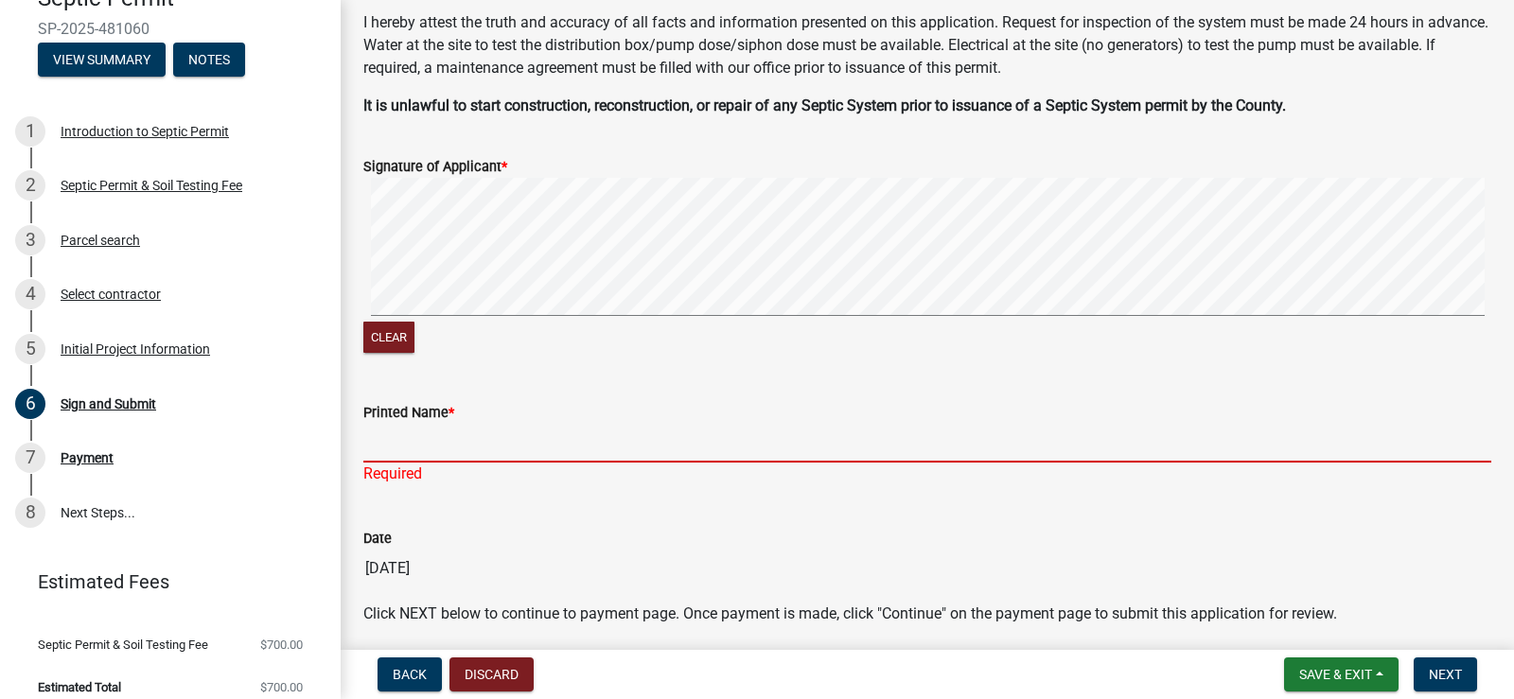
click at [522, 439] on input "Printed Name *" at bounding box center [927, 443] width 1128 height 39
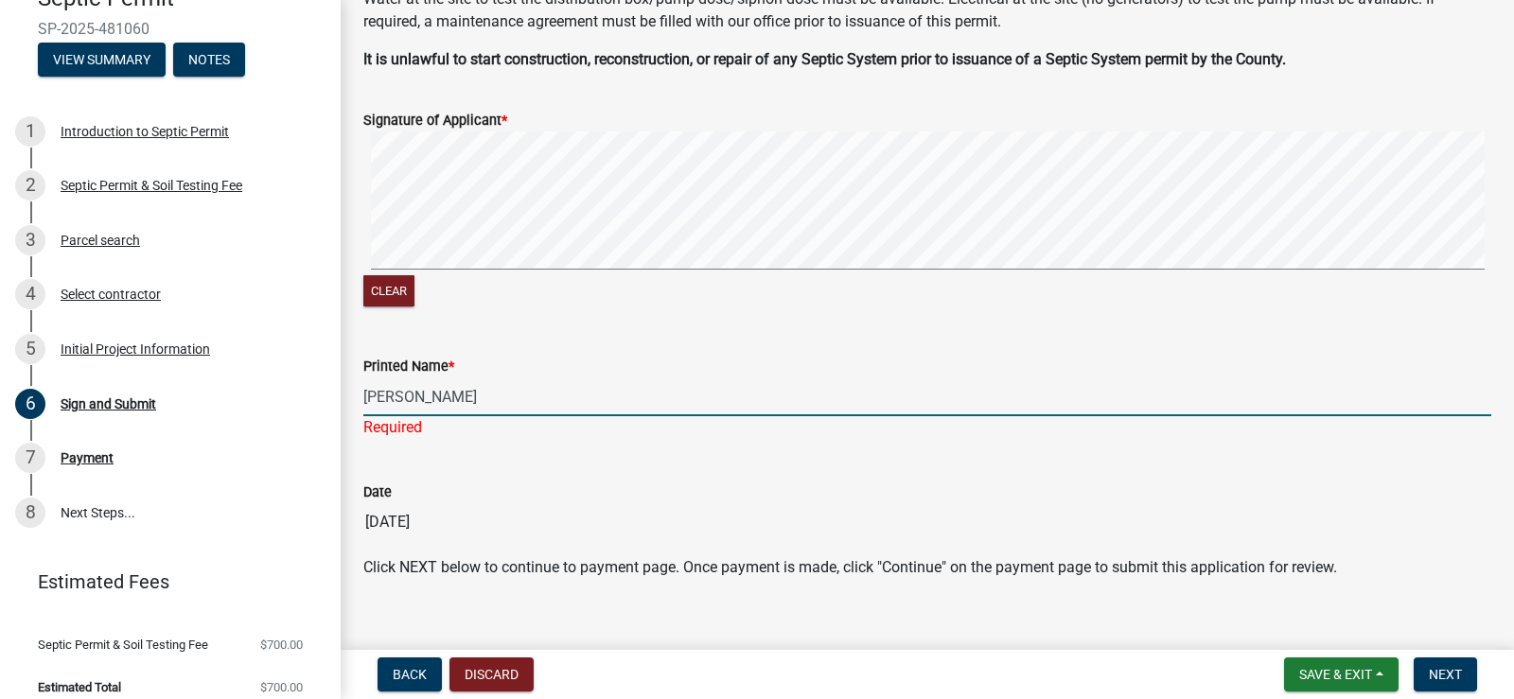
scroll to position [167, 0]
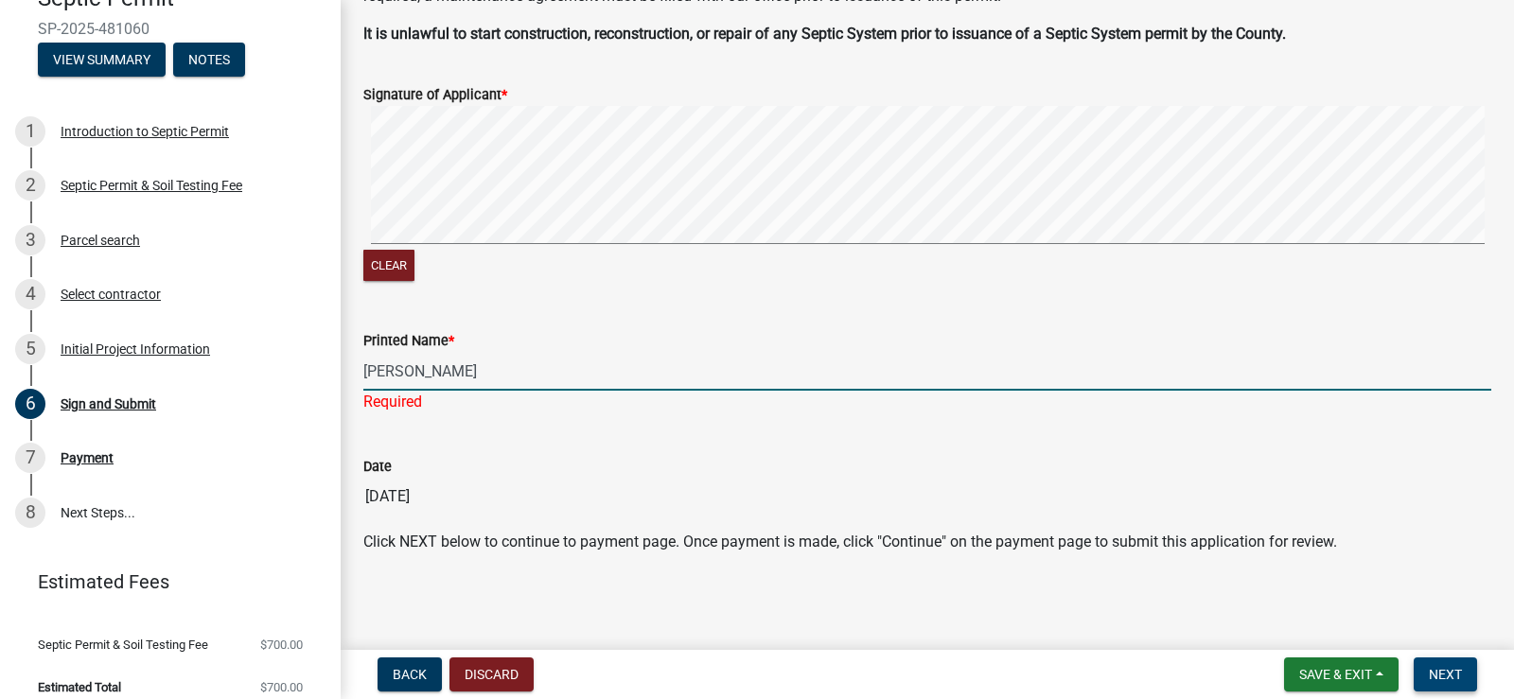
type input "[PERSON_NAME]"
click at [1451, 679] on span "Next" at bounding box center [1445, 674] width 33 height 15
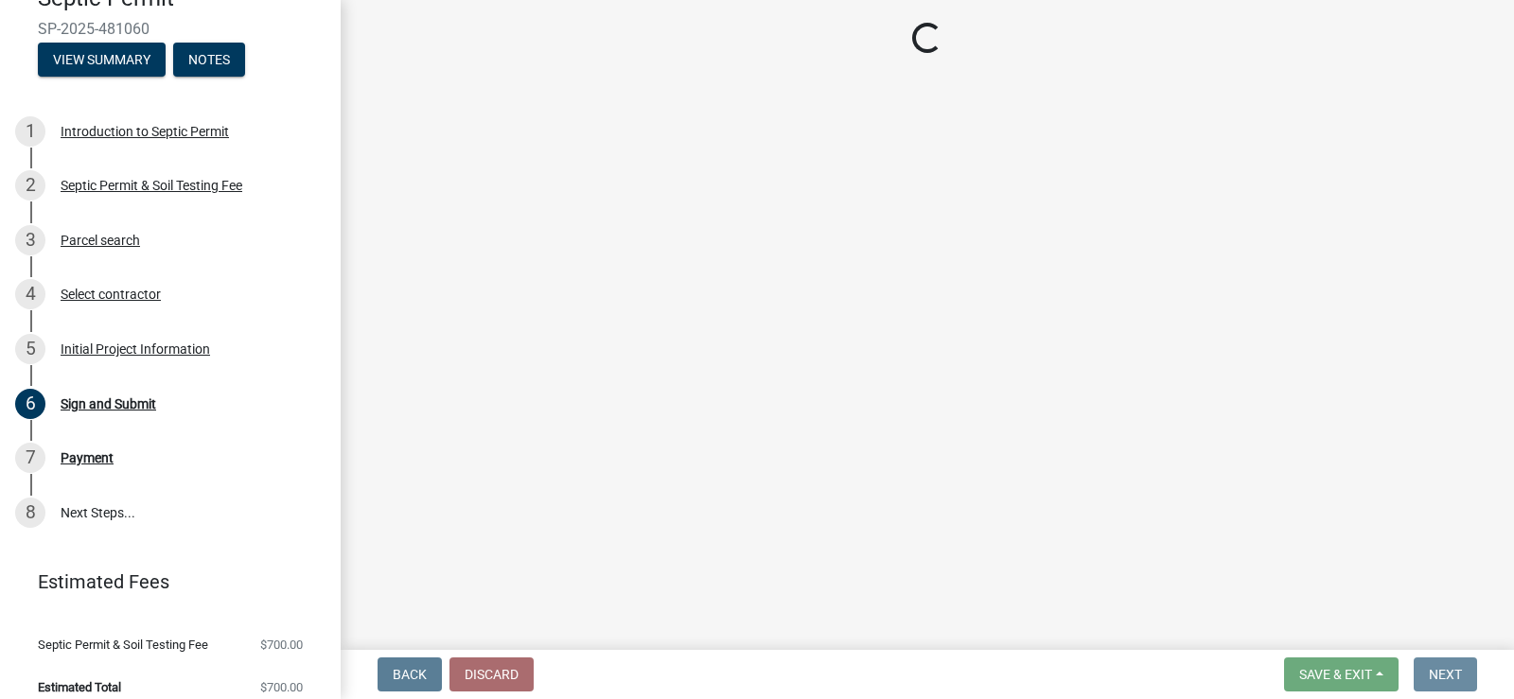
scroll to position [0, 0]
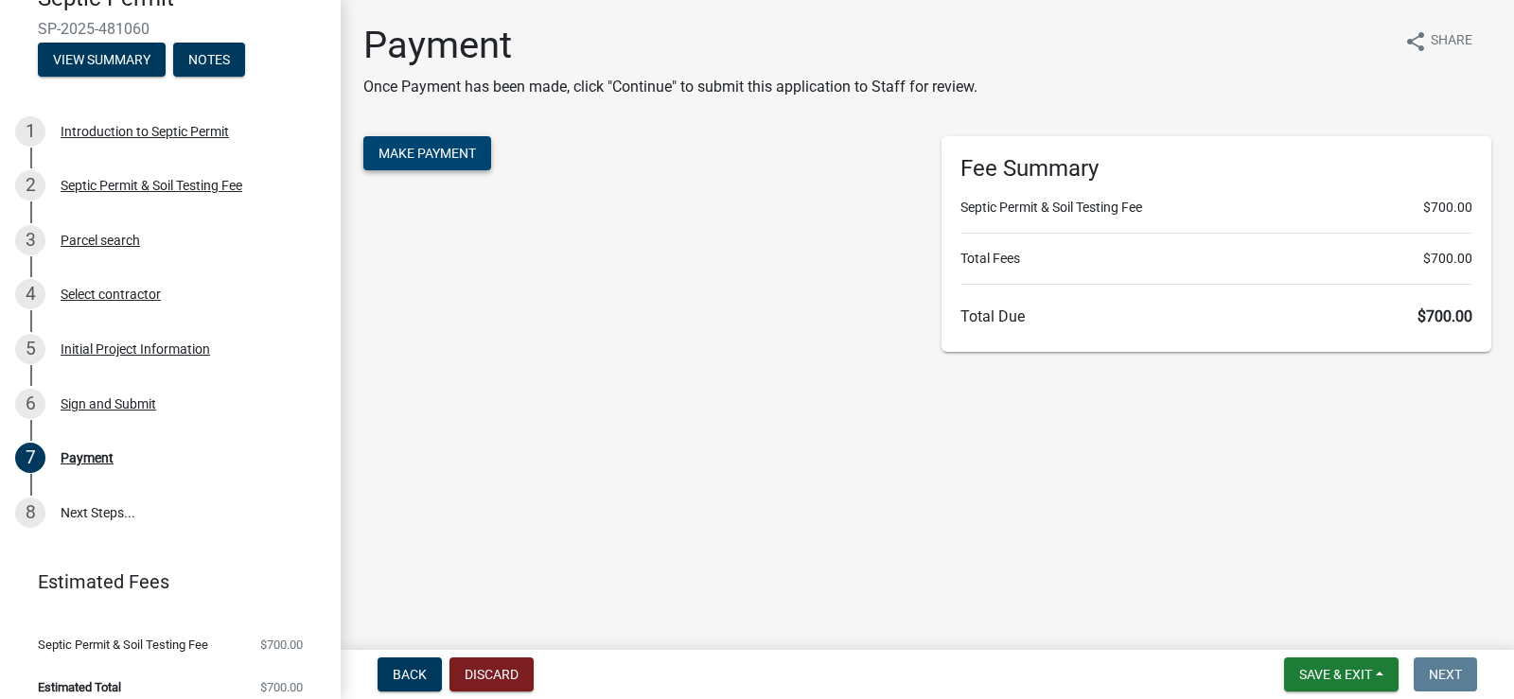
click at [404, 150] on span "Make Payment" at bounding box center [427, 153] width 97 height 15
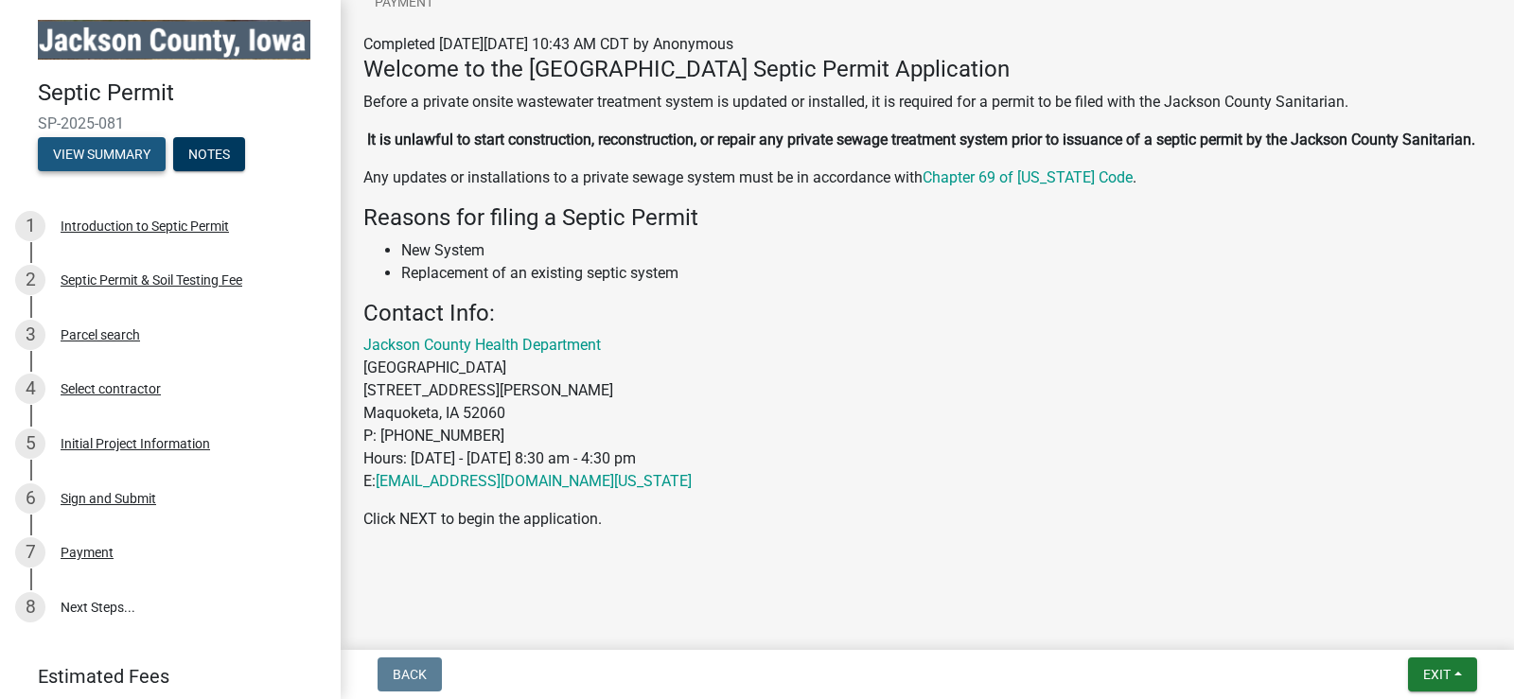
click at [100, 167] on button "View Summary" at bounding box center [102, 154] width 128 height 34
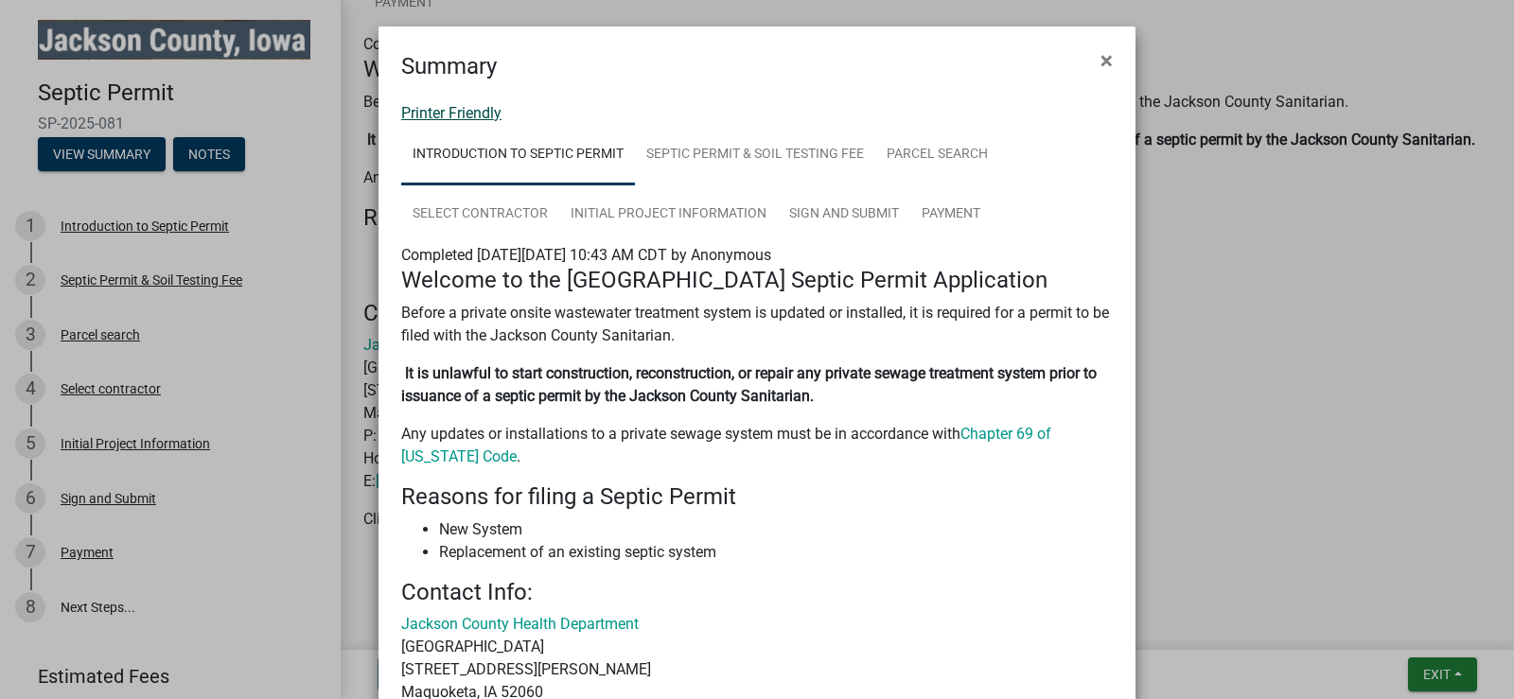
click at [434, 117] on link "Printer Friendly" at bounding box center [451, 113] width 100 height 18
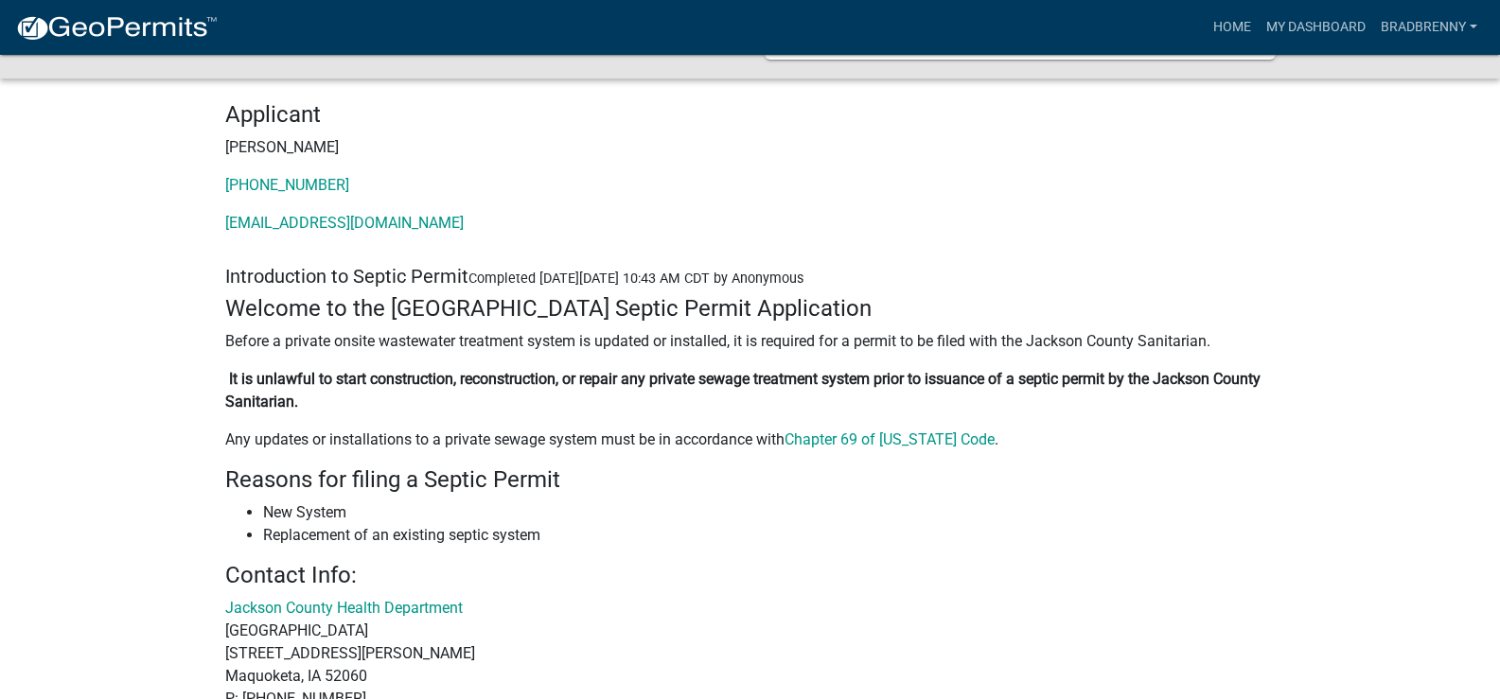
scroll to position [284, 0]
